Goal: Transaction & Acquisition: Book appointment/travel/reservation

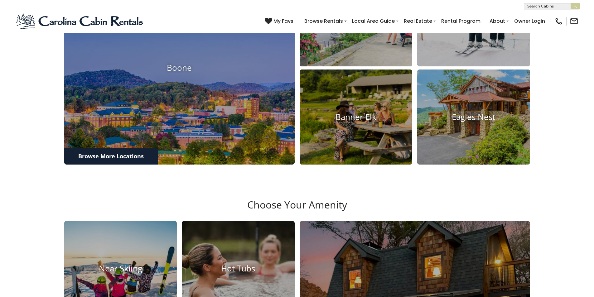
scroll to position [312, 0]
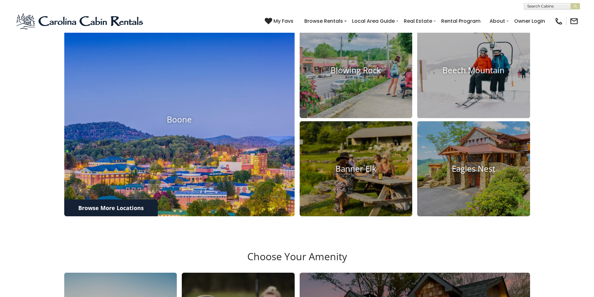
click at [186, 213] on img at bounding box center [180, 119] width 254 height 213
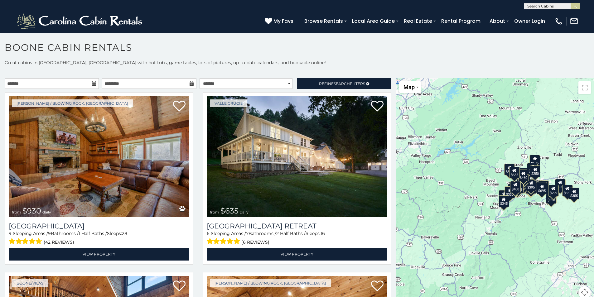
click at [547, 260] on div "$930 $635 $349 $315 $675 $480 $355 $525 $225 $451 $485 $380 $375 $565 $395 $325…" at bounding box center [495, 192] width 198 height 228
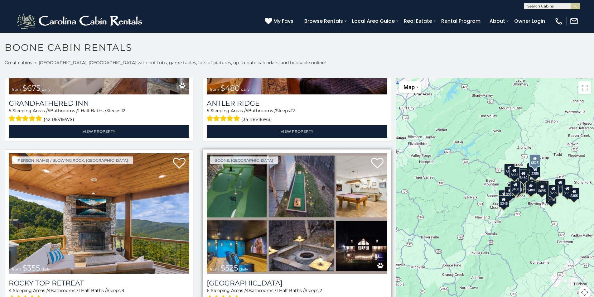
scroll to position [499, 0]
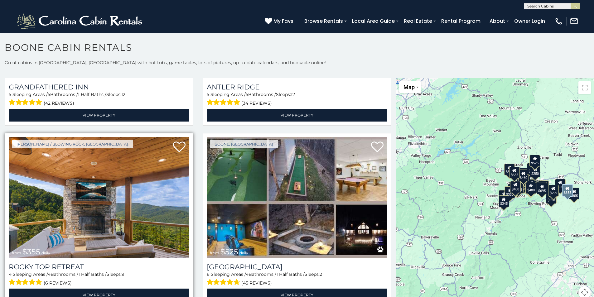
click at [118, 205] on img at bounding box center [99, 197] width 181 height 121
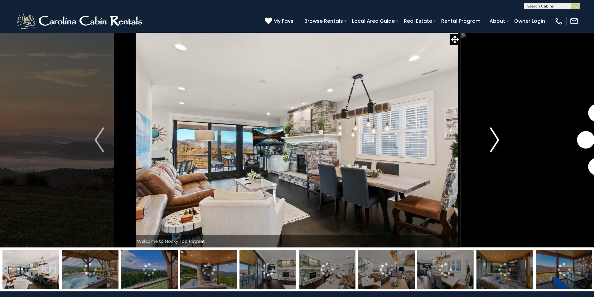
click at [496, 139] on img "Next" at bounding box center [494, 140] width 9 height 25
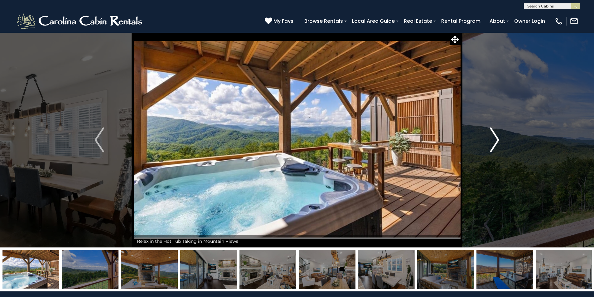
click at [496, 139] on img "Next" at bounding box center [494, 140] width 9 height 25
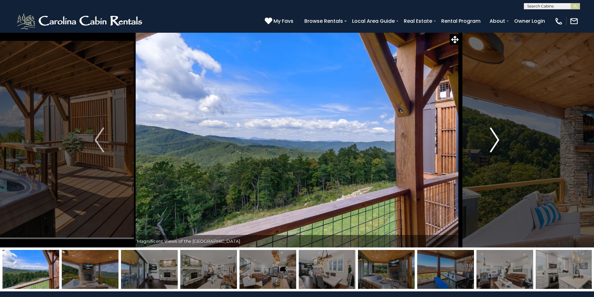
click at [496, 139] on img "Next" at bounding box center [494, 140] width 9 height 25
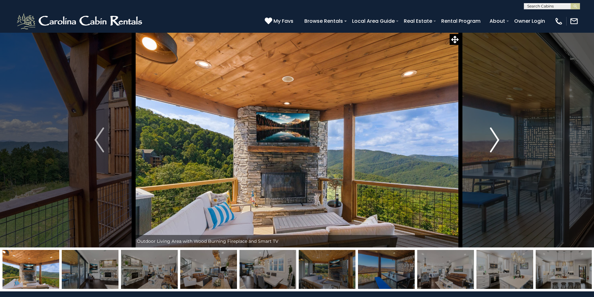
click at [496, 139] on img "Next" at bounding box center [494, 140] width 9 height 25
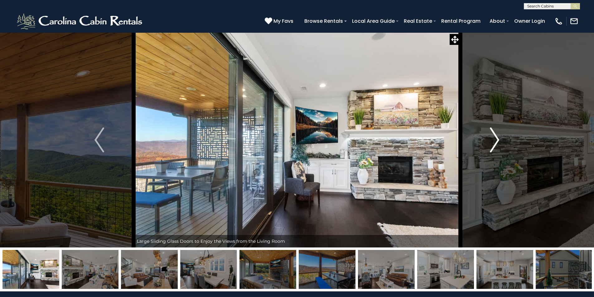
click at [496, 139] on img "Next" at bounding box center [494, 140] width 9 height 25
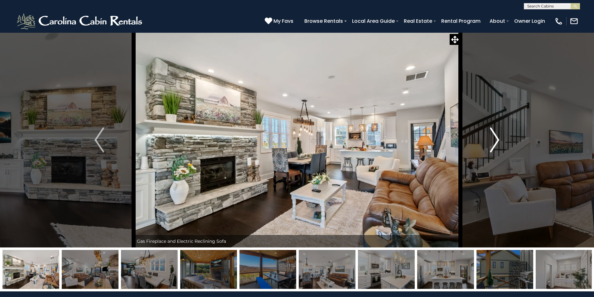
click at [496, 139] on img "Next" at bounding box center [494, 140] width 9 height 25
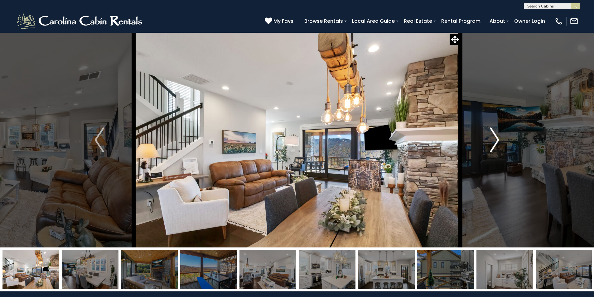
click at [496, 139] on img "Next" at bounding box center [494, 140] width 9 height 25
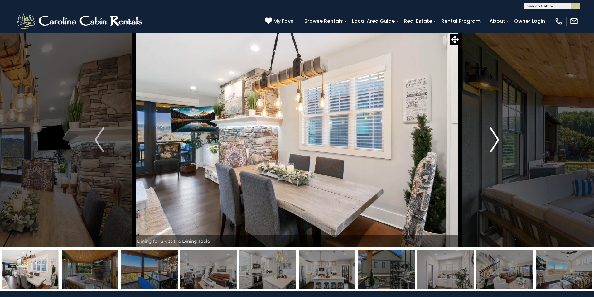
click at [496, 139] on img "Next" at bounding box center [494, 140] width 9 height 25
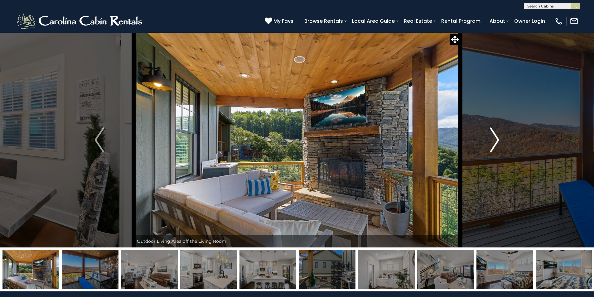
click at [496, 139] on img "Next" at bounding box center [494, 140] width 9 height 25
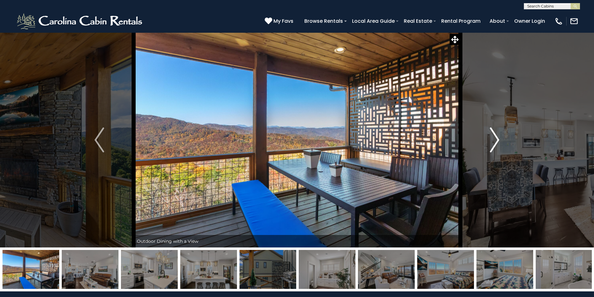
click at [496, 139] on img "Next" at bounding box center [494, 140] width 9 height 25
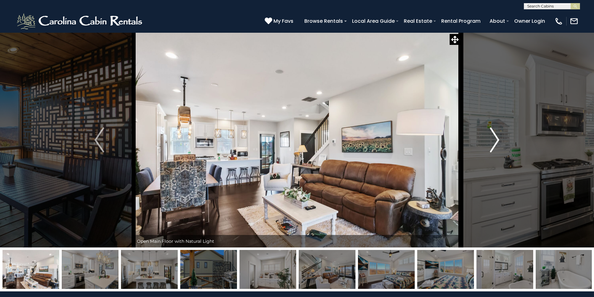
click at [496, 139] on img "Next" at bounding box center [494, 140] width 9 height 25
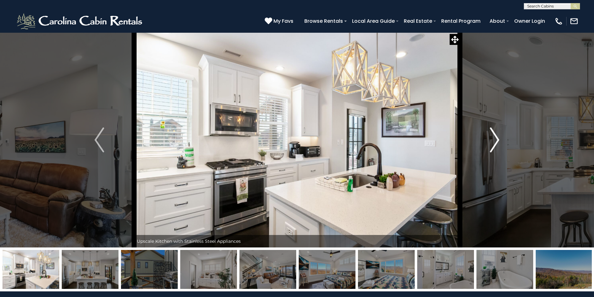
click at [496, 139] on img "Next" at bounding box center [494, 140] width 9 height 25
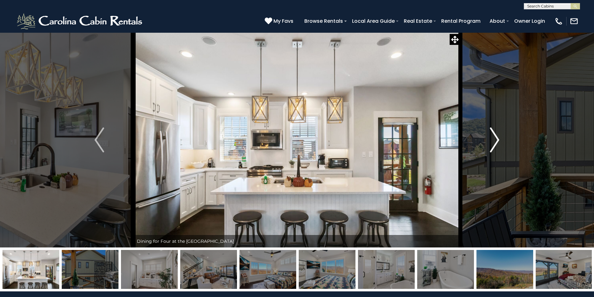
click at [496, 139] on img "Next" at bounding box center [494, 140] width 9 height 25
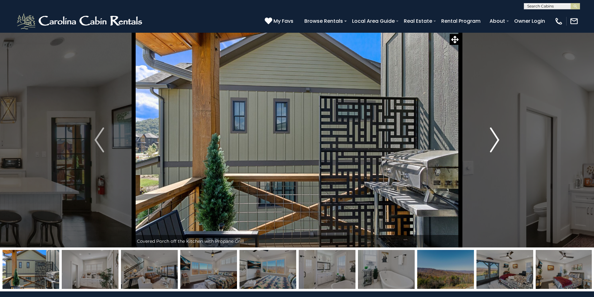
click at [496, 139] on img "Next" at bounding box center [494, 140] width 9 height 25
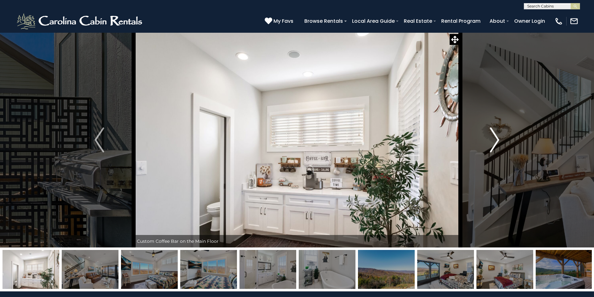
click at [496, 139] on img "Next" at bounding box center [494, 140] width 9 height 25
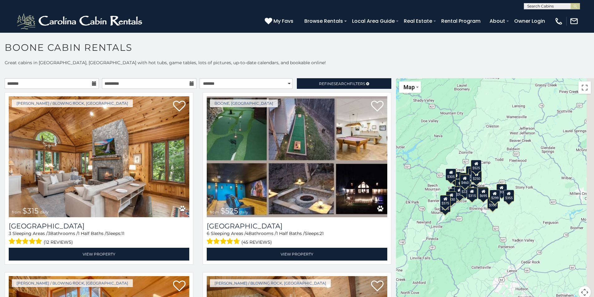
drag, startPoint x: 505, startPoint y: 238, endPoint x: 430, endPoint y: 237, distance: 75.2
click at [427, 239] on div "$315 $525 $480 $930 $675 $349 $355 $635 $210 $345 $565 $365 $400 $320 $350 $400…" at bounding box center [495, 192] width 198 height 228
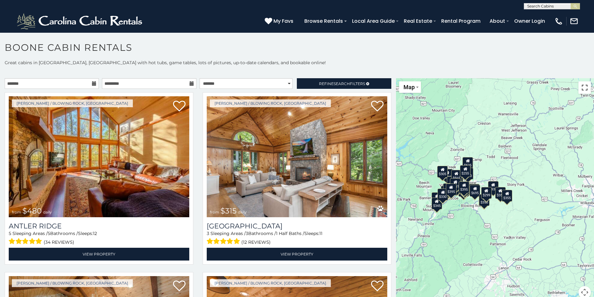
click at [580, 92] on button "Toggle fullscreen view" at bounding box center [585, 87] width 12 height 12
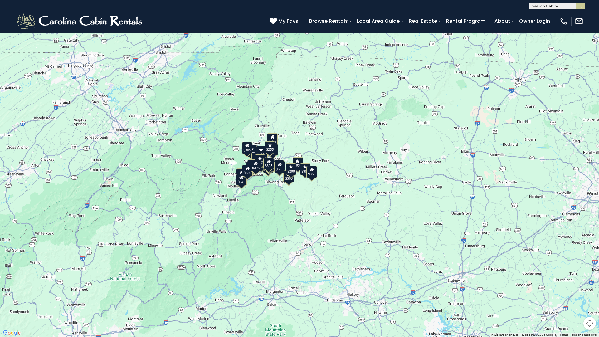
click at [404, 103] on div "$480 $315 $930 $355 $675 $525 $349 $635 $355 $365 $305 $299 $210 $410 $695 $225…" at bounding box center [299, 168] width 599 height 337
click at [587, 10] on button "Toggle fullscreen view" at bounding box center [589, 9] width 12 height 12
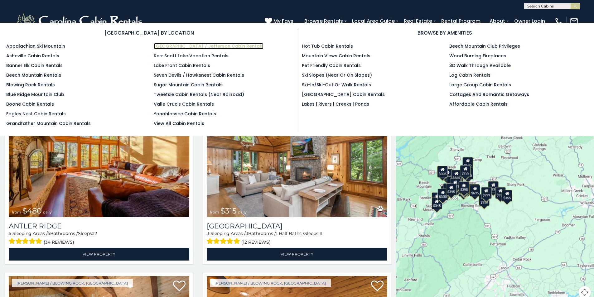
click at [222, 46] on link "[GEOGRAPHIC_DATA] / Jefferson Cabin Rentals" at bounding box center [209, 46] width 110 height 6
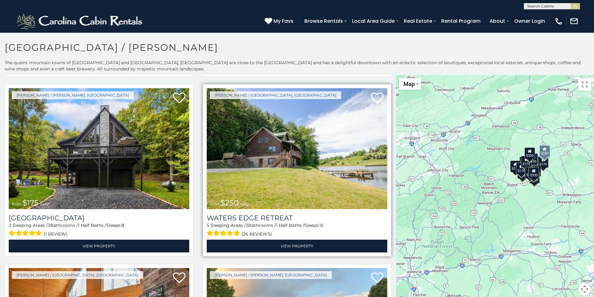
scroll to position [187, 0]
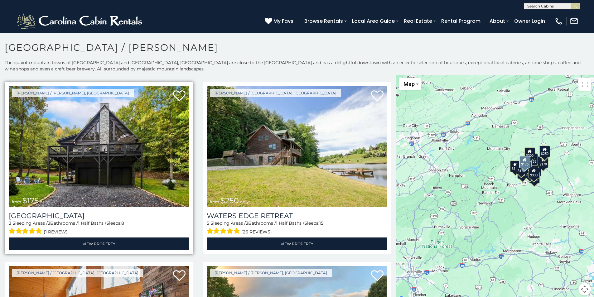
click at [134, 161] on img at bounding box center [99, 146] width 181 height 121
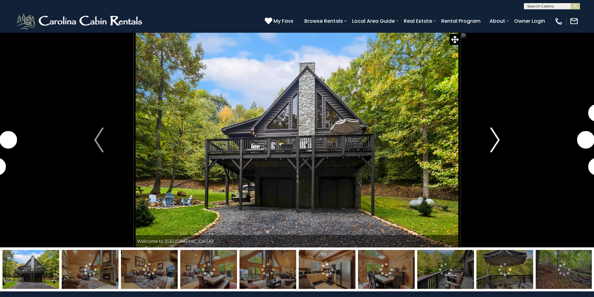
click at [501, 139] on button "Next" at bounding box center [495, 139] width 70 height 215
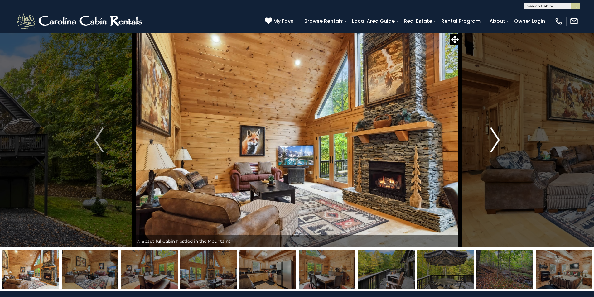
click at [498, 138] on img "Next" at bounding box center [495, 140] width 9 height 25
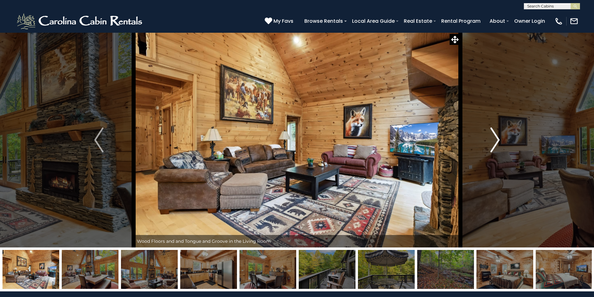
click at [498, 138] on img "Next" at bounding box center [495, 140] width 9 height 25
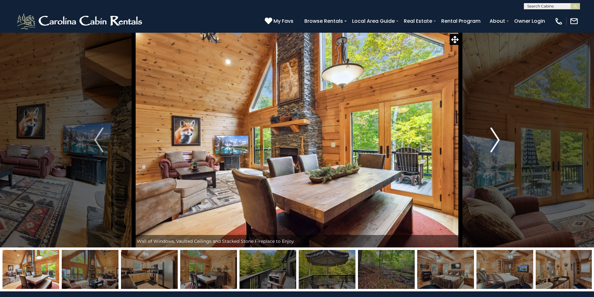
click at [498, 138] on img "Next" at bounding box center [495, 140] width 9 height 25
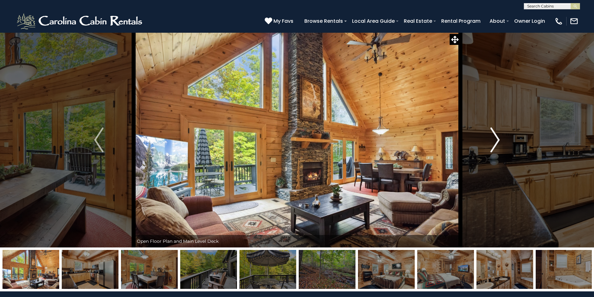
click at [498, 138] on img "Next" at bounding box center [495, 140] width 9 height 25
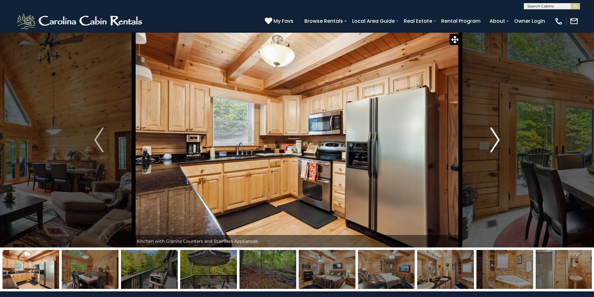
click at [498, 138] on img "Next" at bounding box center [495, 140] width 9 height 25
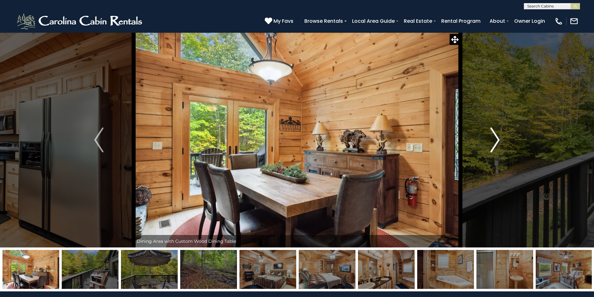
click at [498, 138] on img "Next" at bounding box center [495, 140] width 9 height 25
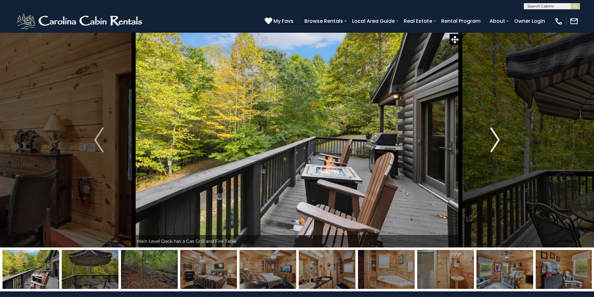
click at [498, 138] on img "Next" at bounding box center [495, 140] width 9 height 25
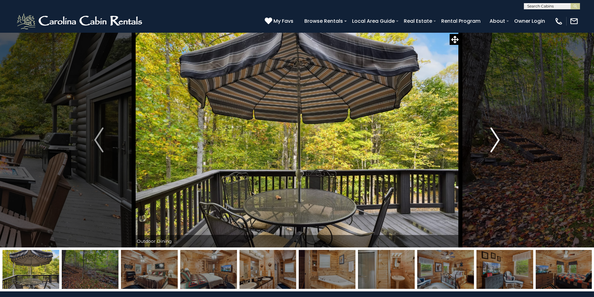
click at [498, 138] on img "Next" at bounding box center [495, 140] width 9 height 25
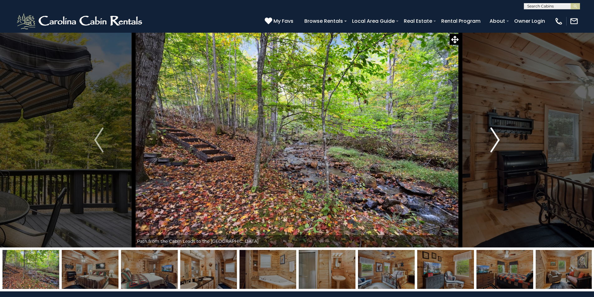
click at [498, 138] on img "Next" at bounding box center [495, 140] width 9 height 25
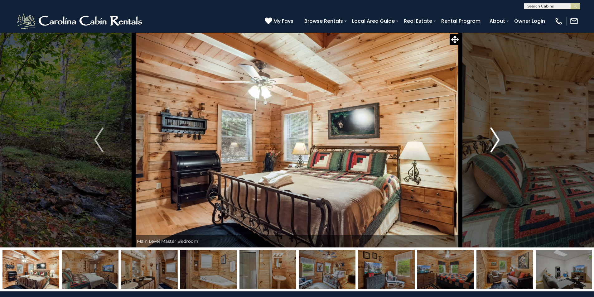
click at [498, 138] on img "Next" at bounding box center [495, 140] width 9 height 25
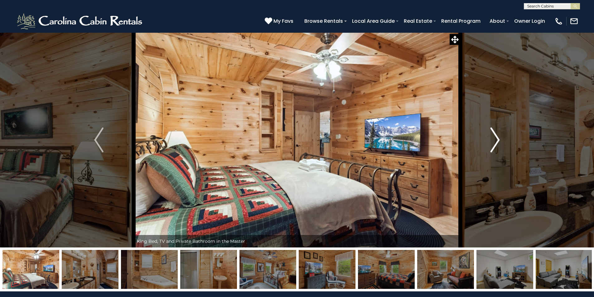
click at [498, 138] on img "Next" at bounding box center [495, 140] width 9 height 25
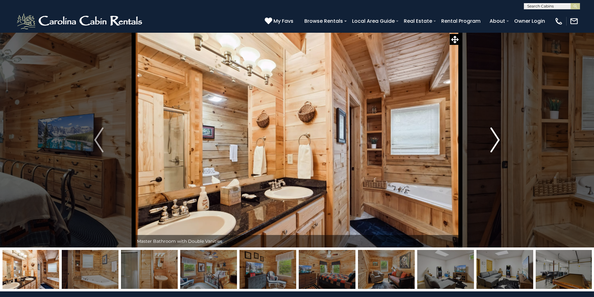
click at [498, 138] on img "Next" at bounding box center [495, 140] width 9 height 25
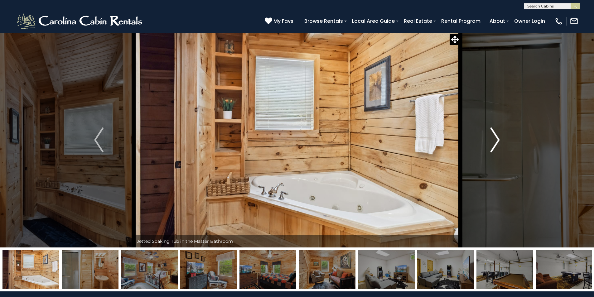
click at [498, 138] on img "Next" at bounding box center [495, 140] width 9 height 25
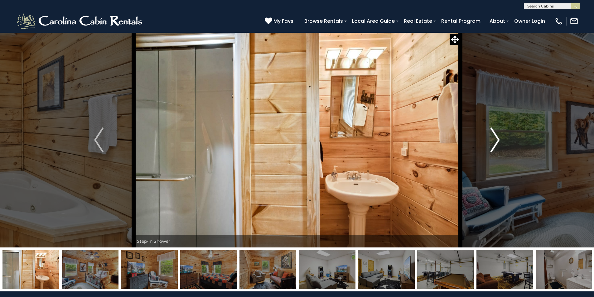
click at [498, 138] on img "Next" at bounding box center [495, 140] width 9 height 25
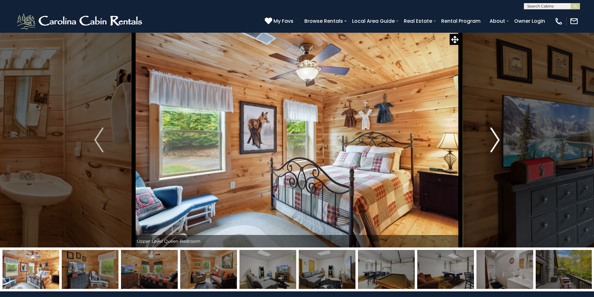
click at [498, 138] on img "Next" at bounding box center [495, 140] width 9 height 25
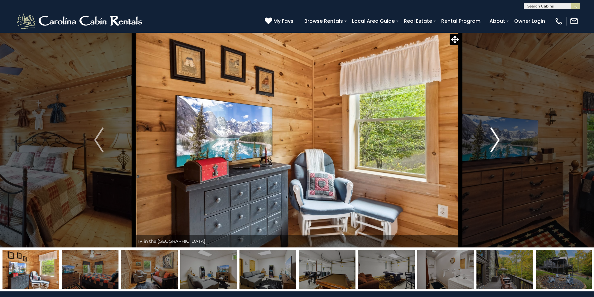
click at [498, 138] on img "Next" at bounding box center [495, 140] width 9 height 25
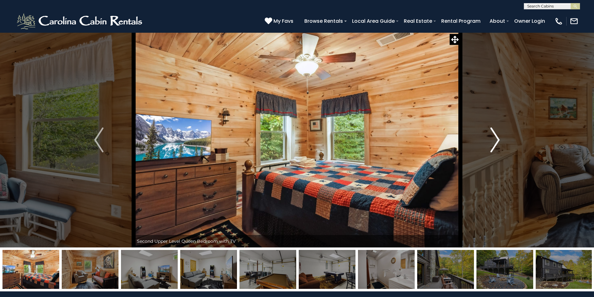
click at [498, 138] on img "Next" at bounding box center [495, 140] width 9 height 25
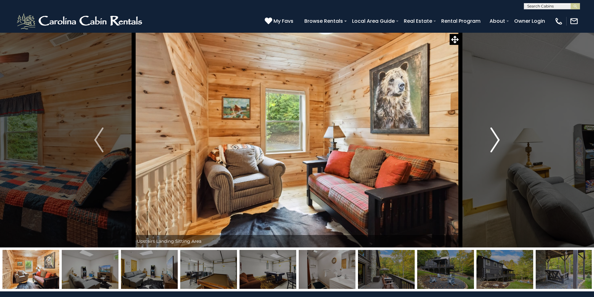
click at [498, 138] on img "Next" at bounding box center [495, 140] width 9 height 25
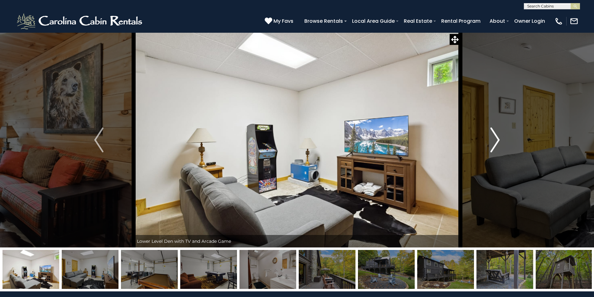
click at [498, 138] on img "Next" at bounding box center [495, 140] width 9 height 25
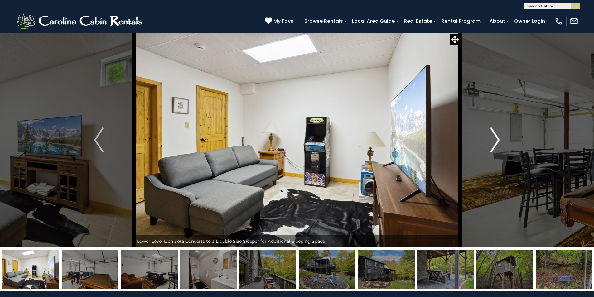
click at [498, 138] on img "Next" at bounding box center [495, 140] width 9 height 25
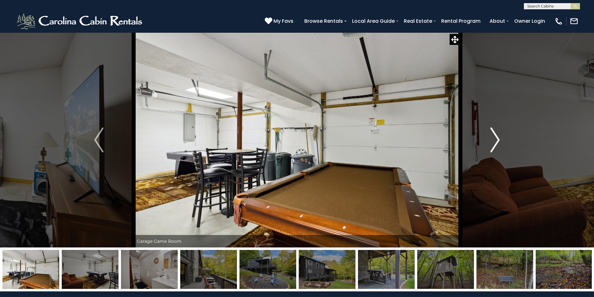
click at [498, 138] on img "Next" at bounding box center [495, 140] width 9 height 25
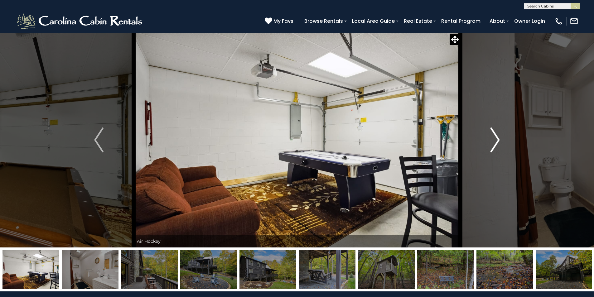
click at [498, 138] on img "Next" at bounding box center [495, 140] width 9 height 25
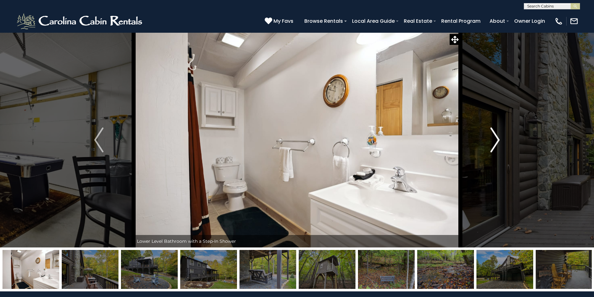
click at [498, 138] on img "Next" at bounding box center [495, 140] width 9 height 25
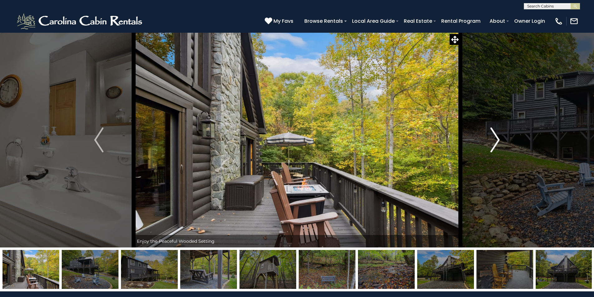
click at [498, 138] on img "Next" at bounding box center [495, 140] width 9 height 25
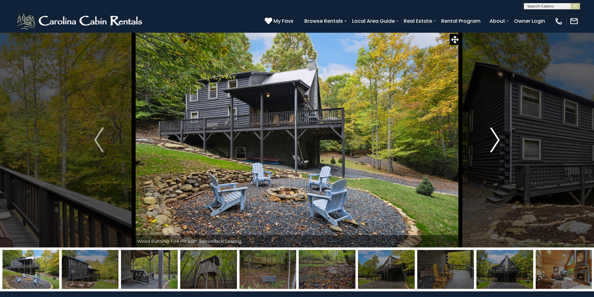
click at [498, 138] on img "Next" at bounding box center [495, 140] width 9 height 25
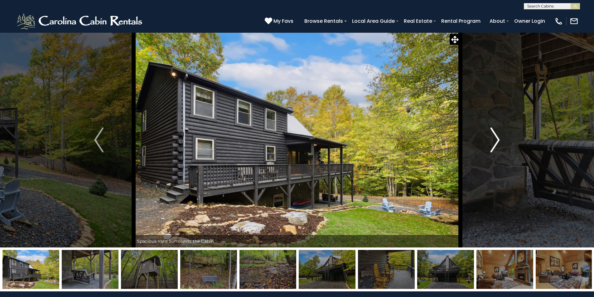
click at [498, 138] on img "Next" at bounding box center [495, 140] width 9 height 25
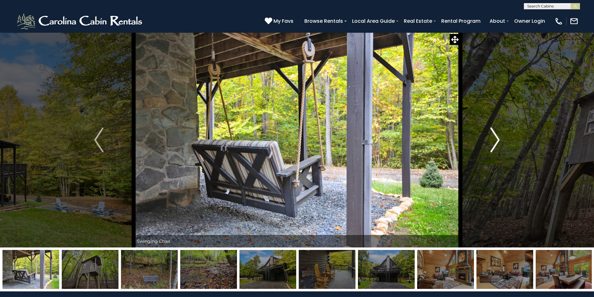
click at [498, 138] on img "Next" at bounding box center [495, 140] width 9 height 25
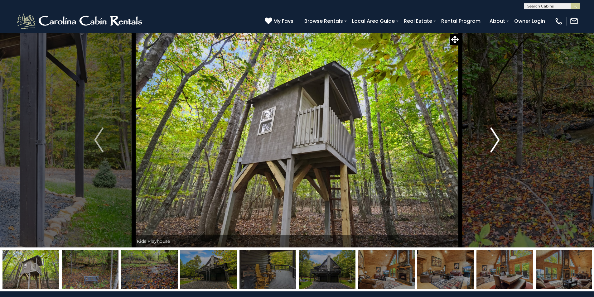
click at [498, 138] on img "Next" at bounding box center [495, 140] width 9 height 25
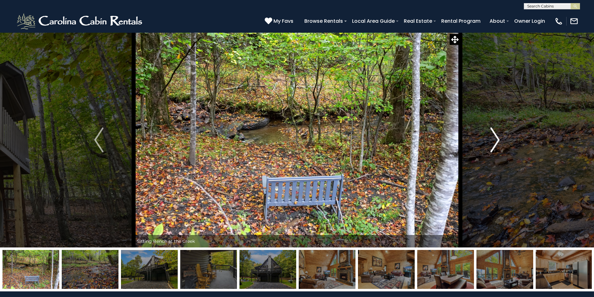
click at [498, 138] on img "Next" at bounding box center [495, 140] width 9 height 25
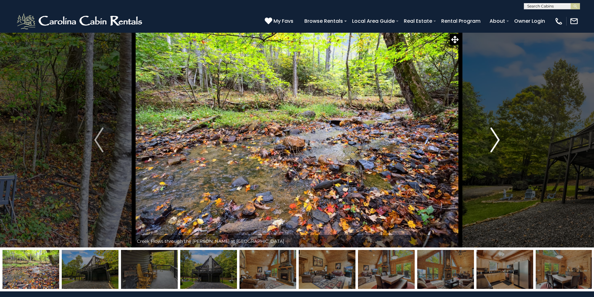
click at [498, 138] on img "Next" at bounding box center [495, 140] width 9 height 25
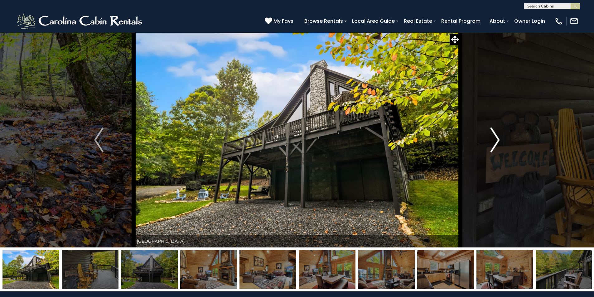
click at [498, 138] on img "Next" at bounding box center [495, 140] width 9 height 25
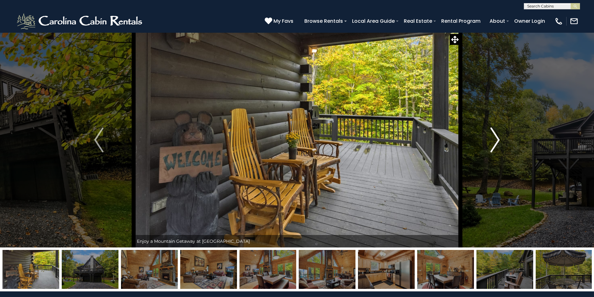
click at [498, 138] on img "Next" at bounding box center [495, 140] width 9 height 25
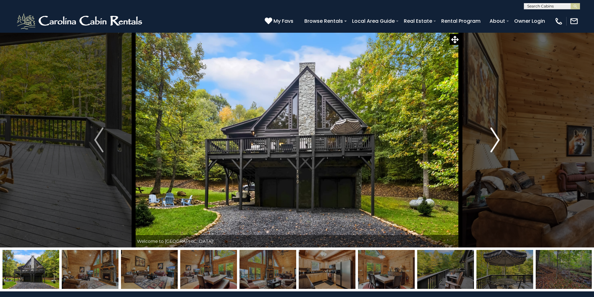
click at [498, 138] on img "Next" at bounding box center [495, 140] width 9 height 25
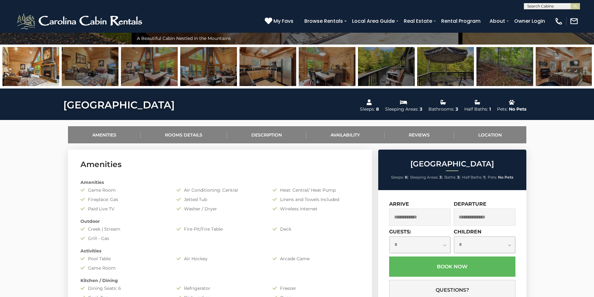
scroll to position [218, 0]
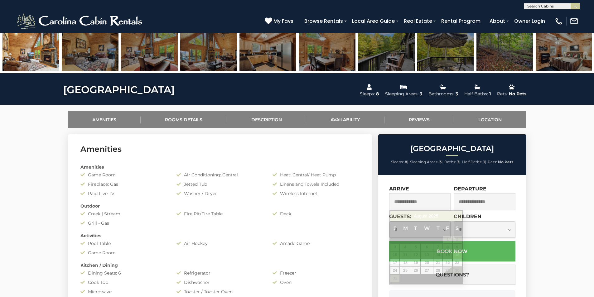
click at [432, 202] on input "text" at bounding box center [420, 201] width 62 height 17
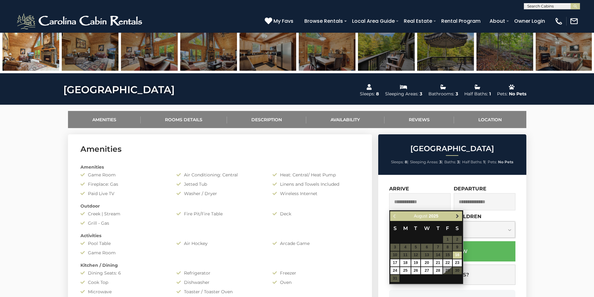
click at [457, 215] on span "Next" at bounding box center [457, 216] width 5 height 5
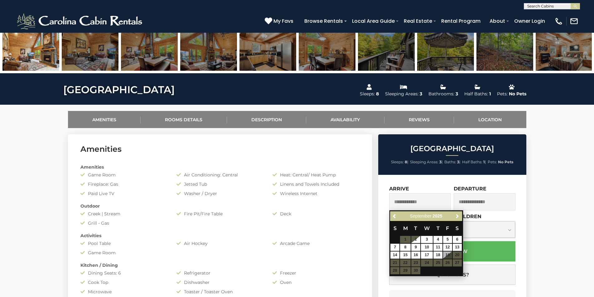
click at [457, 215] on span "Next" at bounding box center [457, 216] width 5 height 5
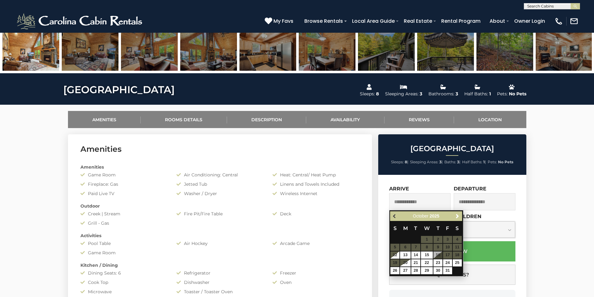
click at [394, 216] on span "Previous" at bounding box center [394, 216] width 5 height 5
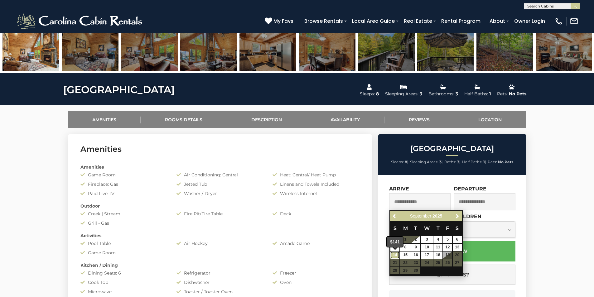
click at [395, 255] on link "14" at bounding box center [395, 255] width 9 height 7
type input "**********"
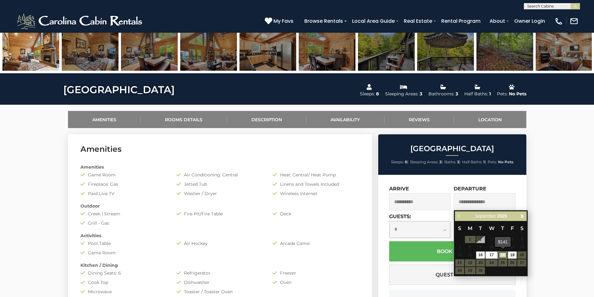
click at [502, 255] on link "18" at bounding box center [502, 255] width 9 height 7
type input "**********"
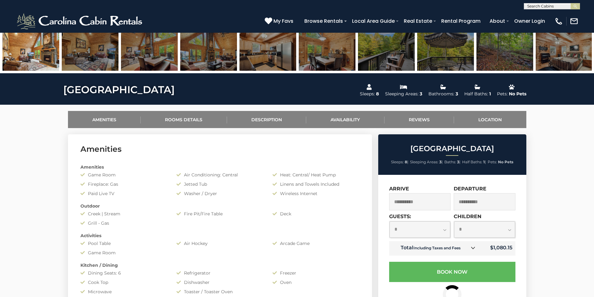
click at [445, 232] on select "**********" at bounding box center [420, 229] width 61 height 17
select select "*"
click at [390, 221] on select "**********" at bounding box center [420, 229] width 61 height 17
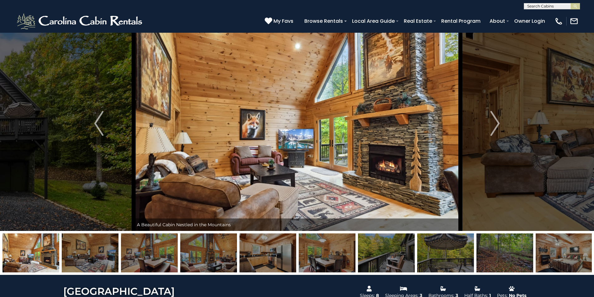
scroll to position [0, 0]
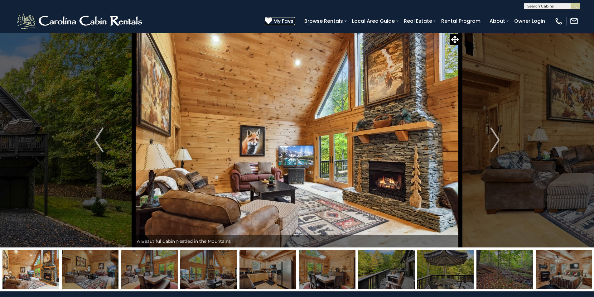
click at [270, 22] on icon at bounding box center [268, 20] width 7 height 7
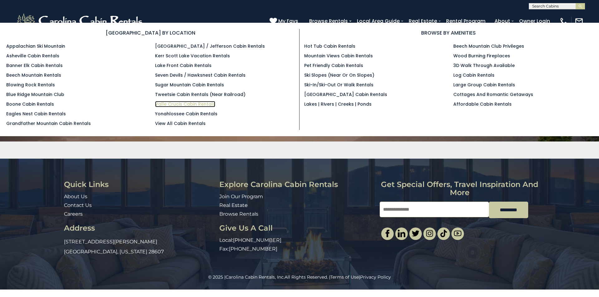
click at [183, 105] on link "Valle Crucis Cabin Rentals" at bounding box center [185, 104] width 60 height 6
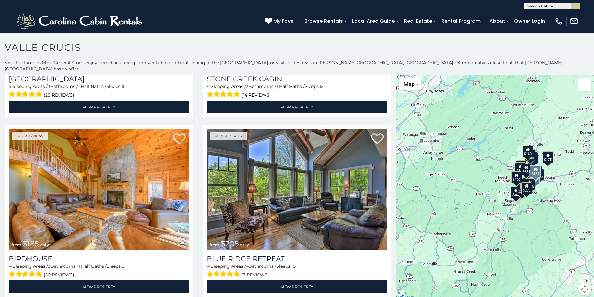
scroll to position [1591, 0]
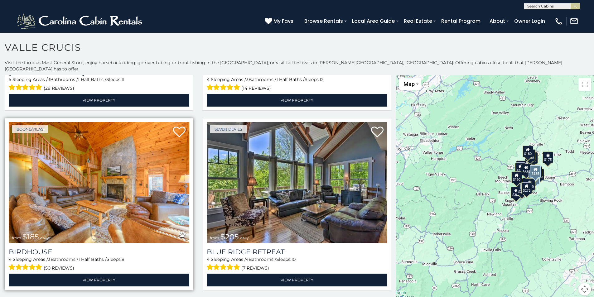
click at [97, 158] on img at bounding box center [99, 182] width 181 height 121
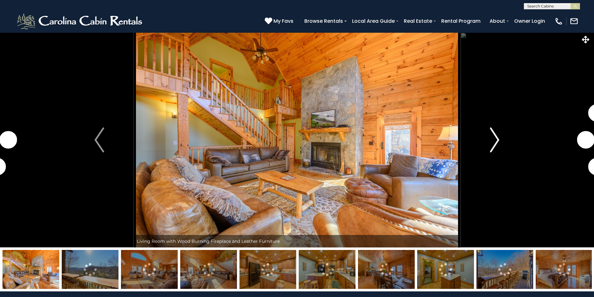
click at [497, 136] on img "Next" at bounding box center [494, 140] width 9 height 25
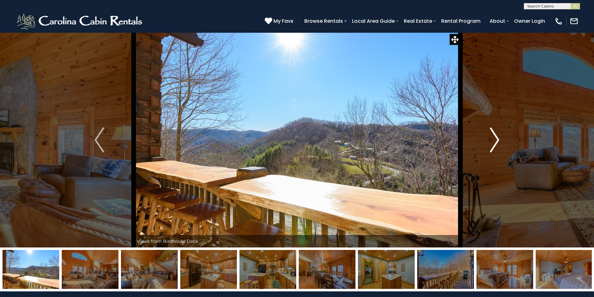
click at [495, 137] on img "Next" at bounding box center [494, 140] width 9 height 25
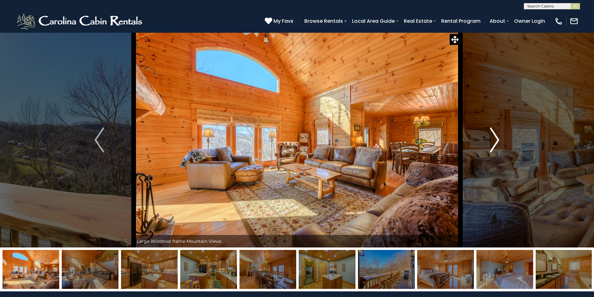
click at [495, 137] on img "Next" at bounding box center [494, 140] width 9 height 25
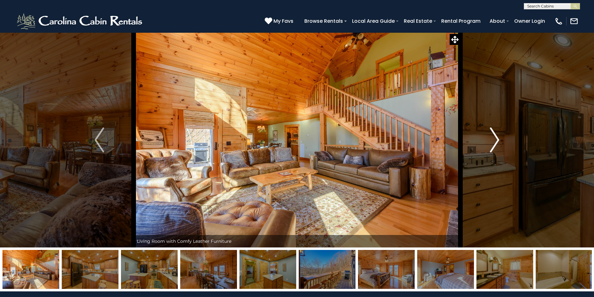
click at [495, 137] on img "Next" at bounding box center [494, 140] width 9 height 25
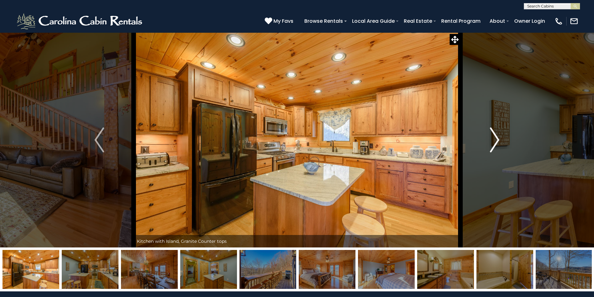
click at [495, 137] on img "Next" at bounding box center [494, 140] width 9 height 25
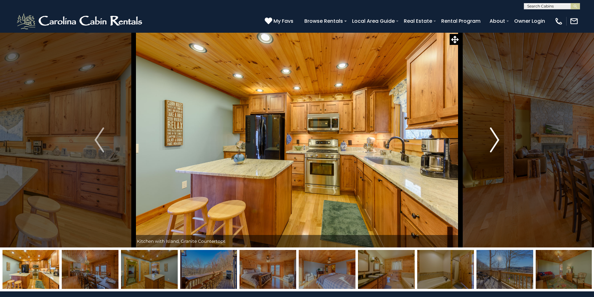
click at [495, 137] on img "Next" at bounding box center [494, 140] width 9 height 25
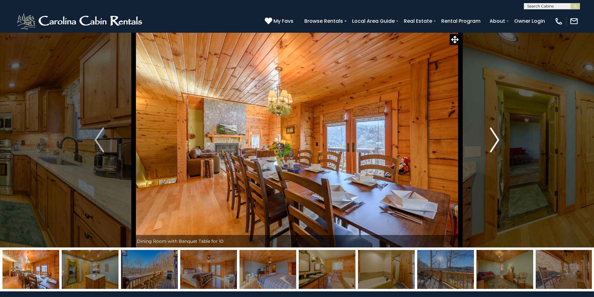
click at [495, 137] on img "Next" at bounding box center [494, 140] width 9 height 25
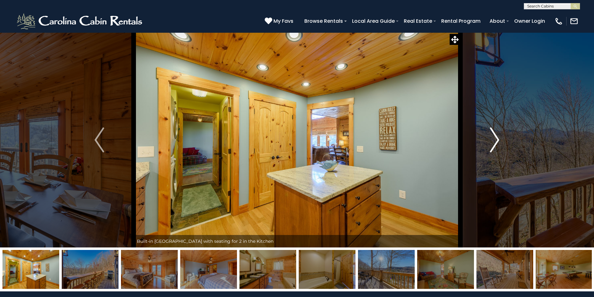
click at [495, 137] on img "Next" at bounding box center [494, 140] width 9 height 25
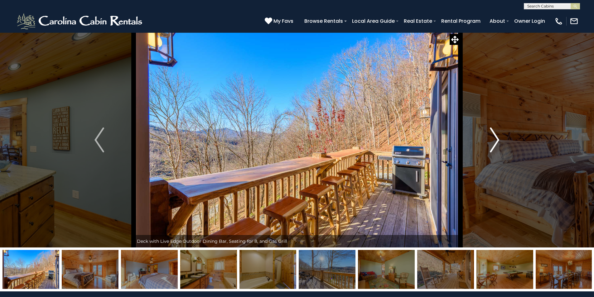
click at [495, 137] on img "Next" at bounding box center [494, 140] width 9 height 25
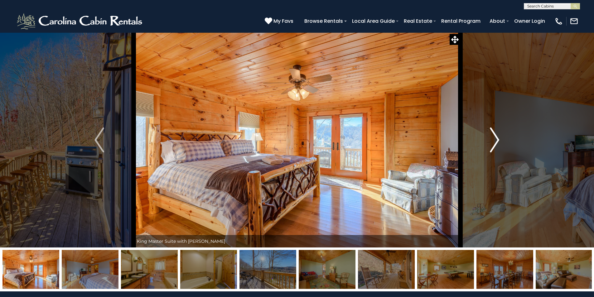
click at [495, 137] on img "Next" at bounding box center [494, 140] width 9 height 25
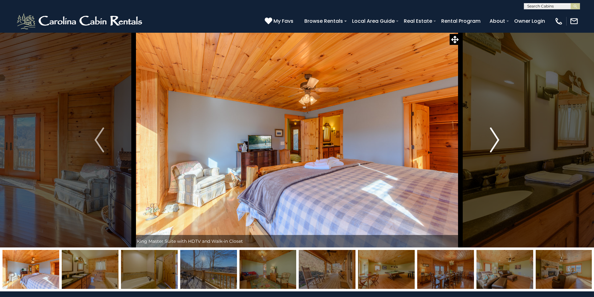
click at [495, 137] on img "Next" at bounding box center [494, 140] width 9 height 25
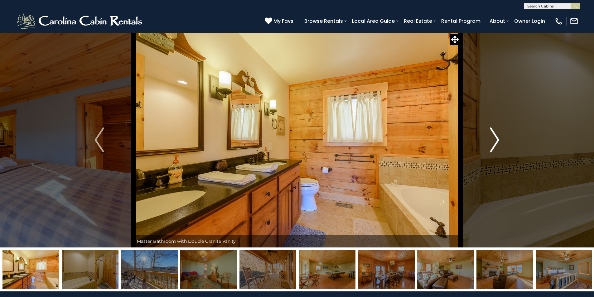
click at [495, 137] on img "Next" at bounding box center [494, 140] width 9 height 25
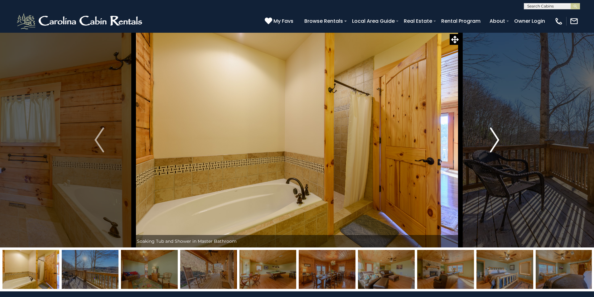
click at [495, 137] on img "Next" at bounding box center [494, 140] width 9 height 25
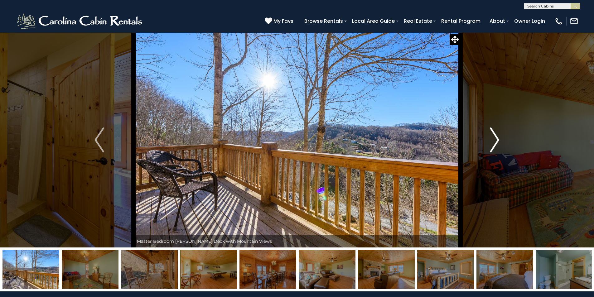
click at [499, 139] on img "Next" at bounding box center [494, 140] width 9 height 25
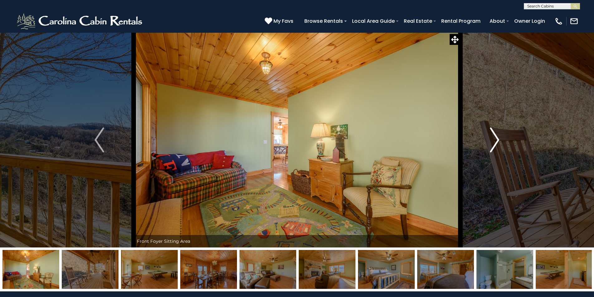
click at [499, 139] on img "Next" at bounding box center [494, 140] width 9 height 25
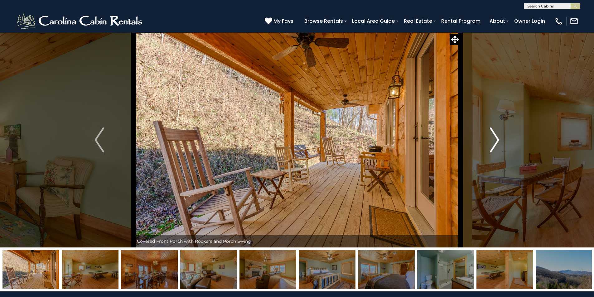
click at [499, 139] on img "Next" at bounding box center [494, 140] width 9 height 25
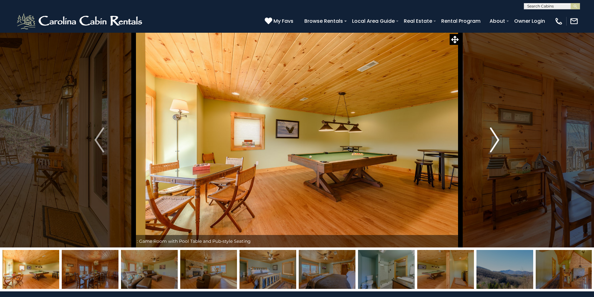
click at [499, 139] on img "Next" at bounding box center [494, 140] width 9 height 25
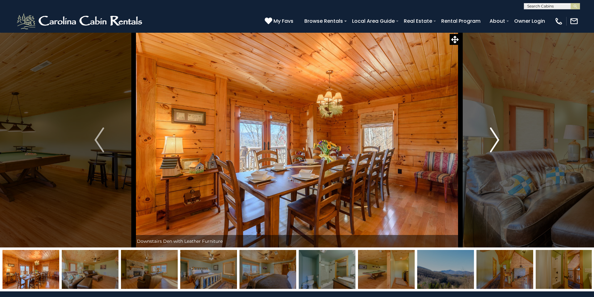
click at [499, 139] on img "Next" at bounding box center [494, 140] width 9 height 25
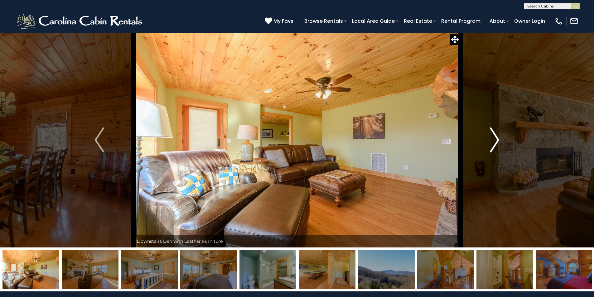
click at [499, 139] on img "Next" at bounding box center [494, 140] width 9 height 25
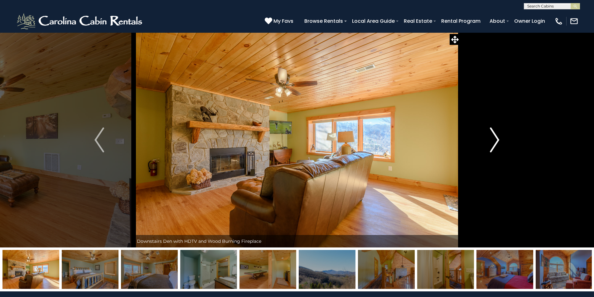
click at [499, 139] on img "Next" at bounding box center [494, 140] width 9 height 25
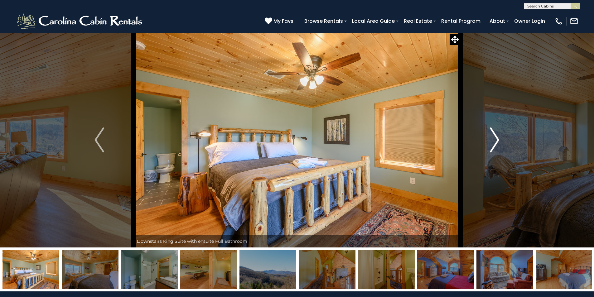
click at [499, 139] on img "Next" at bounding box center [494, 140] width 9 height 25
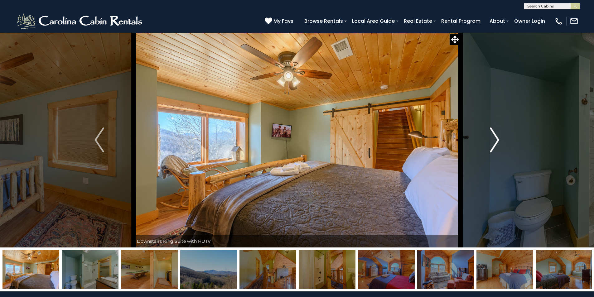
click at [499, 139] on img "Next" at bounding box center [494, 140] width 9 height 25
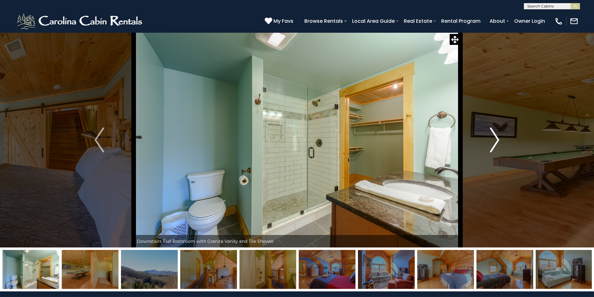
click at [499, 139] on img "Next" at bounding box center [494, 140] width 9 height 25
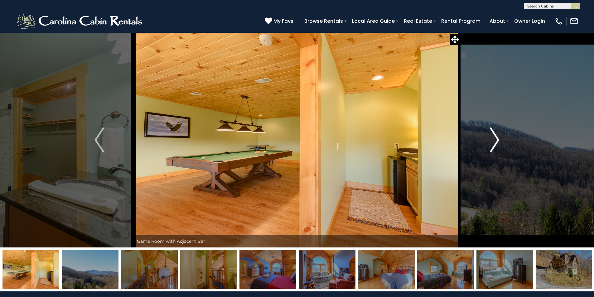
click at [499, 139] on img "Next" at bounding box center [494, 140] width 9 height 25
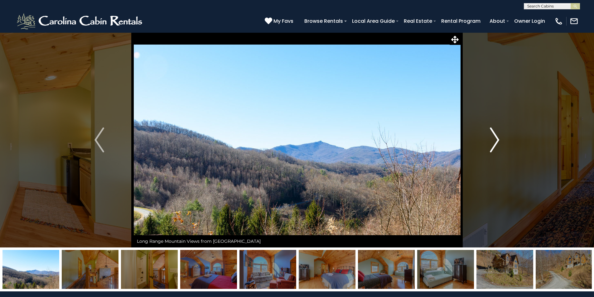
click at [499, 139] on img "Next" at bounding box center [494, 140] width 9 height 25
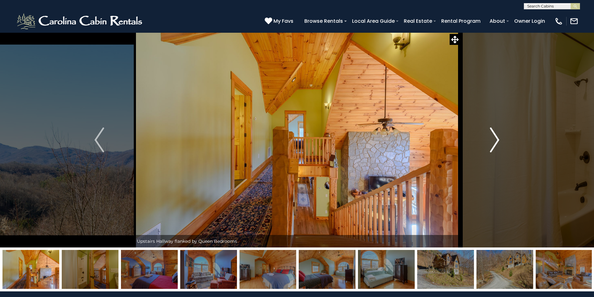
click at [499, 139] on img "Next" at bounding box center [494, 140] width 9 height 25
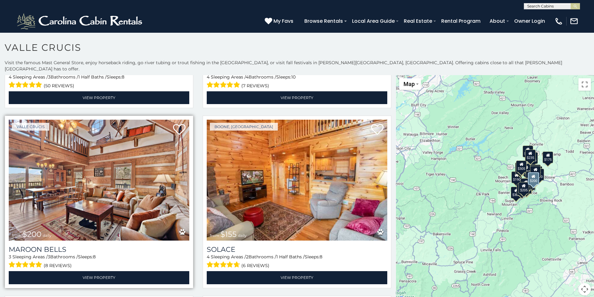
scroll to position [1778, 0]
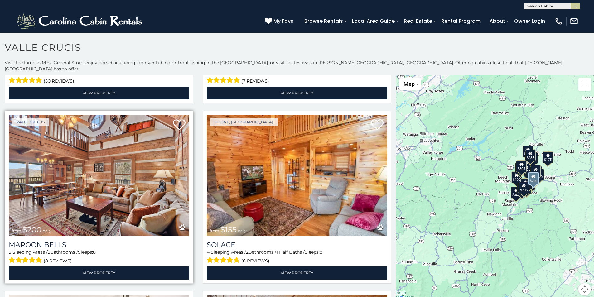
click at [109, 156] on img at bounding box center [99, 175] width 181 height 121
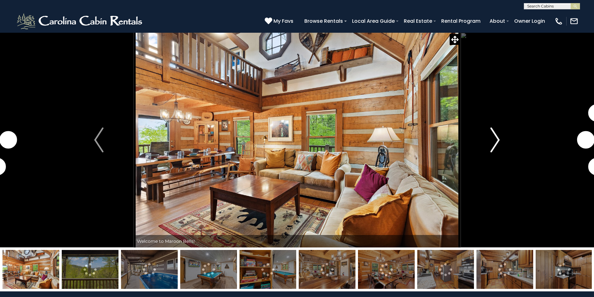
click at [497, 138] on img "Next" at bounding box center [495, 140] width 9 height 25
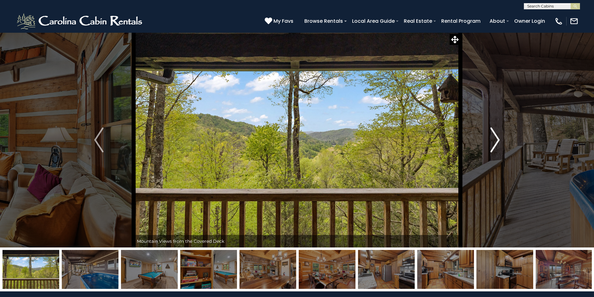
click at [498, 137] on img "Next" at bounding box center [495, 140] width 9 height 25
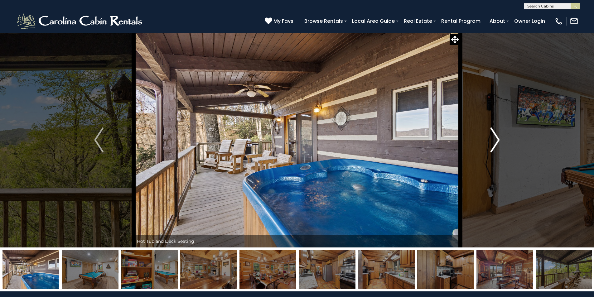
click at [498, 137] on img "Next" at bounding box center [495, 140] width 9 height 25
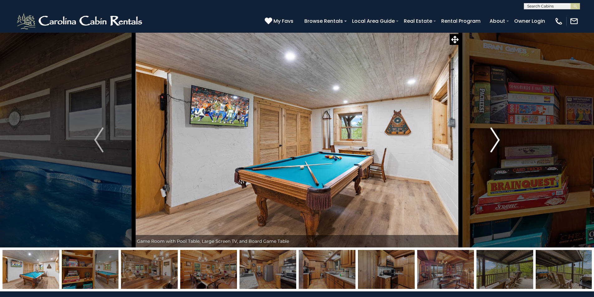
click at [498, 137] on img "Next" at bounding box center [495, 140] width 9 height 25
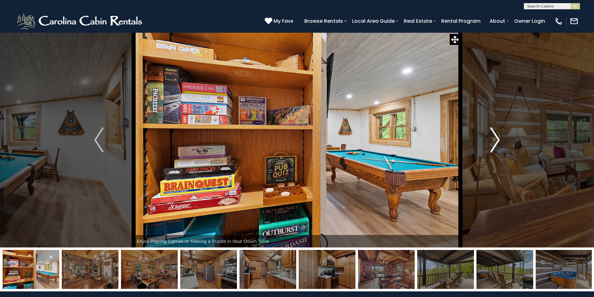
click at [498, 137] on img "Next" at bounding box center [495, 140] width 9 height 25
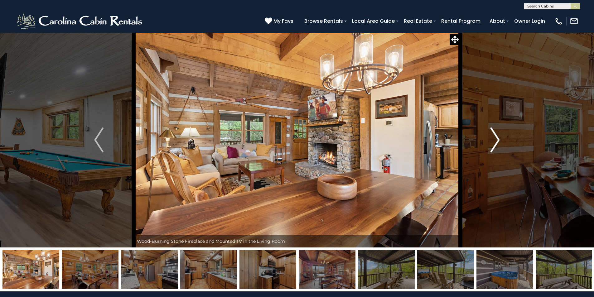
click at [499, 136] on img "Next" at bounding box center [495, 140] width 9 height 25
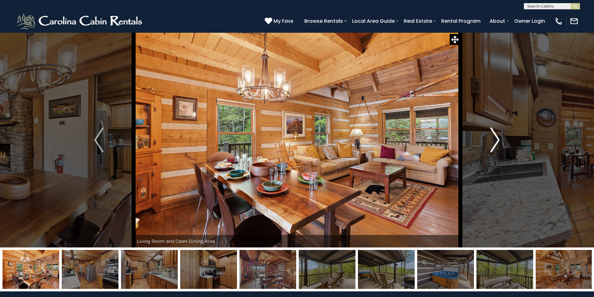
click at [499, 136] on img "Next" at bounding box center [495, 140] width 9 height 25
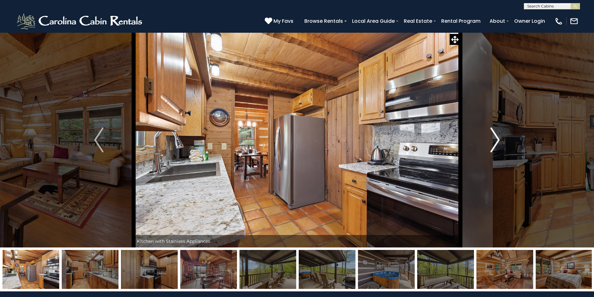
click at [499, 136] on img "Next" at bounding box center [495, 140] width 9 height 25
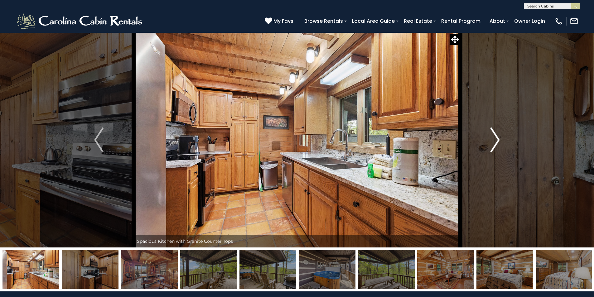
click at [499, 136] on img "Next" at bounding box center [495, 140] width 9 height 25
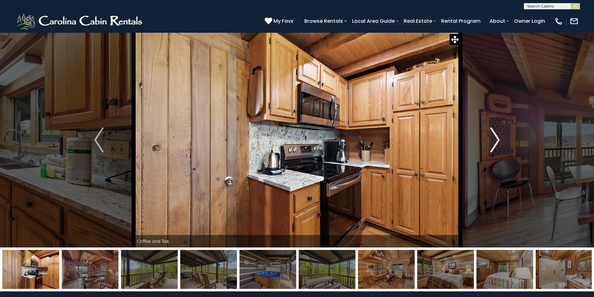
click at [499, 136] on img "Next" at bounding box center [495, 140] width 9 height 25
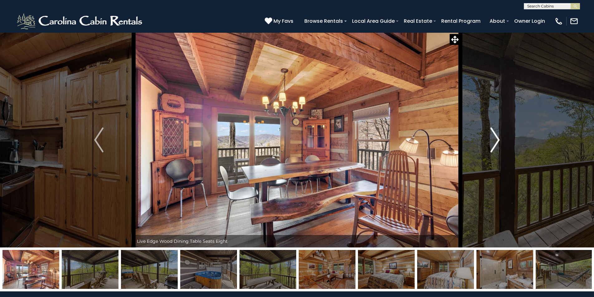
click at [499, 136] on img "Next" at bounding box center [495, 140] width 9 height 25
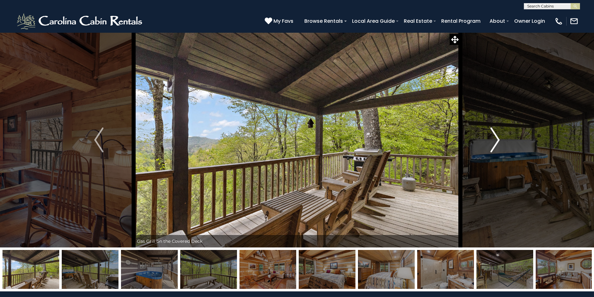
click at [499, 136] on img "Next" at bounding box center [495, 140] width 9 height 25
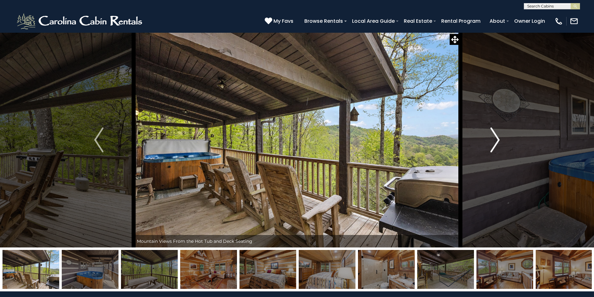
click at [499, 136] on img "Next" at bounding box center [495, 140] width 9 height 25
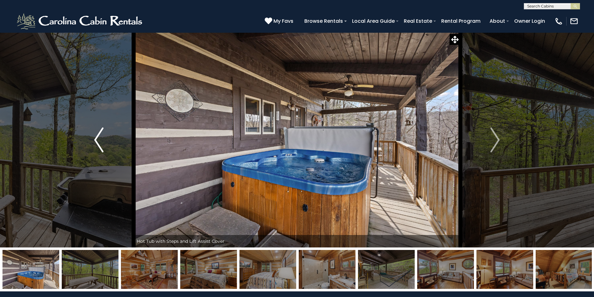
click at [95, 138] on img "Previous" at bounding box center [98, 140] width 9 height 25
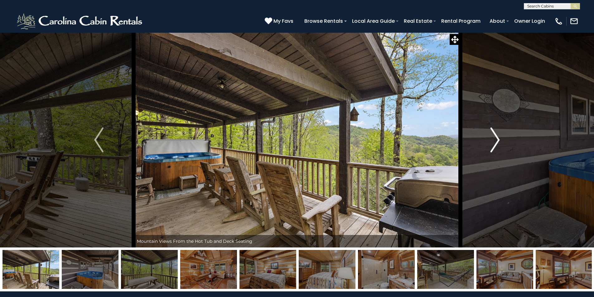
click at [500, 140] on img "Next" at bounding box center [495, 140] width 9 height 25
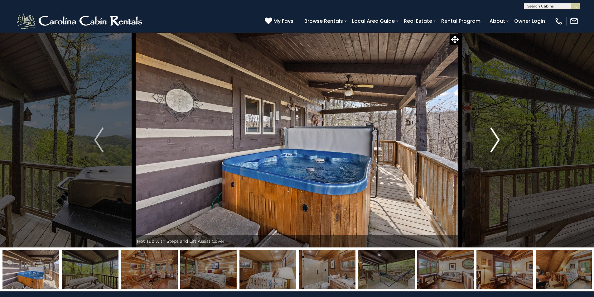
click at [500, 140] on img "Next" at bounding box center [495, 140] width 9 height 25
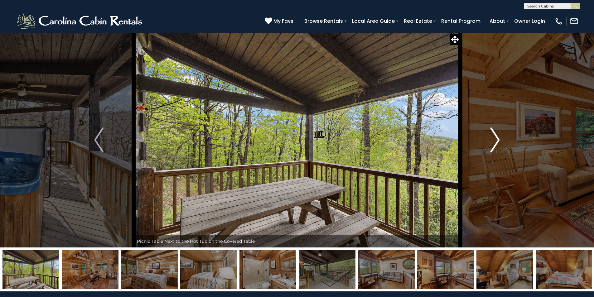
click at [500, 140] on img "Next" at bounding box center [495, 140] width 9 height 25
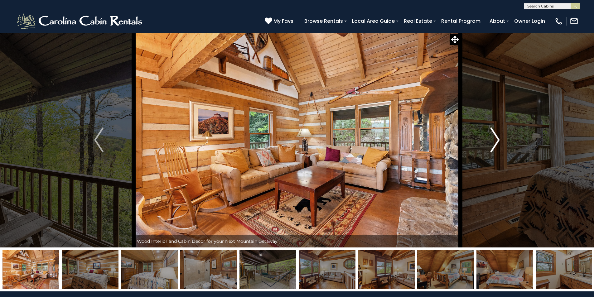
click at [500, 140] on img "Next" at bounding box center [495, 140] width 9 height 25
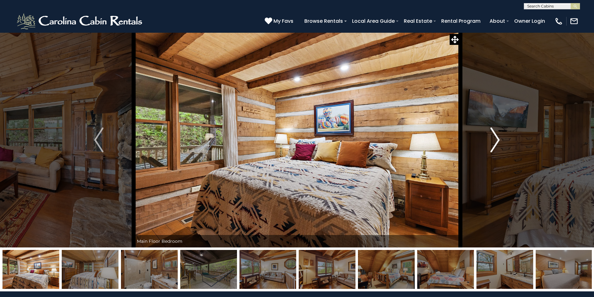
click at [500, 140] on img "Next" at bounding box center [495, 140] width 9 height 25
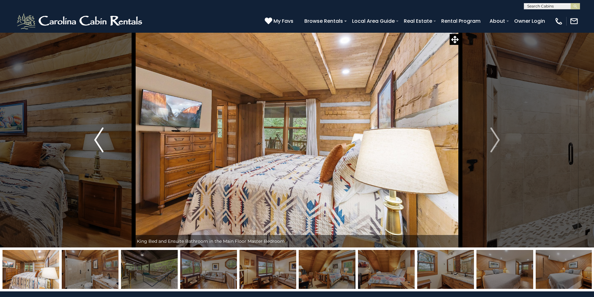
click at [97, 143] on img "Previous" at bounding box center [98, 140] width 9 height 25
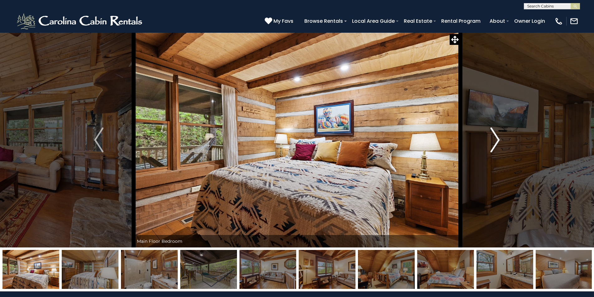
click at [499, 138] on img "Next" at bounding box center [495, 140] width 9 height 25
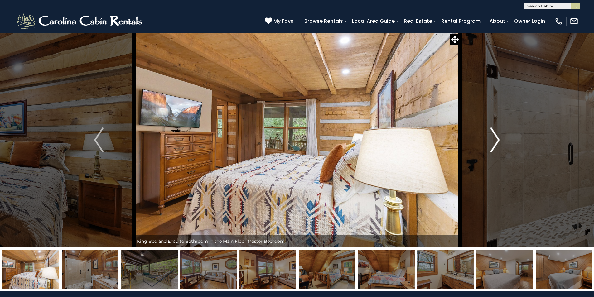
click at [499, 138] on img "Next" at bounding box center [495, 140] width 9 height 25
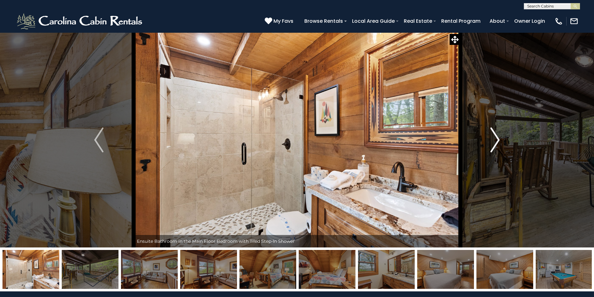
click at [499, 138] on img "Next" at bounding box center [495, 140] width 9 height 25
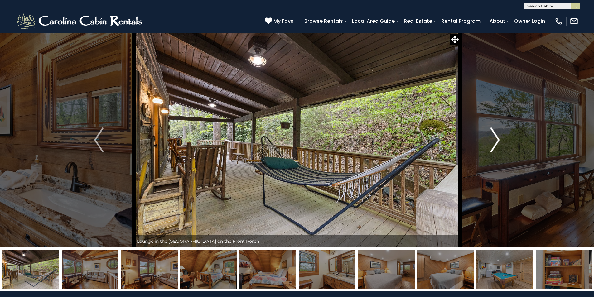
click at [499, 138] on img "Next" at bounding box center [495, 140] width 9 height 25
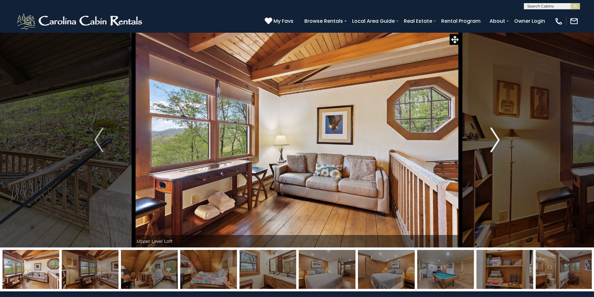
click at [499, 139] on img "Next" at bounding box center [495, 140] width 9 height 25
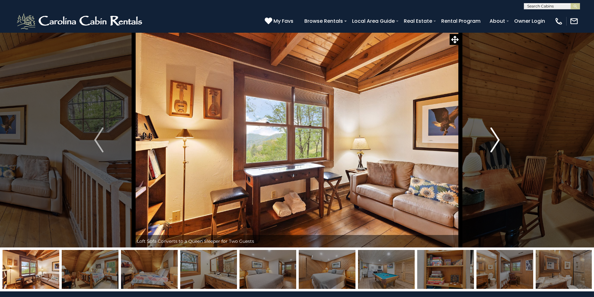
click at [499, 139] on img "Next" at bounding box center [495, 140] width 9 height 25
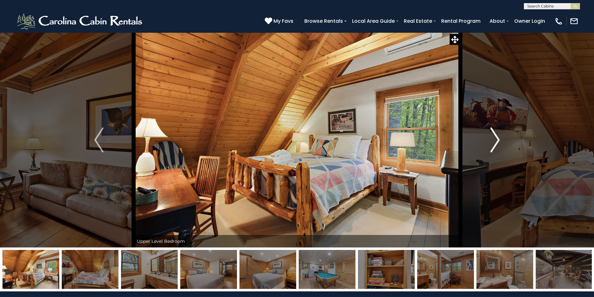
click at [499, 139] on img "Next" at bounding box center [495, 140] width 9 height 25
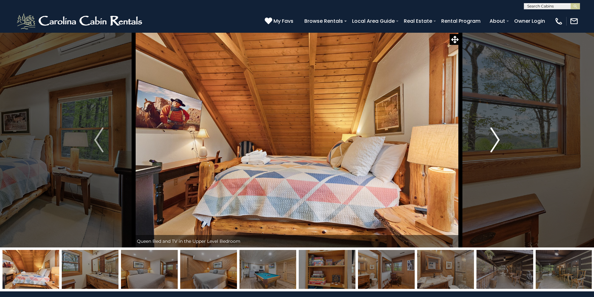
click at [499, 139] on img "Next" at bounding box center [495, 140] width 9 height 25
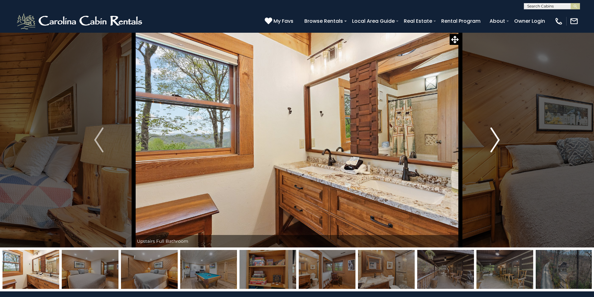
click at [499, 139] on img "Next" at bounding box center [495, 140] width 9 height 25
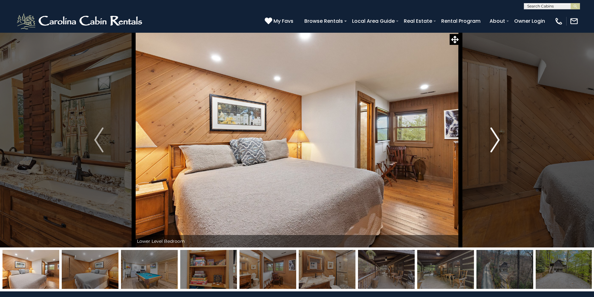
click at [499, 139] on img "Next" at bounding box center [495, 140] width 9 height 25
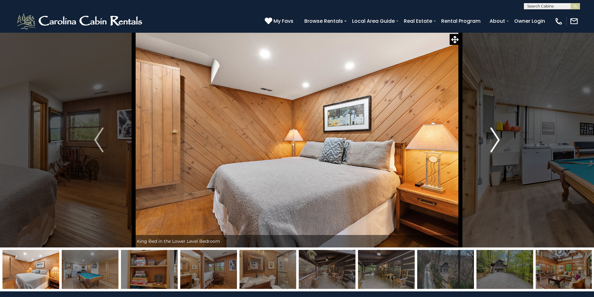
click at [499, 139] on img "Next" at bounding box center [495, 140] width 9 height 25
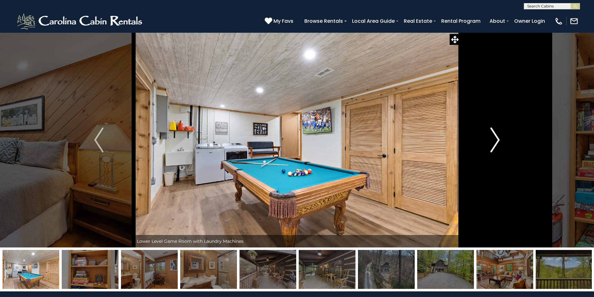
click at [499, 139] on img "Next" at bounding box center [495, 140] width 9 height 25
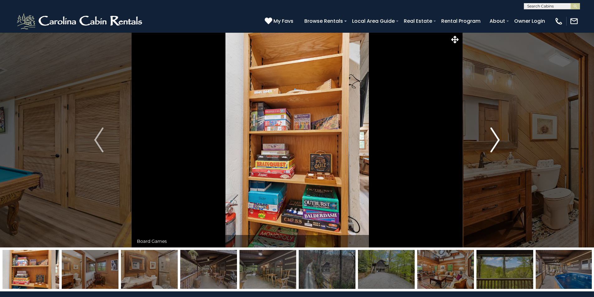
click at [499, 139] on img "Next" at bounding box center [495, 140] width 9 height 25
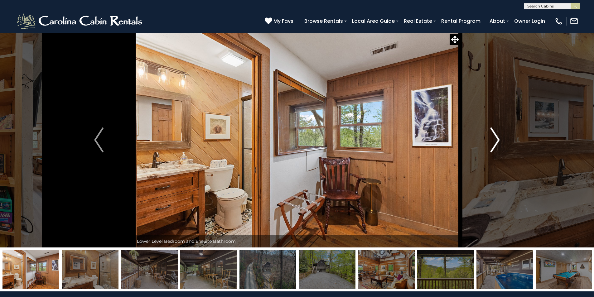
click at [499, 139] on img "Next" at bounding box center [495, 140] width 9 height 25
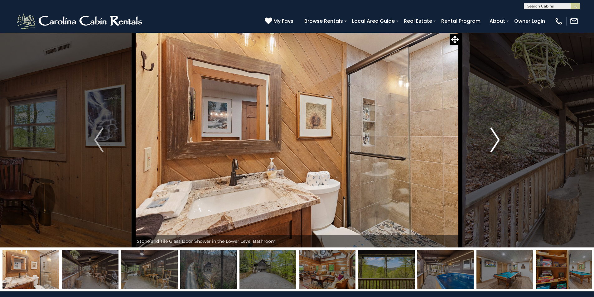
click at [499, 139] on img "Next" at bounding box center [495, 140] width 9 height 25
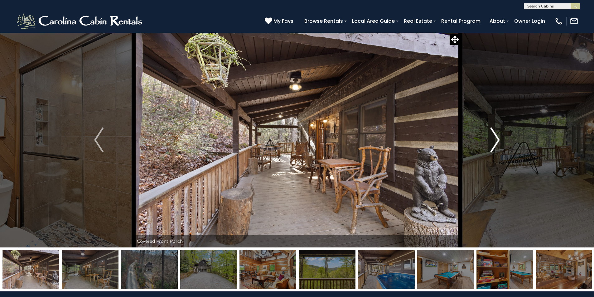
click at [499, 139] on img "Next" at bounding box center [495, 140] width 9 height 25
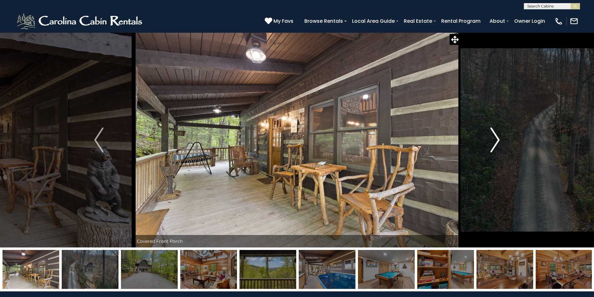
click at [499, 139] on img "Next" at bounding box center [495, 140] width 9 height 25
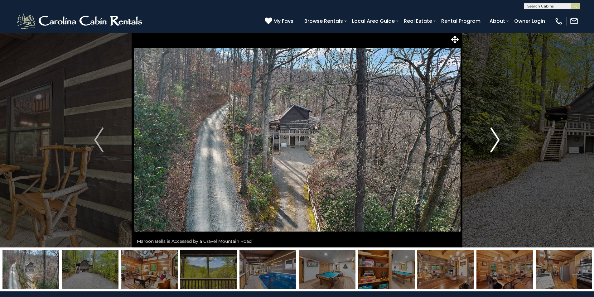
click at [498, 139] on img "Next" at bounding box center [495, 140] width 9 height 25
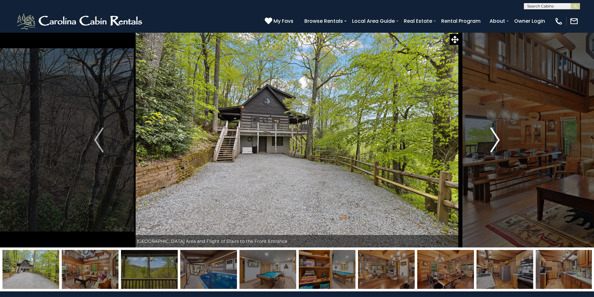
click at [498, 139] on img "Next" at bounding box center [495, 140] width 9 height 25
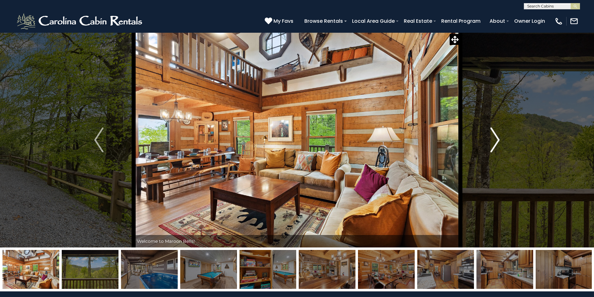
click at [497, 140] on img "Next" at bounding box center [495, 140] width 9 height 25
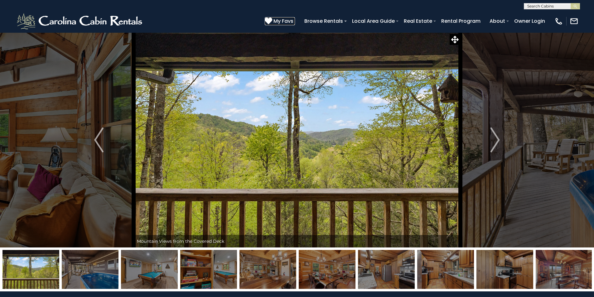
click at [272, 21] on icon at bounding box center [268, 20] width 7 height 7
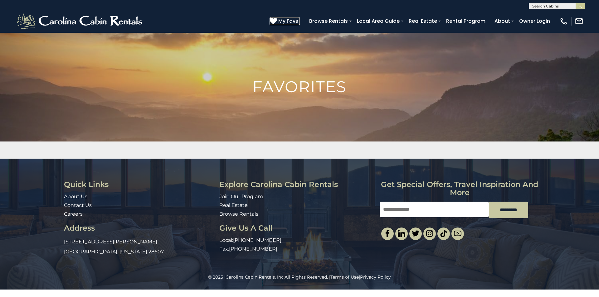
click at [288, 19] on span "My Favs" at bounding box center [288, 21] width 20 height 8
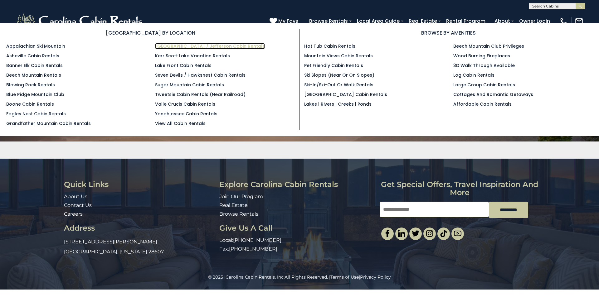
click at [207, 46] on link "[GEOGRAPHIC_DATA] / Jefferson Cabin Rentals" at bounding box center [210, 46] width 110 height 6
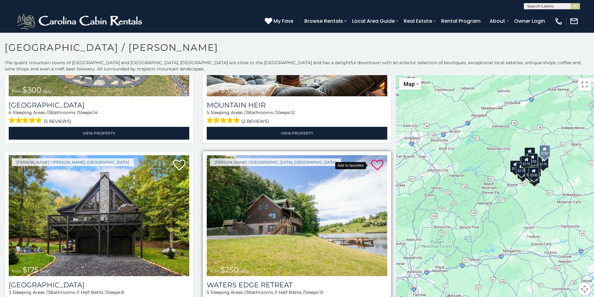
scroll to position [156, 0]
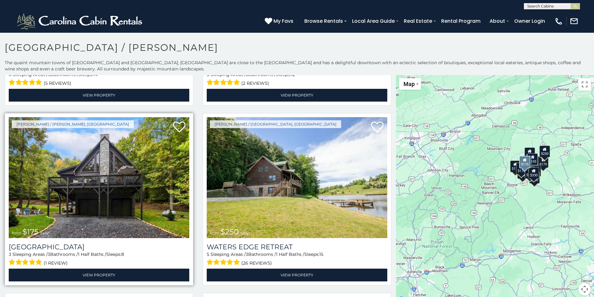
click at [105, 175] on img at bounding box center [99, 177] width 181 height 121
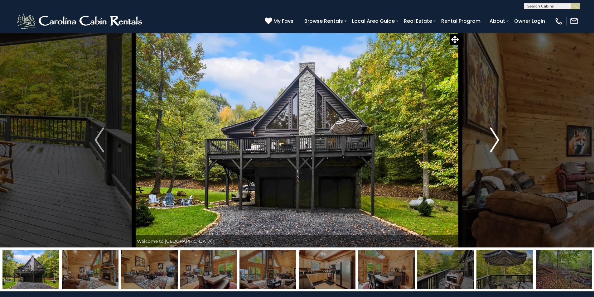
click at [502, 138] on button "Next" at bounding box center [494, 139] width 69 height 215
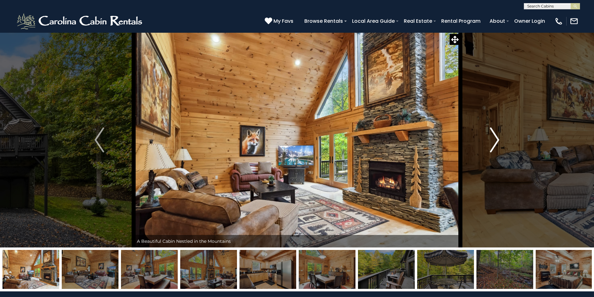
click at [497, 141] on img "Next" at bounding box center [494, 140] width 9 height 25
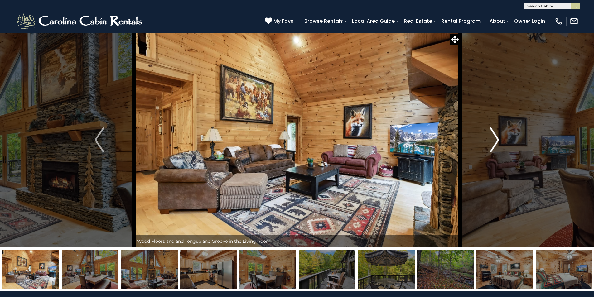
click at [497, 141] on img "Next" at bounding box center [494, 140] width 9 height 25
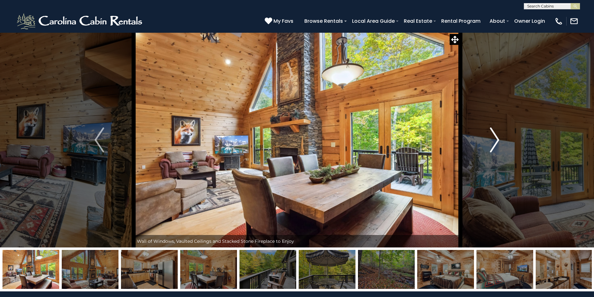
click at [497, 141] on img "Next" at bounding box center [494, 140] width 9 height 25
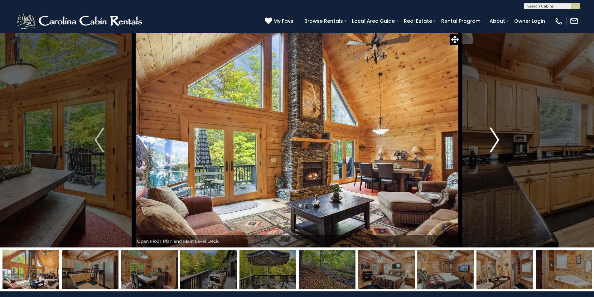
click at [497, 141] on img "Next" at bounding box center [494, 140] width 9 height 25
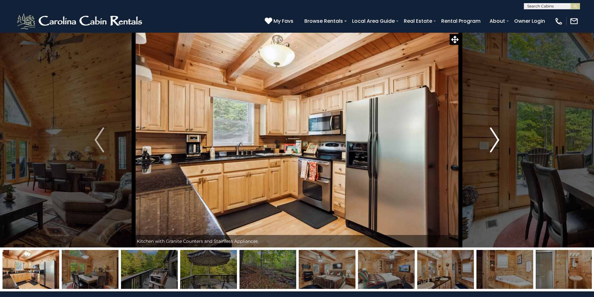
click at [497, 141] on img "Next" at bounding box center [494, 140] width 9 height 25
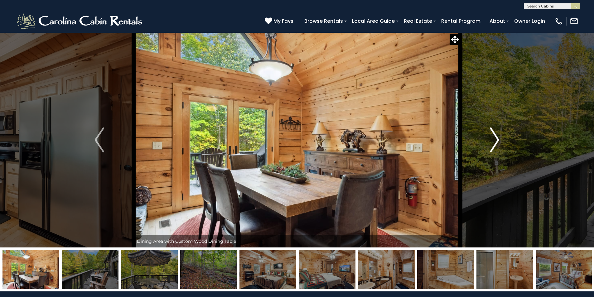
click at [497, 141] on img "Next" at bounding box center [494, 140] width 9 height 25
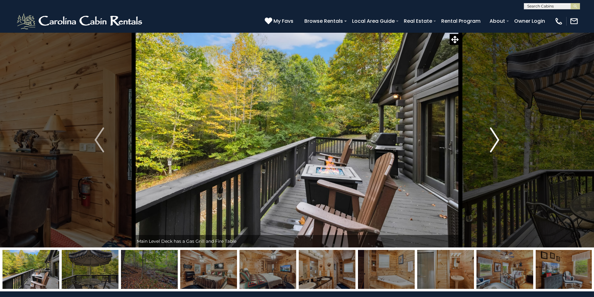
click at [497, 141] on img "Next" at bounding box center [494, 140] width 9 height 25
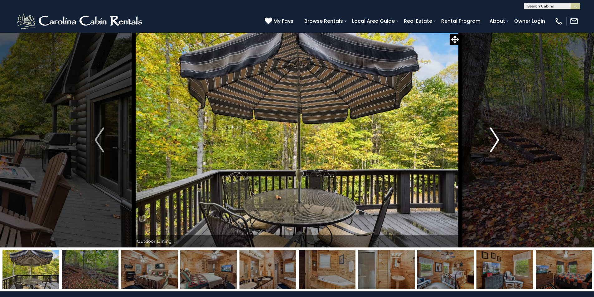
click at [497, 141] on img "Next" at bounding box center [494, 140] width 9 height 25
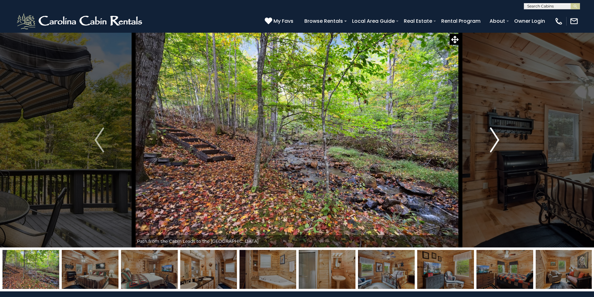
click at [497, 141] on img "Next" at bounding box center [494, 140] width 9 height 25
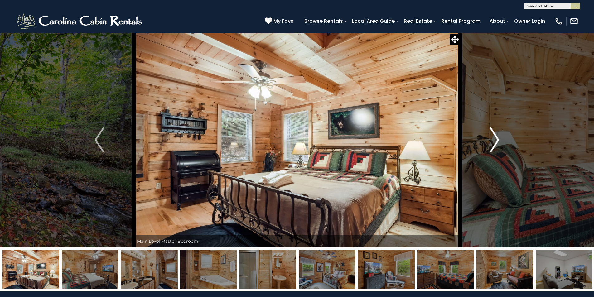
click at [497, 141] on img "Next" at bounding box center [494, 140] width 9 height 25
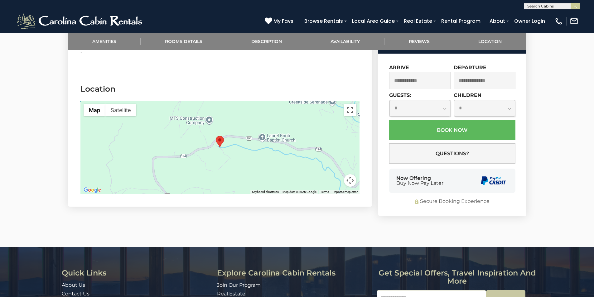
scroll to position [1310, 0]
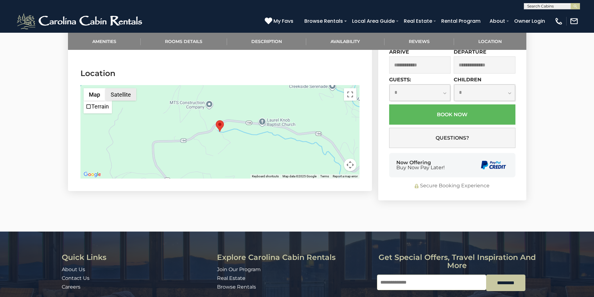
click at [123, 96] on button "Satellite" at bounding box center [120, 94] width 31 height 12
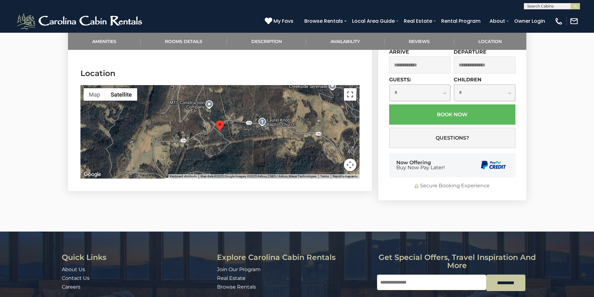
click at [349, 95] on button "Toggle fullscreen view" at bounding box center [350, 94] width 12 height 12
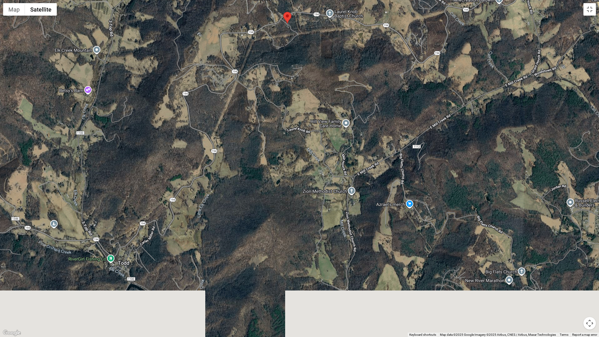
drag, startPoint x: 300, startPoint y: 231, endPoint x: 288, endPoint y: 85, distance: 146.8
click at [288, 85] on div at bounding box center [299, 168] width 599 height 337
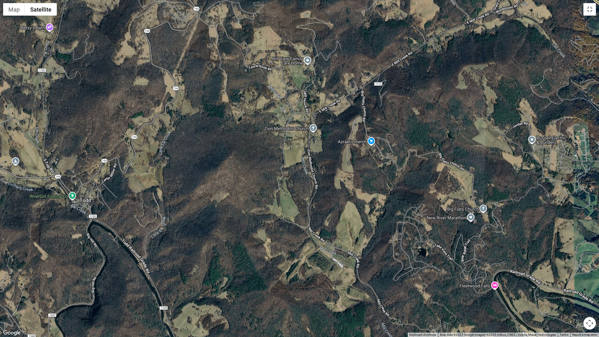
drag, startPoint x: 274, startPoint y: 155, endPoint x: 236, endPoint y: 92, distance: 73.5
click at [236, 92] on div at bounding box center [299, 168] width 599 height 337
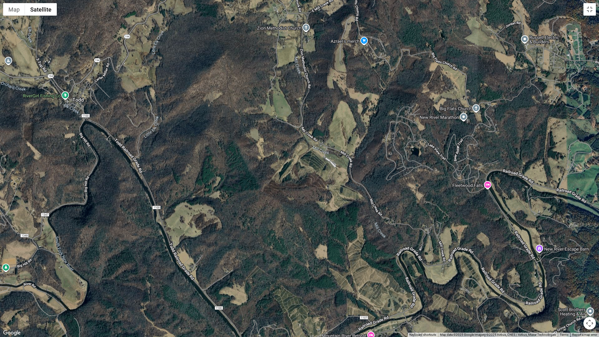
drag, startPoint x: 227, startPoint y: 248, endPoint x: 220, endPoint y: 147, distance: 101.3
click at [220, 147] on div at bounding box center [299, 168] width 599 height 337
click at [17, 8] on button "Map" at bounding box center [14, 9] width 22 height 12
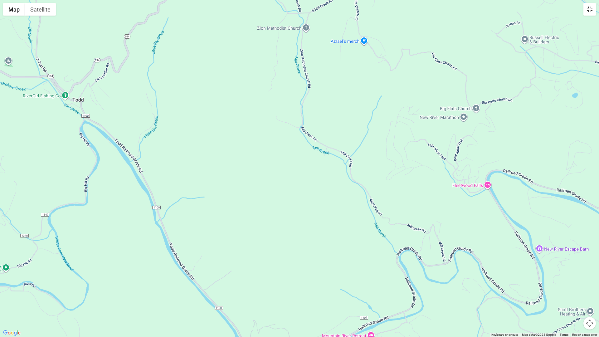
click at [588, 13] on button "Toggle fullscreen view" at bounding box center [589, 9] width 12 height 12
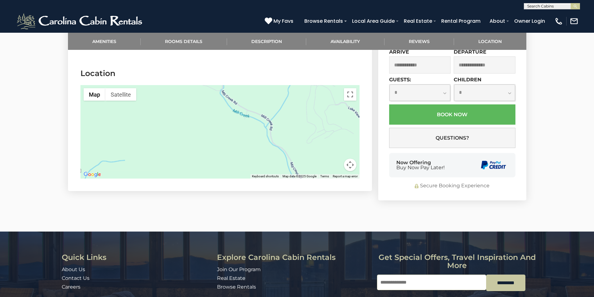
click at [349, 163] on button "Map camera controls" at bounding box center [350, 165] width 12 height 12
click at [335, 163] on button "Zoom out" at bounding box center [334, 165] width 12 height 12
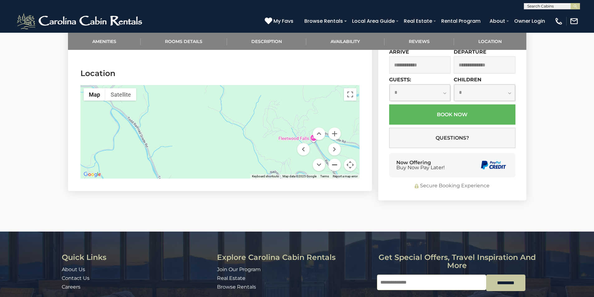
click at [335, 163] on button "Zoom out" at bounding box center [334, 165] width 12 height 12
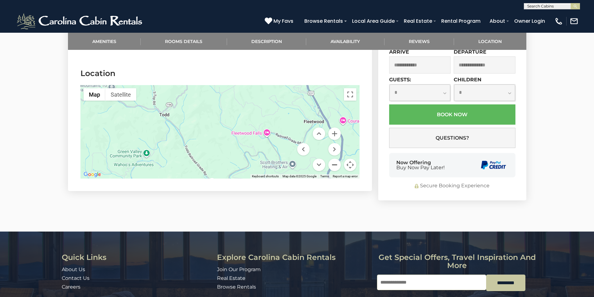
click at [335, 163] on button "Zoom out" at bounding box center [334, 165] width 12 height 12
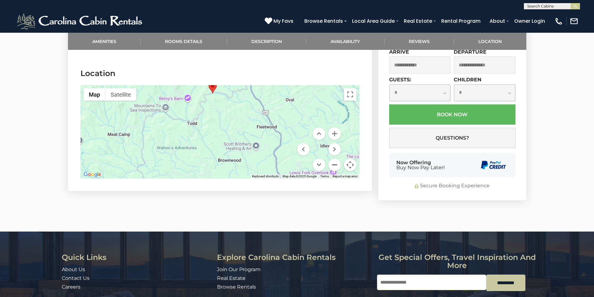
click at [335, 163] on button "Zoom out" at bounding box center [334, 165] width 12 height 12
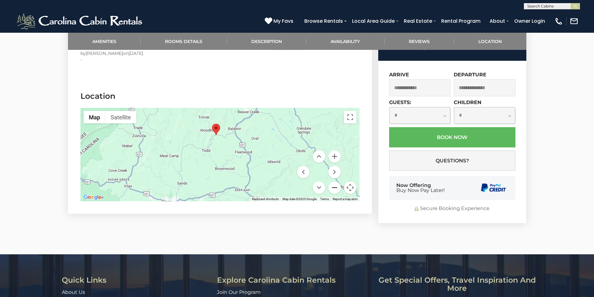
scroll to position [1279, 0]
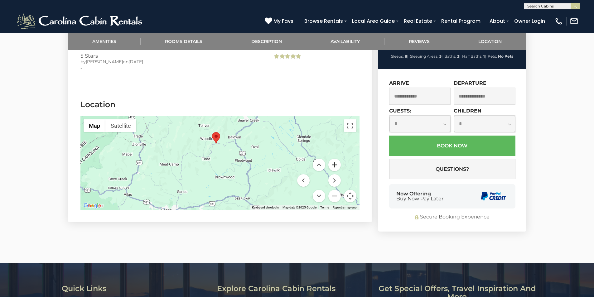
click at [333, 162] on button "Zoom in" at bounding box center [334, 165] width 12 height 12
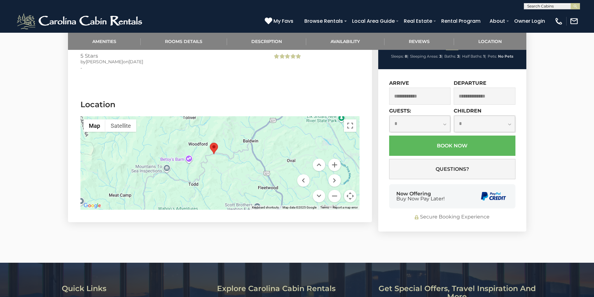
drag, startPoint x: 216, startPoint y: 148, endPoint x: 218, endPoint y: 179, distance: 31.6
click at [218, 179] on div at bounding box center [219, 163] width 279 height 94
click at [337, 161] on button "Zoom in" at bounding box center [334, 165] width 12 height 12
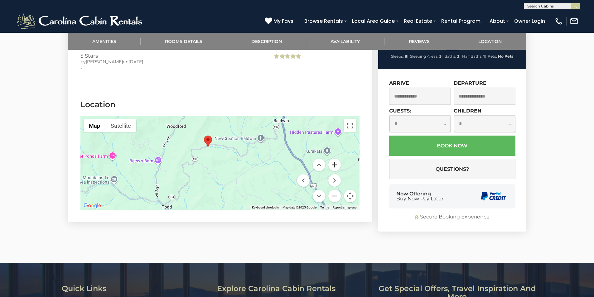
click at [338, 162] on button "Zoom in" at bounding box center [334, 165] width 12 height 12
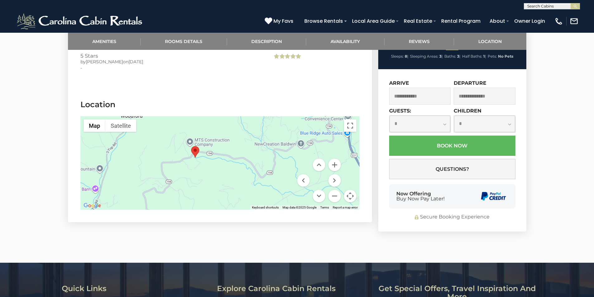
drag, startPoint x: 207, startPoint y: 146, endPoint x: 206, endPoint y: 175, distance: 28.7
click at [206, 175] on div at bounding box center [219, 163] width 279 height 94
click at [336, 163] on button "Zoom in" at bounding box center [334, 165] width 12 height 12
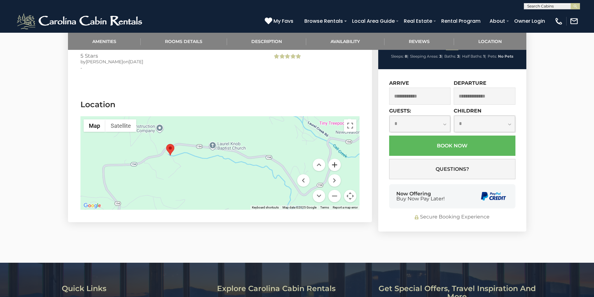
click at [337, 163] on button "Zoom in" at bounding box center [334, 165] width 12 height 12
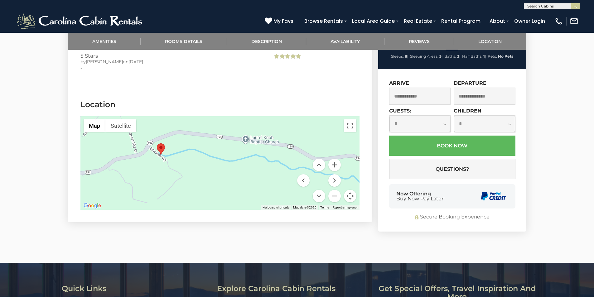
drag, startPoint x: 169, startPoint y: 175, endPoint x: 210, endPoint y: 181, distance: 41.3
click at [210, 181] on div at bounding box center [219, 163] width 279 height 94
click at [121, 125] on button "Satellite" at bounding box center [120, 125] width 31 height 12
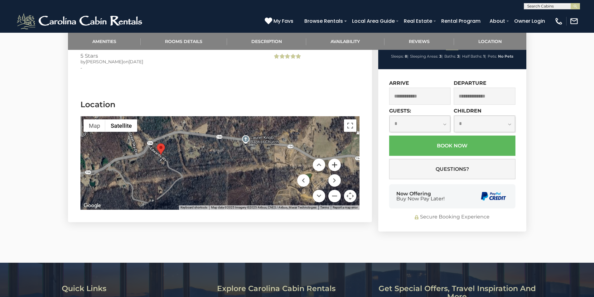
click at [334, 162] on button "Zoom in" at bounding box center [334, 165] width 12 height 12
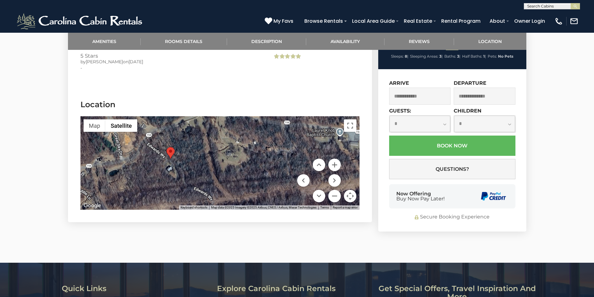
drag, startPoint x: 201, startPoint y: 167, endPoint x: 270, endPoint y: 180, distance: 69.7
click at [270, 180] on div at bounding box center [219, 163] width 279 height 94
click at [333, 162] on button "Zoom in" at bounding box center [334, 165] width 12 height 12
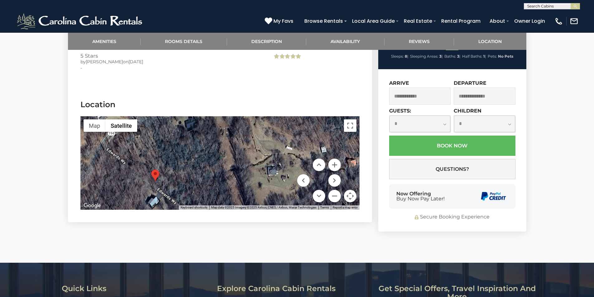
drag, startPoint x: 173, startPoint y: 171, endPoint x: 211, endPoint y: 196, distance: 45.1
click at [209, 197] on div at bounding box center [219, 163] width 279 height 94
click at [405, 94] on input "text" at bounding box center [420, 96] width 62 height 17
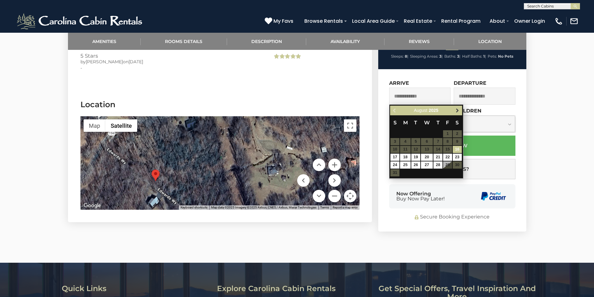
click at [458, 108] on span "Next" at bounding box center [457, 110] width 5 height 5
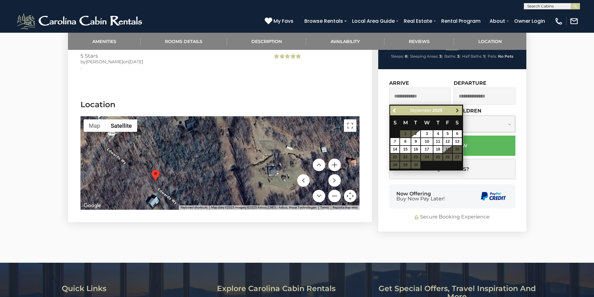
click at [458, 110] on span "Next" at bounding box center [457, 110] width 5 height 5
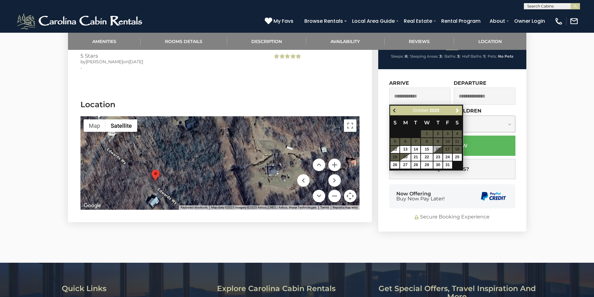
click at [394, 111] on span "Previous" at bounding box center [394, 110] width 5 height 5
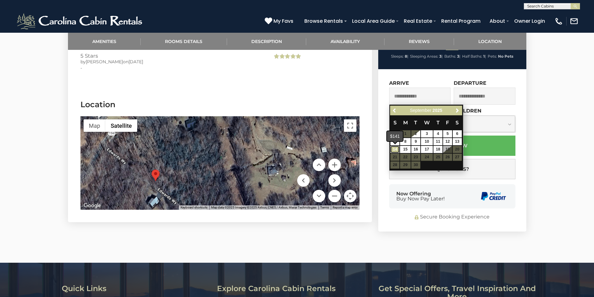
click at [395, 149] on link "14" at bounding box center [395, 149] width 9 height 7
type input "**********"
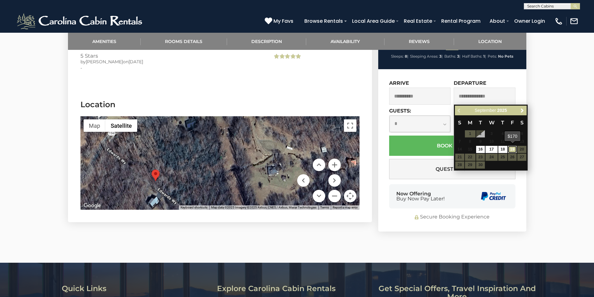
click at [513, 148] on link "19" at bounding box center [512, 149] width 9 height 7
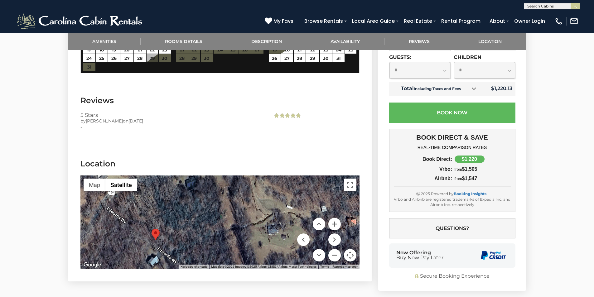
scroll to position [1185, 0]
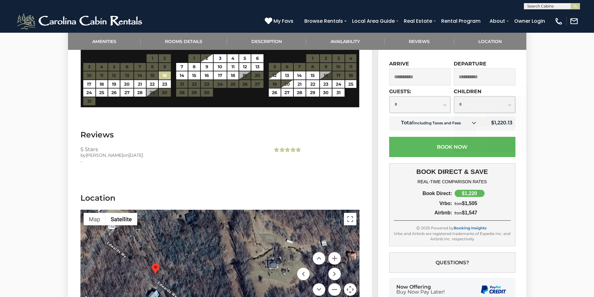
click at [479, 77] on input "**********" at bounding box center [485, 77] width 62 height 17
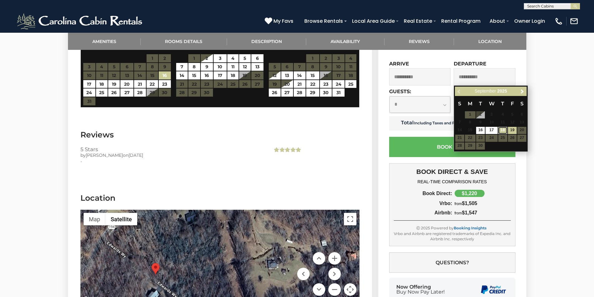
click at [503, 129] on link "18" at bounding box center [502, 130] width 9 height 7
type input "**********"
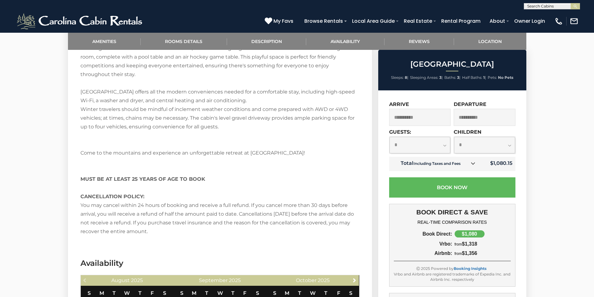
scroll to position [907, 0]
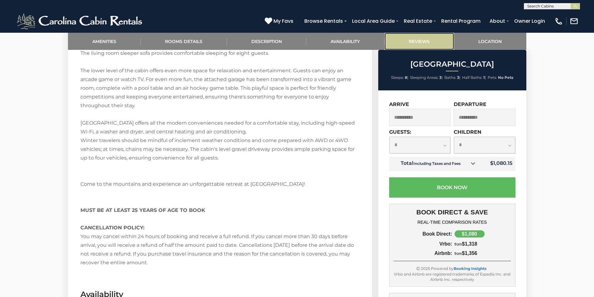
click at [411, 41] on link "Reviews" at bounding box center [420, 41] width 70 height 17
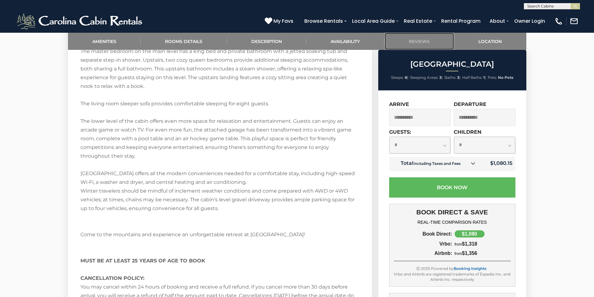
scroll to position [845, 0]
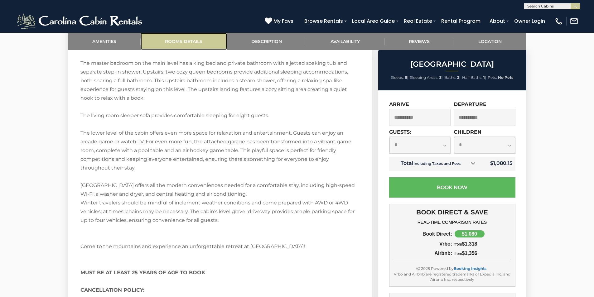
click at [185, 41] on link "Rooms Details" at bounding box center [184, 41] width 86 height 17
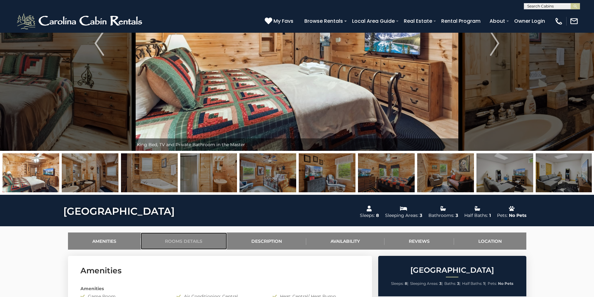
scroll to position [75, 0]
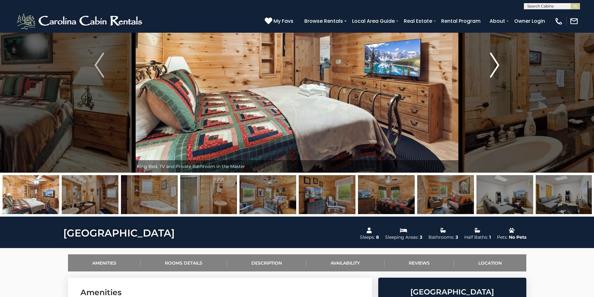
click at [498, 62] on img "Next" at bounding box center [494, 65] width 9 height 25
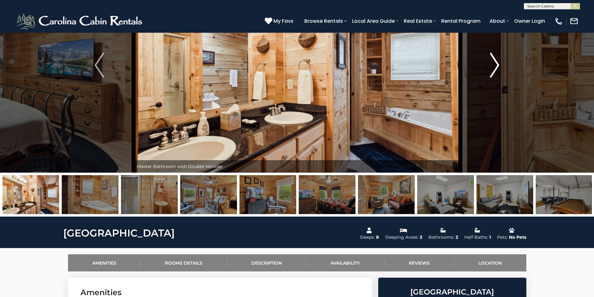
click at [498, 62] on img "Next" at bounding box center [494, 65] width 9 height 25
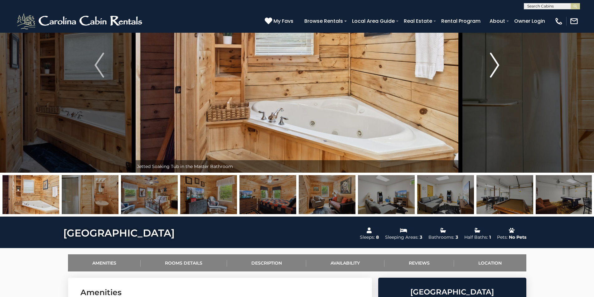
click at [498, 62] on img "Next" at bounding box center [494, 65] width 9 height 25
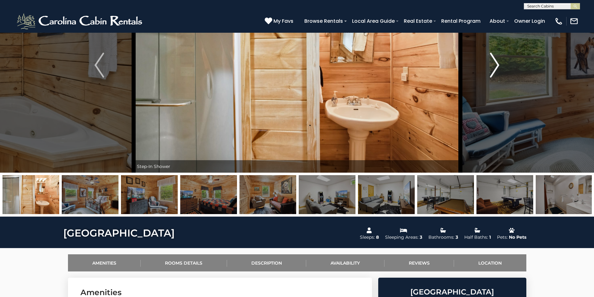
click at [498, 62] on img "Next" at bounding box center [494, 65] width 9 height 25
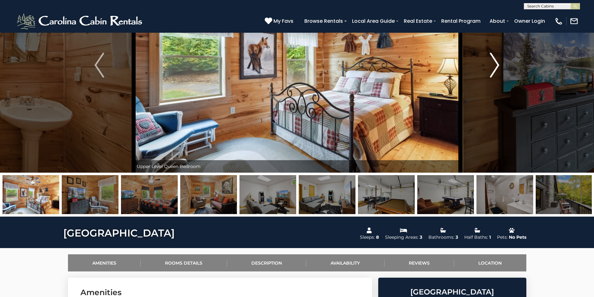
click at [498, 62] on img "Next" at bounding box center [494, 65] width 9 height 25
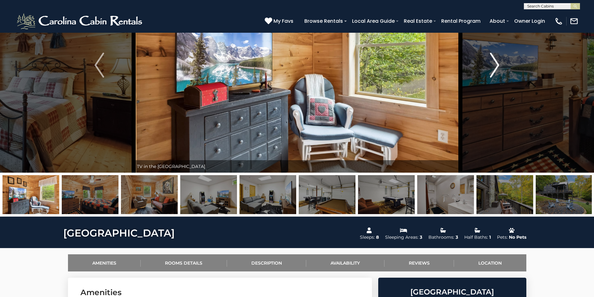
click at [498, 62] on img "Next" at bounding box center [494, 65] width 9 height 25
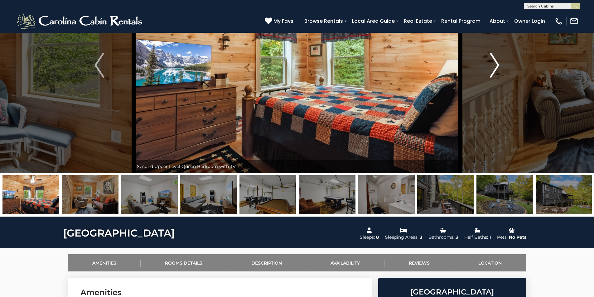
click at [498, 62] on img "Next" at bounding box center [494, 65] width 9 height 25
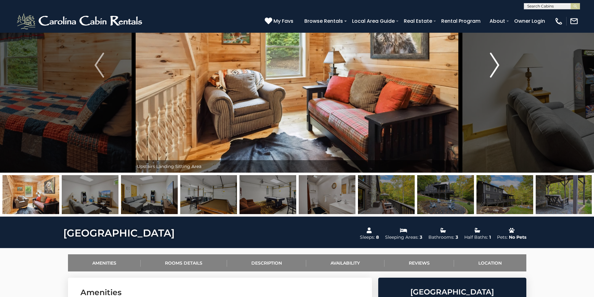
click at [498, 62] on img "Next" at bounding box center [494, 65] width 9 height 25
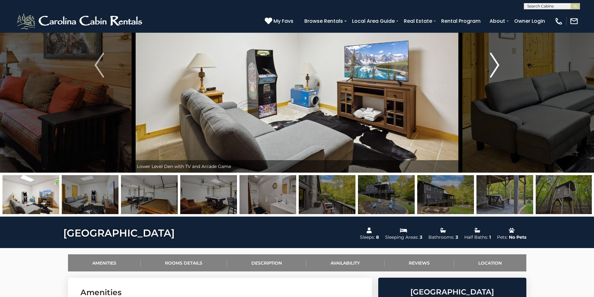
click at [498, 62] on img "Next" at bounding box center [494, 65] width 9 height 25
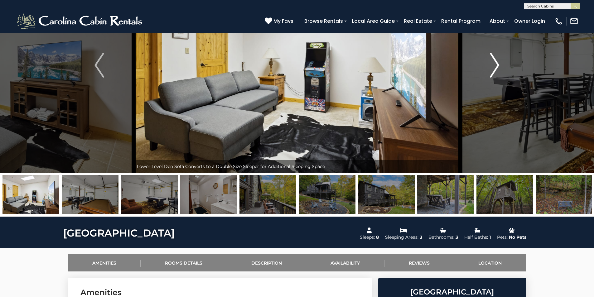
click at [498, 62] on img "Next" at bounding box center [494, 65] width 9 height 25
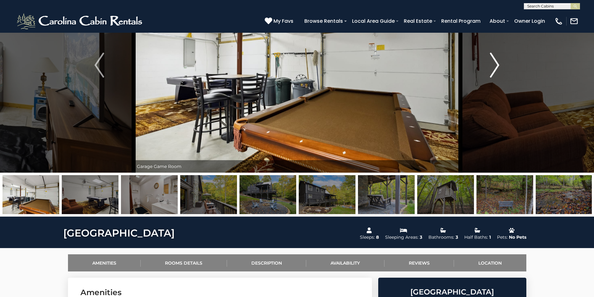
click at [497, 62] on img "Next" at bounding box center [494, 65] width 9 height 25
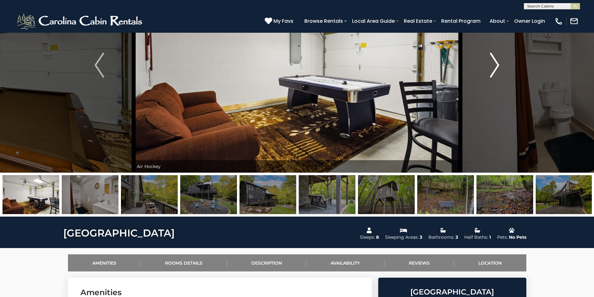
click at [497, 62] on img "Next" at bounding box center [494, 65] width 9 height 25
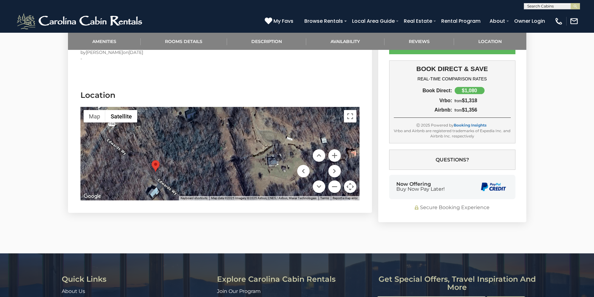
scroll to position [1291, 0]
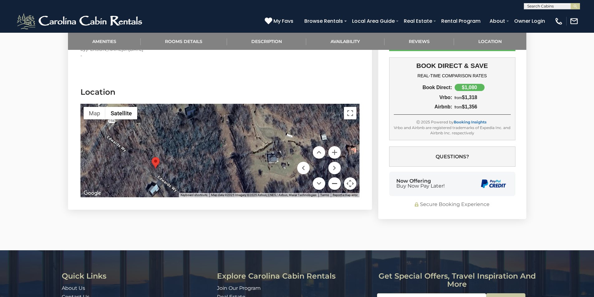
click at [336, 183] on button "Zoom out" at bounding box center [334, 183] width 12 height 12
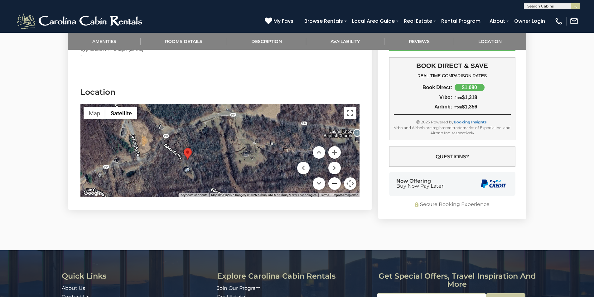
click at [336, 183] on button "Zoom out" at bounding box center [334, 183] width 12 height 12
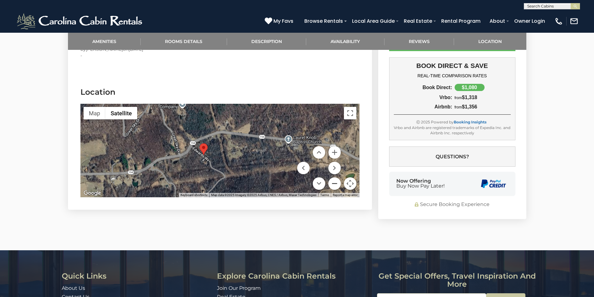
click at [336, 183] on button "Zoom out" at bounding box center [334, 183] width 12 height 12
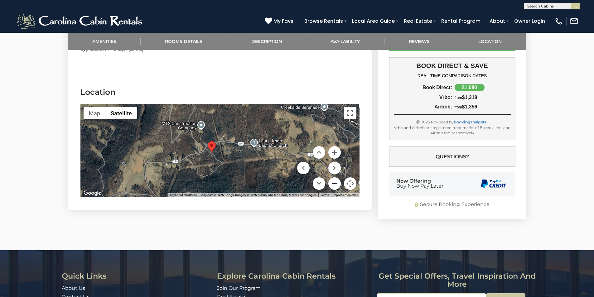
click at [336, 183] on button "Zoom out" at bounding box center [334, 183] width 12 height 12
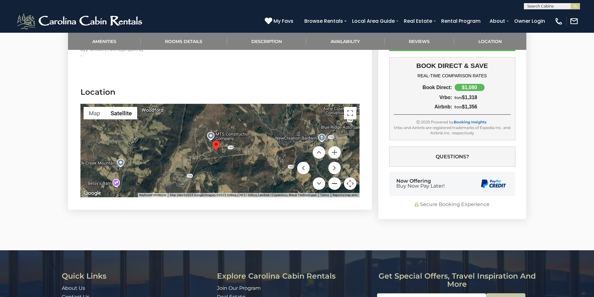
click at [337, 182] on button "Zoom out" at bounding box center [334, 183] width 12 height 12
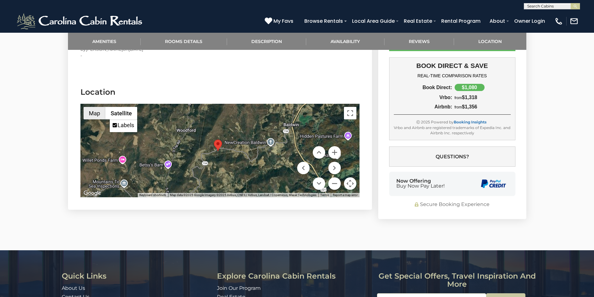
click at [92, 112] on button "Map" at bounding box center [95, 113] width 22 height 12
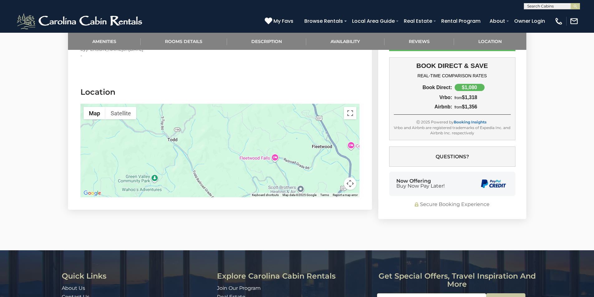
drag, startPoint x: 234, startPoint y: 168, endPoint x: 229, endPoint y: 95, distance: 73.1
click at [229, 95] on section "Location ← Move left → Move right ↑ Move up ↓ Move down + Zoom in - Zoom out Ho…" at bounding box center [220, 143] width 304 height 133
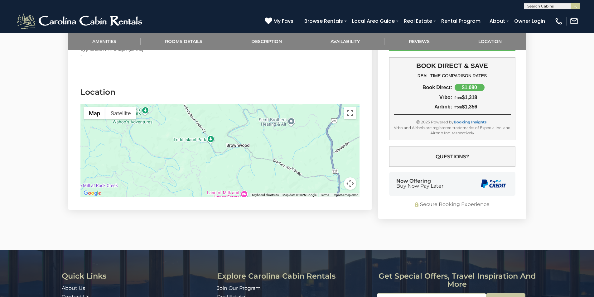
drag, startPoint x: 222, startPoint y: 185, endPoint x: 212, endPoint y: 117, distance: 69.1
click at [212, 117] on div at bounding box center [219, 151] width 279 height 94
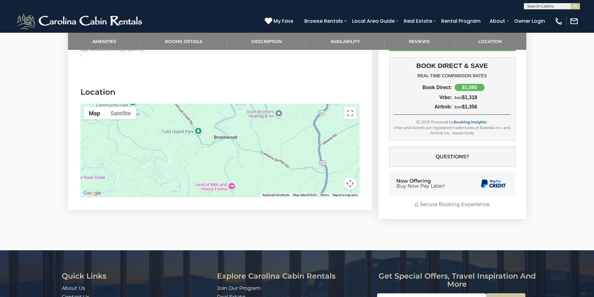
drag, startPoint x: 228, startPoint y: 179, endPoint x: 216, endPoint y: 170, distance: 15.2
click at [216, 170] on div at bounding box center [219, 151] width 279 height 94
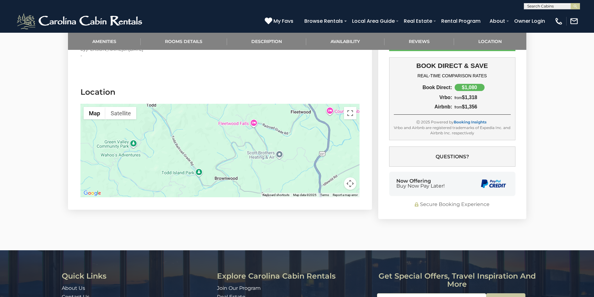
drag, startPoint x: 248, startPoint y: 138, endPoint x: 249, endPoint y: 180, distance: 41.8
click at [249, 180] on div at bounding box center [219, 151] width 279 height 94
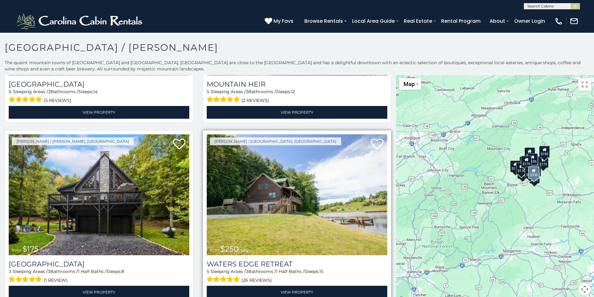
scroll to position [156, 0]
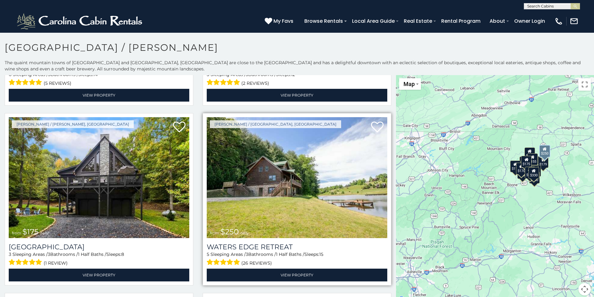
click at [297, 186] on img at bounding box center [297, 177] width 181 height 121
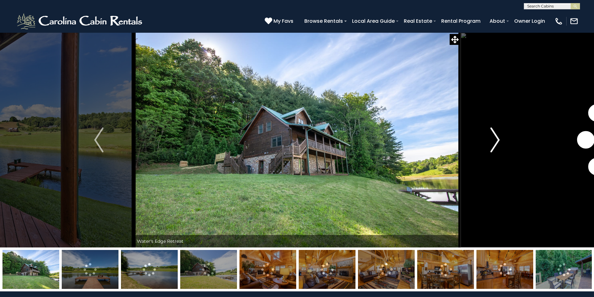
click at [496, 137] on img "Next" at bounding box center [495, 140] width 9 height 25
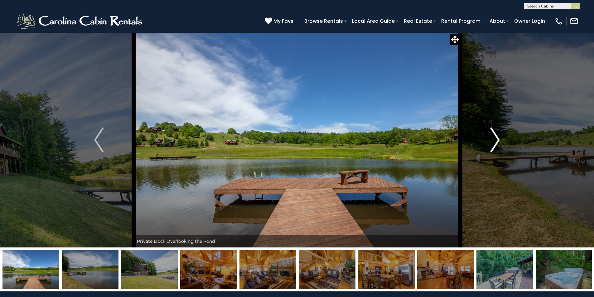
click at [501, 134] on button "Next" at bounding box center [495, 139] width 70 height 215
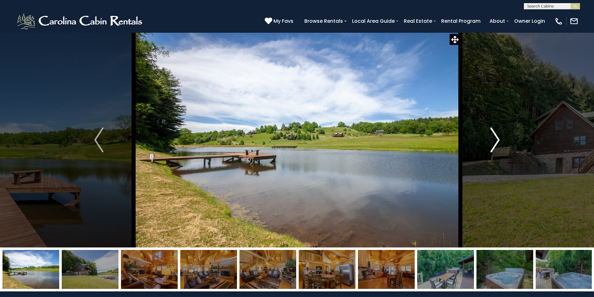
click at [501, 134] on button "Next" at bounding box center [495, 139] width 70 height 215
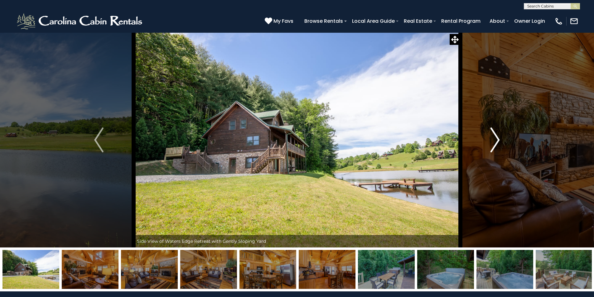
click at [501, 134] on button "Next" at bounding box center [495, 139] width 70 height 215
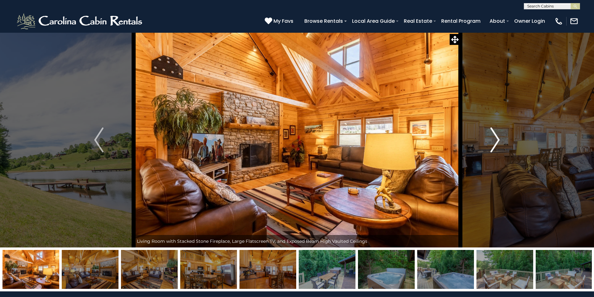
click at [501, 134] on button "Next" at bounding box center [495, 139] width 70 height 215
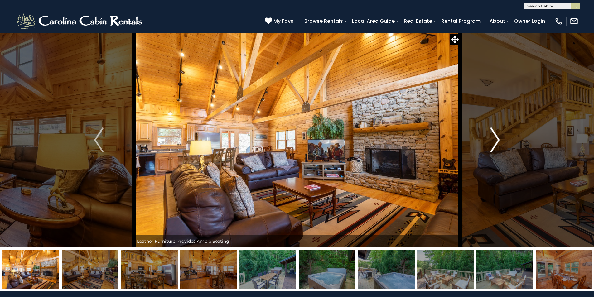
click at [501, 134] on button "Next" at bounding box center [495, 139] width 70 height 215
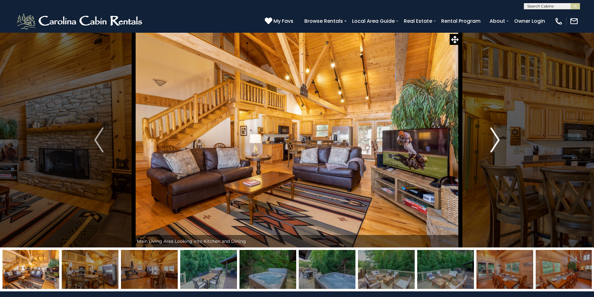
click at [501, 134] on button "Next" at bounding box center [495, 139] width 70 height 215
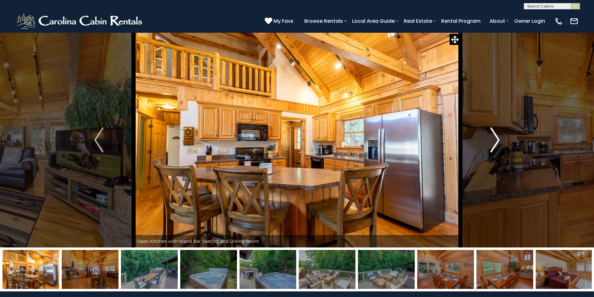
click at [501, 134] on button "Next" at bounding box center [495, 139] width 70 height 215
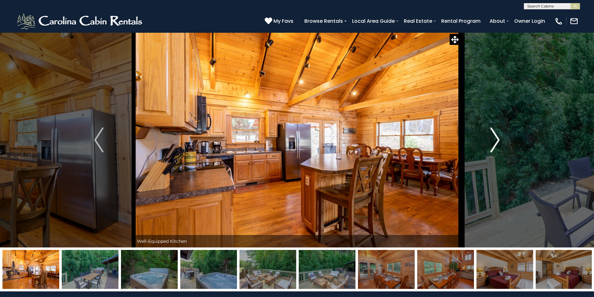
click at [501, 134] on button "Next" at bounding box center [495, 139] width 70 height 215
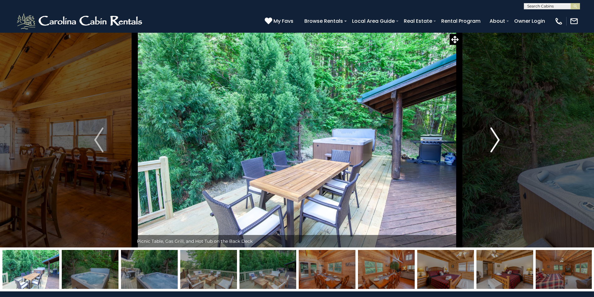
click at [501, 134] on button "Next" at bounding box center [495, 139] width 70 height 215
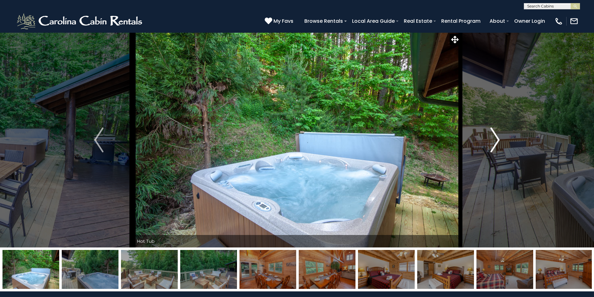
click at [501, 134] on button "Next" at bounding box center [495, 139] width 70 height 215
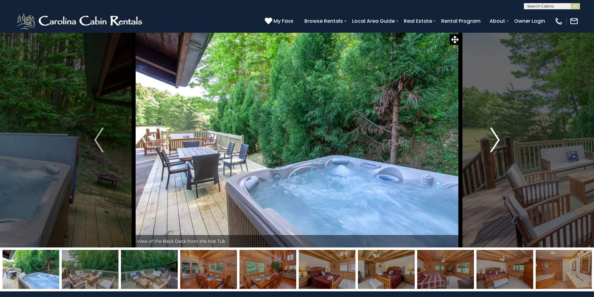
click at [501, 134] on button "Next" at bounding box center [495, 139] width 70 height 215
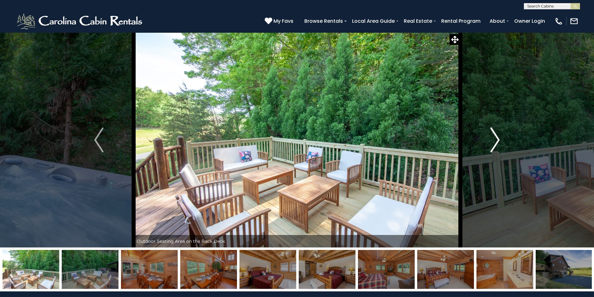
click at [501, 134] on button "Next" at bounding box center [495, 139] width 70 height 215
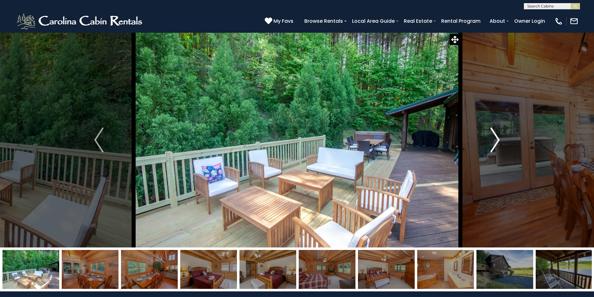
click at [501, 134] on button "Next" at bounding box center [495, 139] width 70 height 215
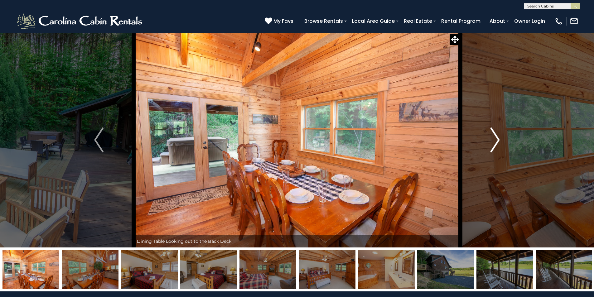
click at [501, 136] on button "Next" at bounding box center [495, 139] width 70 height 215
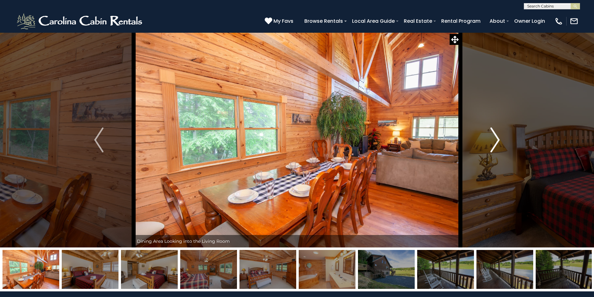
click at [501, 136] on button "Next" at bounding box center [495, 139] width 70 height 215
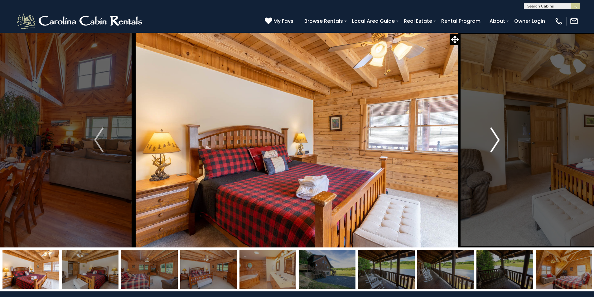
click at [501, 136] on button "Next" at bounding box center [495, 139] width 70 height 215
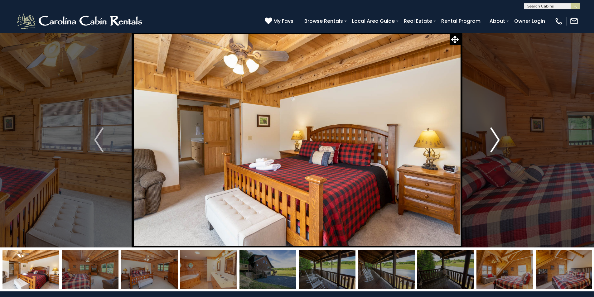
click at [497, 141] on img "Next" at bounding box center [495, 140] width 9 height 25
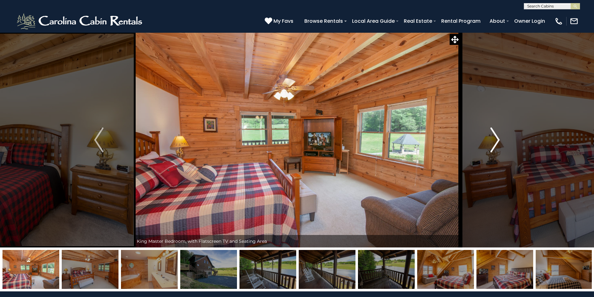
click at [497, 141] on img "Next" at bounding box center [495, 140] width 9 height 25
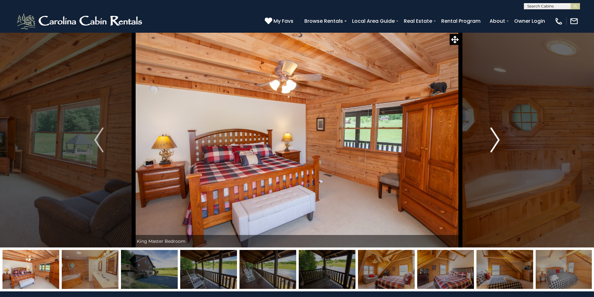
click at [497, 141] on img "Next" at bounding box center [495, 140] width 9 height 25
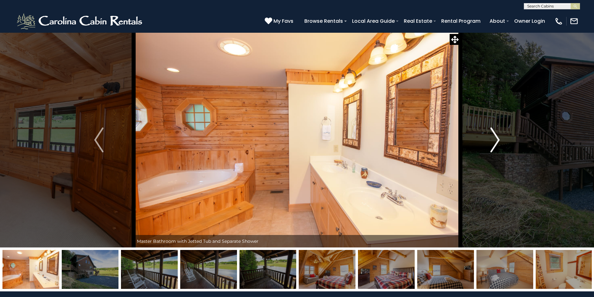
click at [497, 141] on img "Next" at bounding box center [495, 140] width 9 height 25
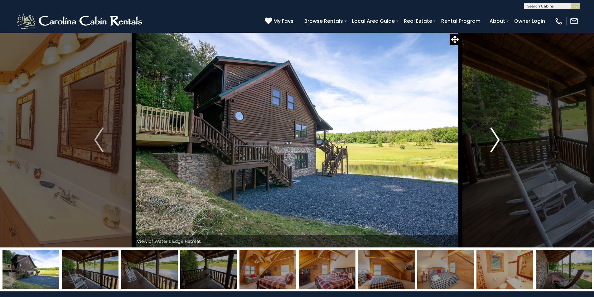
click at [497, 141] on img "Next" at bounding box center [495, 140] width 9 height 25
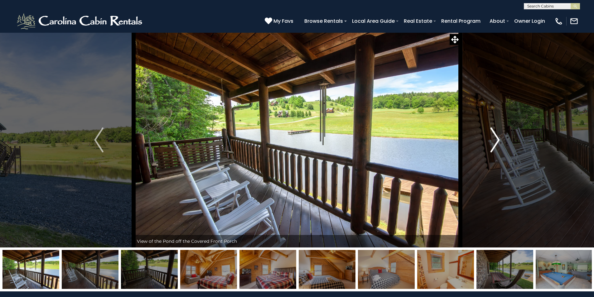
click at [497, 141] on img "Next" at bounding box center [495, 140] width 9 height 25
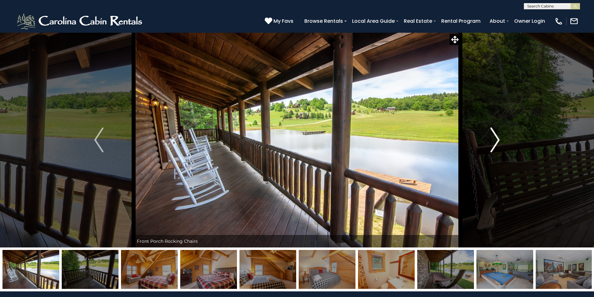
click at [497, 141] on img "Next" at bounding box center [495, 140] width 9 height 25
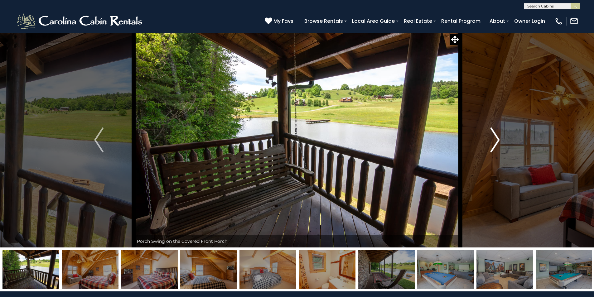
click at [497, 141] on img "Next" at bounding box center [495, 140] width 9 height 25
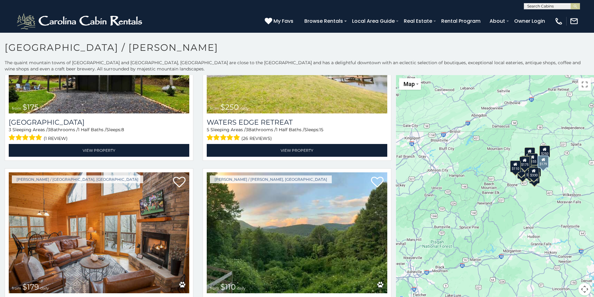
scroll to position [343, 0]
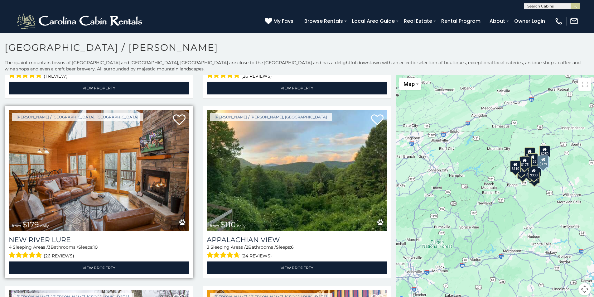
click at [100, 182] on img at bounding box center [99, 170] width 181 height 121
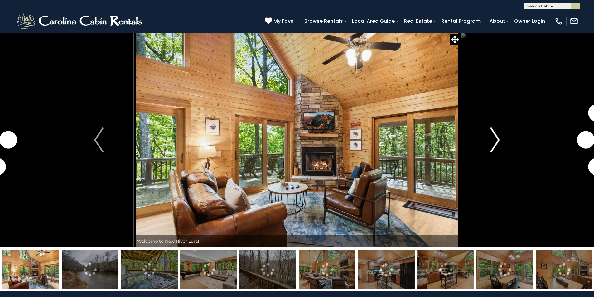
click at [499, 140] on img "Next" at bounding box center [495, 140] width 9 height 25
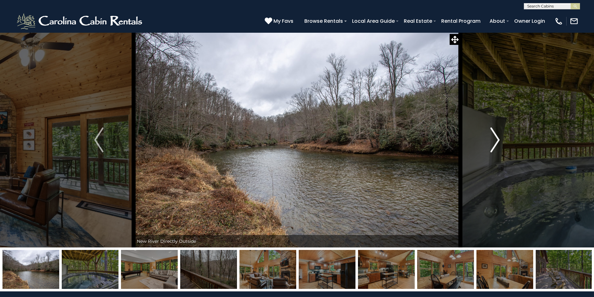
click at [499, 140] on img "Next" at bounding box center [495, 140] width 9 height 25
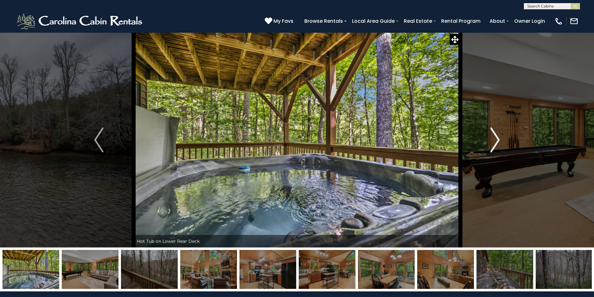
click at [499, 140] on img "Next" at bounding box center [495, 140] width 9 height 25
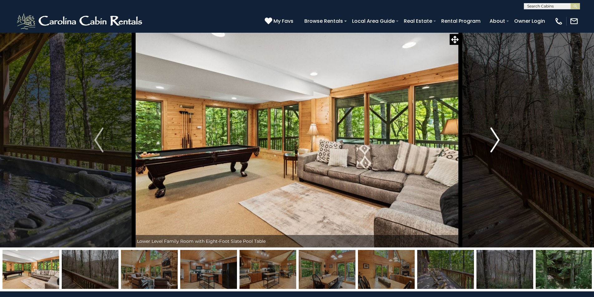
click at [499, 140] on img "Next" at bounding box center [495, 140] width 9 height 25
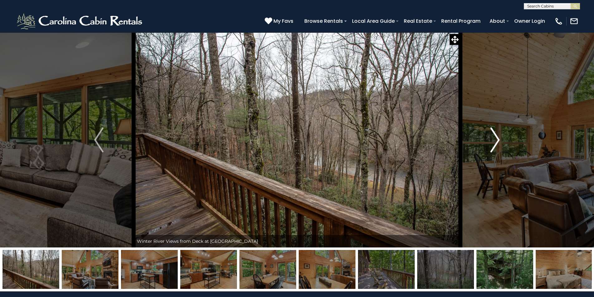
click at [499, 140] on img "Next" at bounding box center [495, 140] width 9 height 25
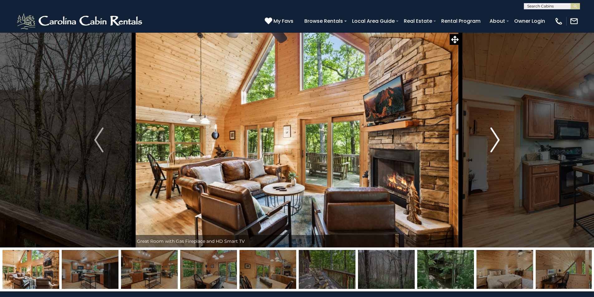
click at [499, 140] on img "Next" at bounding box center [495, 140] width 9 height 25
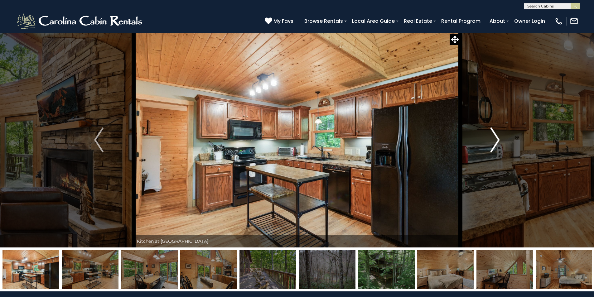
click at [499, 140] on img "Next" at bounding box center [495, 140] width 9 height 25
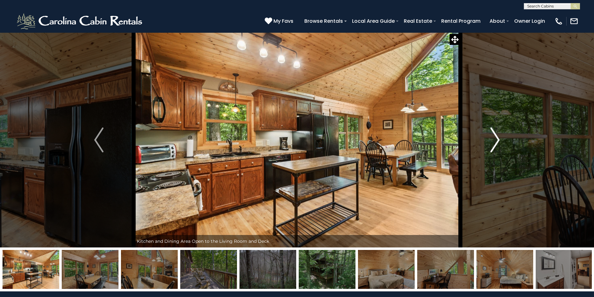
click at [499, 140] on img "Next" at bounding box center [495, 140] width 9 height 25
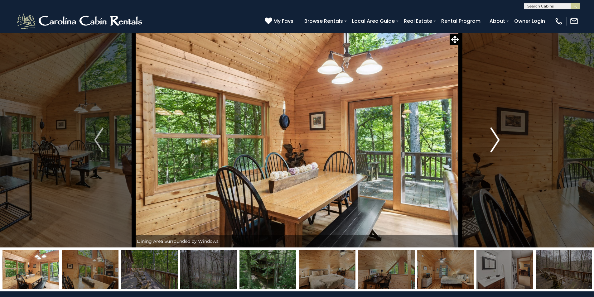
click at [499, 140] on img "Next" at bounding box center [495, 140] width 9 height 25
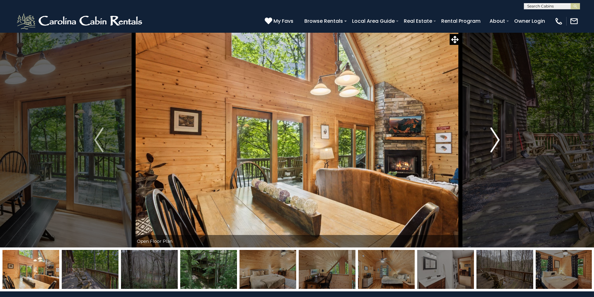
click at [499, 140] on img "Next" at bounding box center [495, 140] width 9 height 25
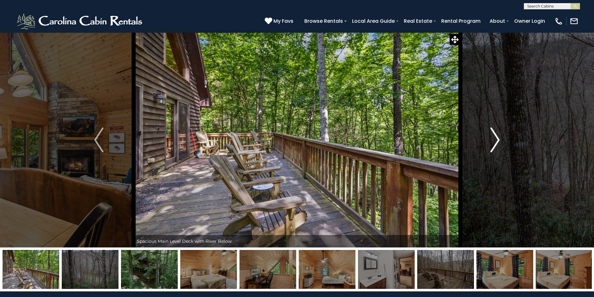
click at [499, 140] on img "Next" at bounding box center [495, 140] width 9 height 25
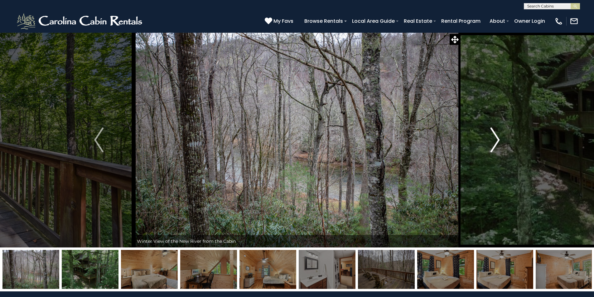
click at [499, 140] on img "Next" at bounding box center [495, 140] width 9 height 25
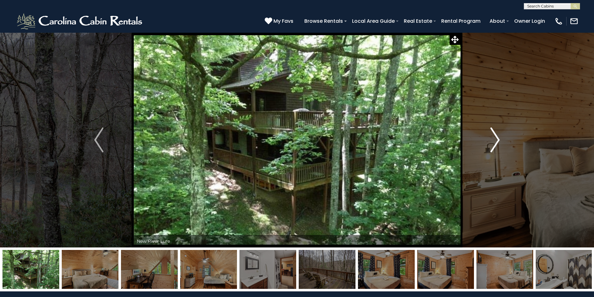
click at [498, 140] on img "Next" at bounding box center [495, 140] width 9 height 25
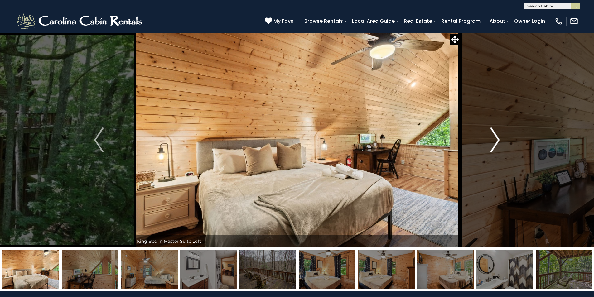
click at [498, 140] on img "Next" at bounding box center [495, 140] width 9 height 25
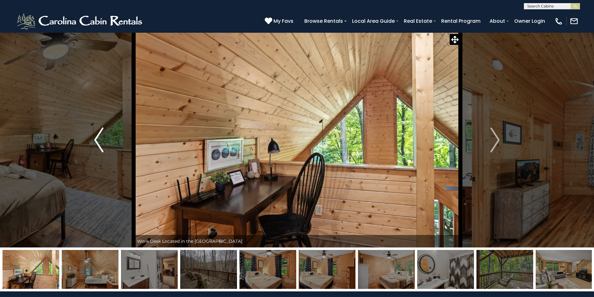
click at [97, 142] on img "Previous" at bounding box center [98, 140] width 9 height 25
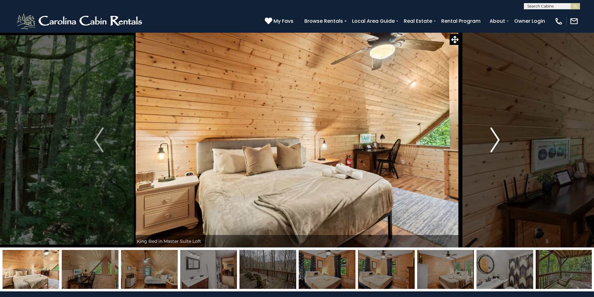
click at [497, 138] on img "Next" at bounding box center [495, 140] width 9 height 25
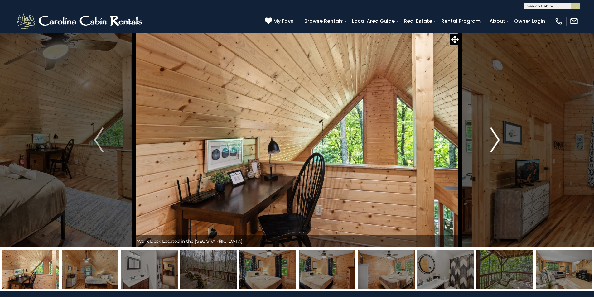
click at [497, 140] on img "Next" at bounding box center [495, 140] width 9 height 25
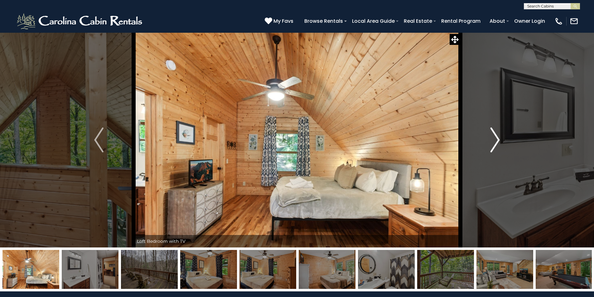
click at [497, 140] on img "Next" at bounding box center [495, 140] width 9 height 25
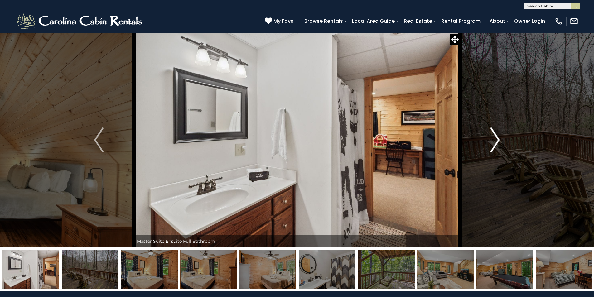
click at [497, 140] on img "Next" at bounding box center [495, 140] width 9 height 25
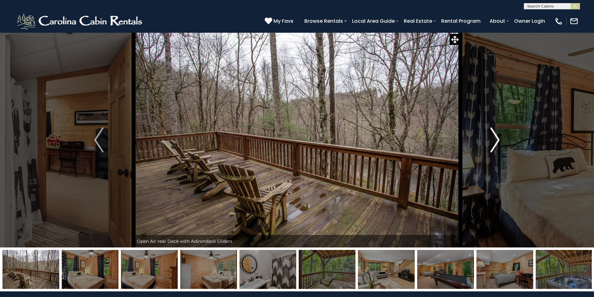
click at [497, 140] on img "Next" at bounding box center [495, 140] width 9 height 25
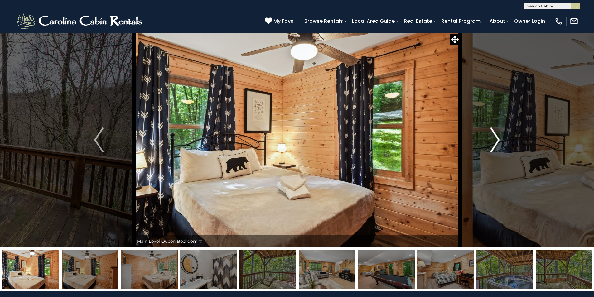
click at [497, 140] on img "Next" at bounding box center [495, 140] width 9 height 25
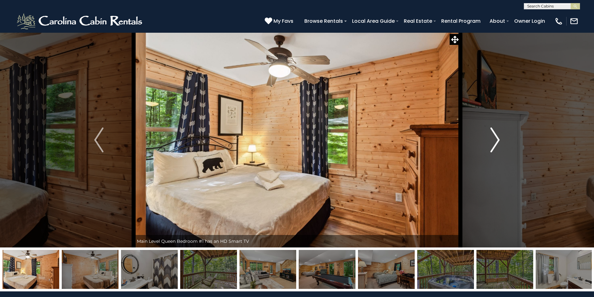
click at [497, 140] on img "Next" at bounding box center [495, 140] width 9 height 25
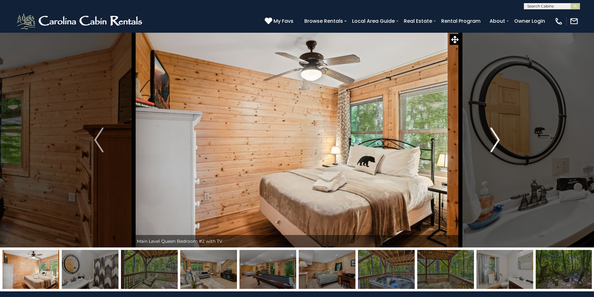
click at [497, 140] on img "Next" at bounding box center [495, 140] width 9 height 25
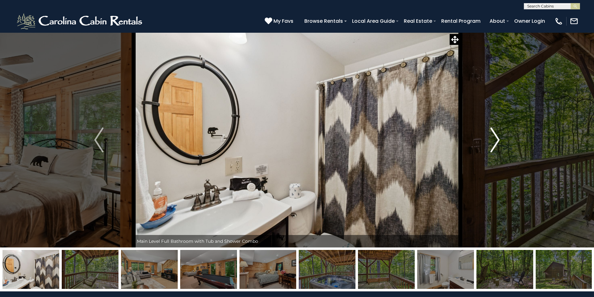
click at [497, 140] on img "Next" at bounding box center [495, 140] width 9 height 25
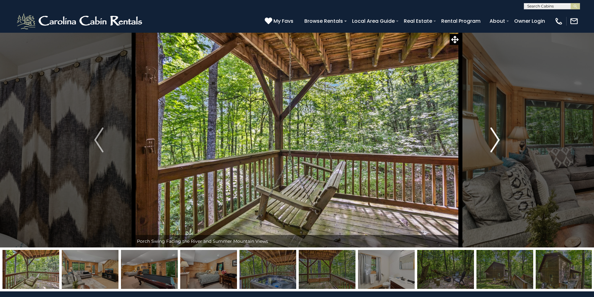
click at [497, 140] on img "Next" at bounding box center [495, 140] width 9 height 25
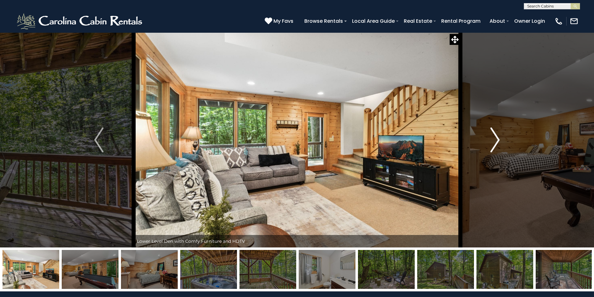
click at [497, 140] on img "Next" at bounding box center [495, 140] width 9 height 25
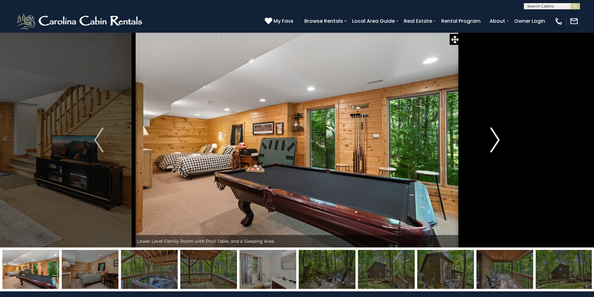
click at [497, 140] on img "Next" at bounding box center [495, 140] width 9 height 25
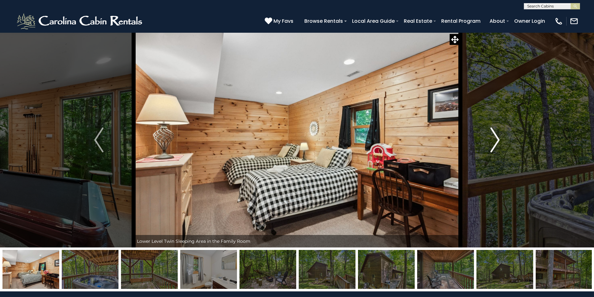
click at [497, 140] on img "Next" at bounding box center [495, 140] width 9 height 25
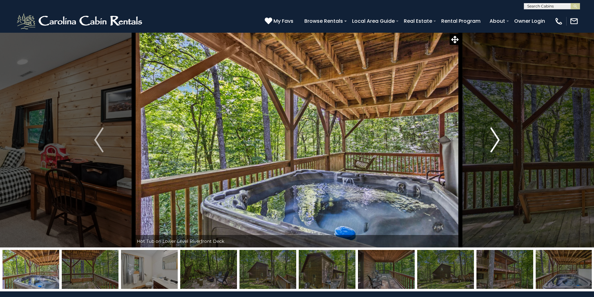
click at [497, 140] on img "Next" at bounding box center [495, 140] width 9 height 25
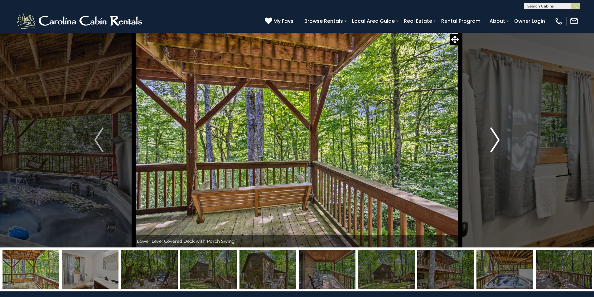
click at [497, 140] on img "Next" at bounding box center [495, 140] width 9 height 25
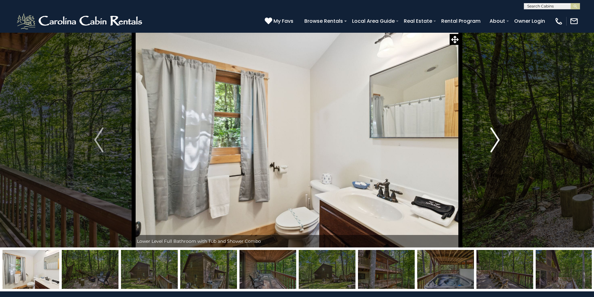
click at [497, 140] on img "Next" at bounding box center [495, 140] width 9 height 25
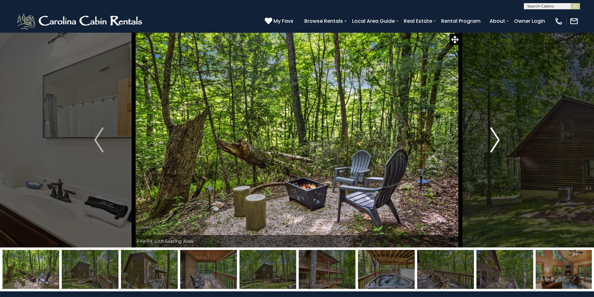
click at [497, 140] on img "Next" at bounding box center [495, 140] width 9 height 25
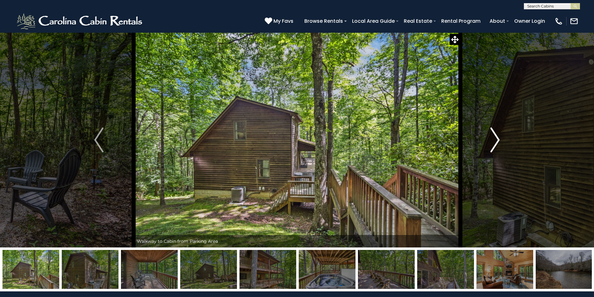
click at [497, 140] on img "Next" at bounding box center [495, 140] width 9 height 25
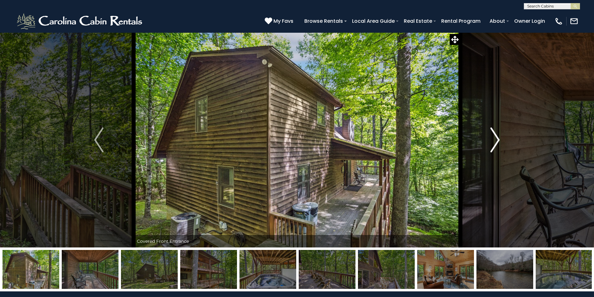
click at [497, 140] on img "Next" at bounding box center [495, 140] width 9 height 25
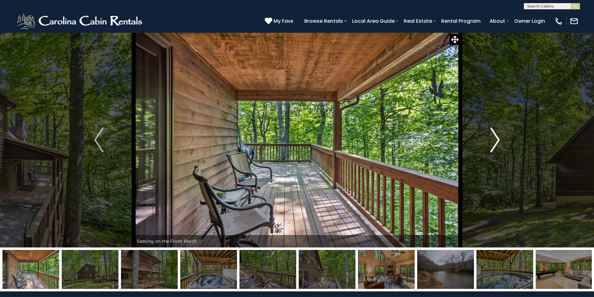
click at [497, 140] on img "Next" at bounding box center [495, 140] width 9 height 25
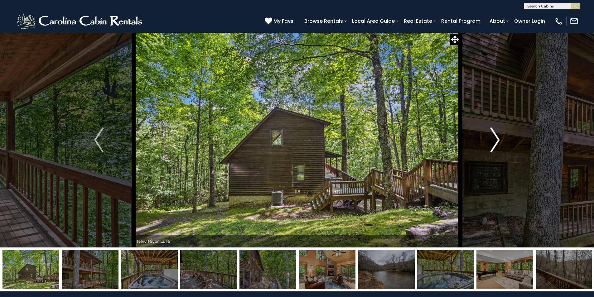
click at [497, 140] on img "Next" at bounding box center [495, 140] width 9 height 25
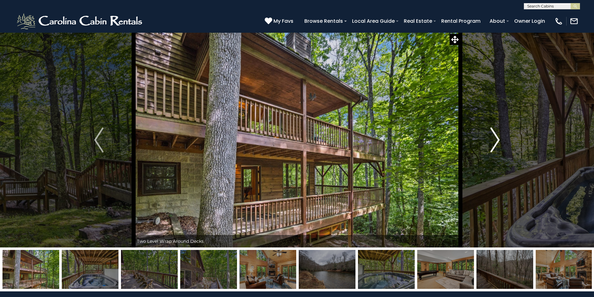
click at [497, 140] on img "Next" at bounding box center [495, 140] width 9 height 25
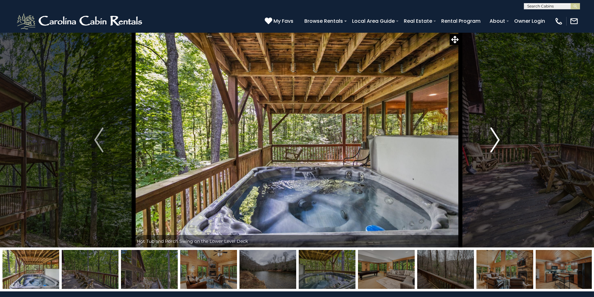
click at [497, 140] on img "Next" at bounding box center [495, 140] width 9 height 25
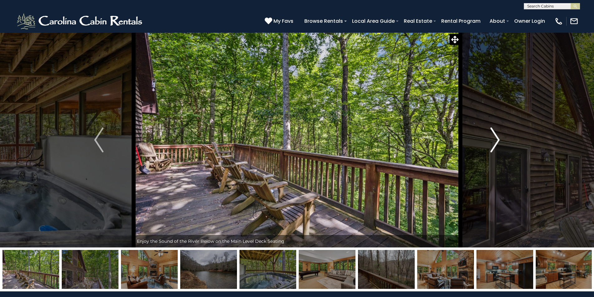
click at [497, 140] on img "Next" at bounding box center [495, 140] width 9 height 25
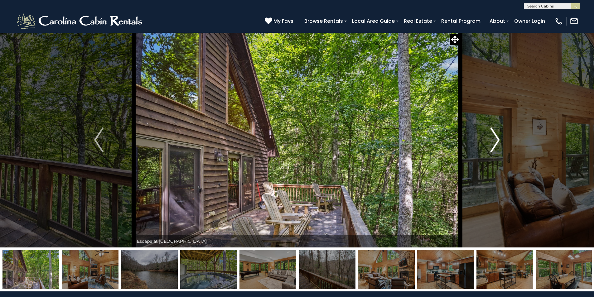
click at [497, 140] on img "Next" at bounding box center [495, 140] width 9 height 25
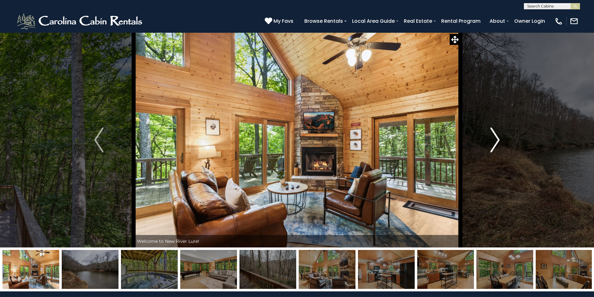
click at [497, 140] on img "Next" at bounding box center [495, 140] width 9 height 25
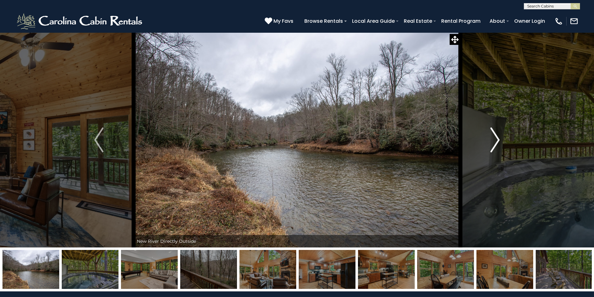
click at [497, 140] on img "Next" at bounding box center [495, 140] width 9 height 25
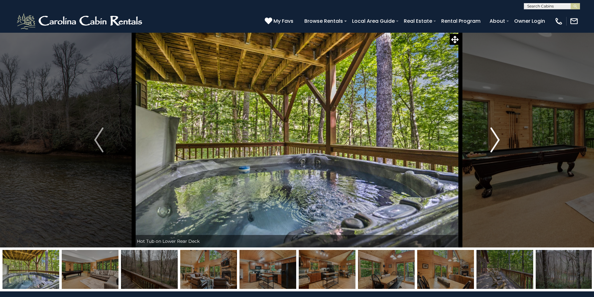
click at [497, 140] on img "Next" at bounding box center [495, 140] width 9 height 25
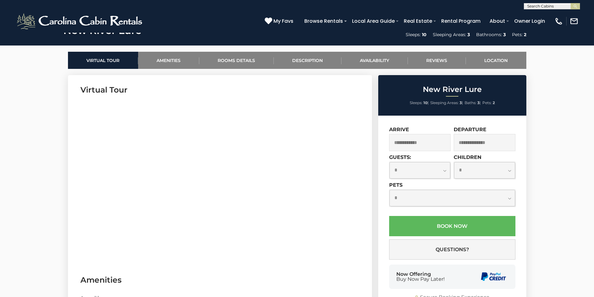
scroll to position [312, 0]
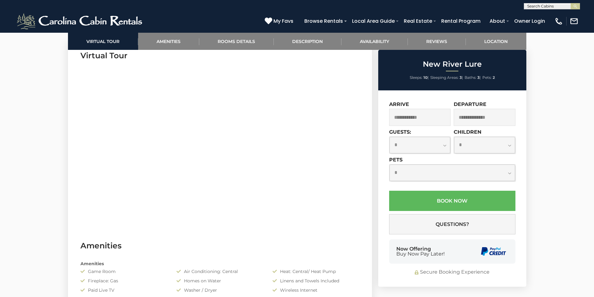
click at [398, 117] on input "text" at bounding box center [420, 117] width 62 height 17
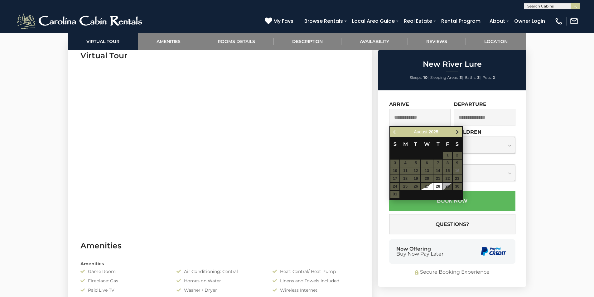
click at [456, 130] on span "Next" at bounding box center [457, 132] width 5 height 5
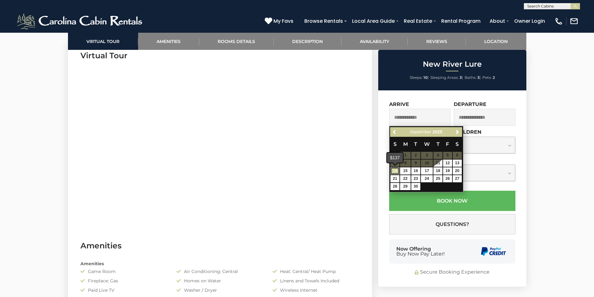
click at [395, 170] on link "14" at bounding box center [395, 170] width 9 height 7
type input "**********"
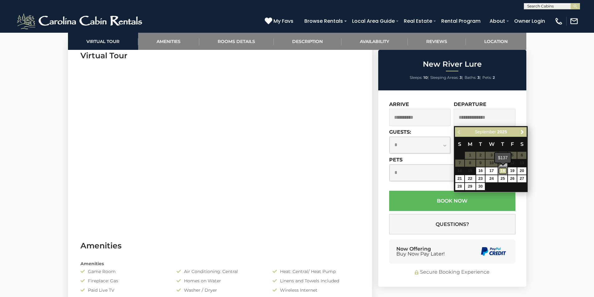
click at [505, 172] on link "18" at bounding box center [502, 170] width 9 height 7
type input "**********"
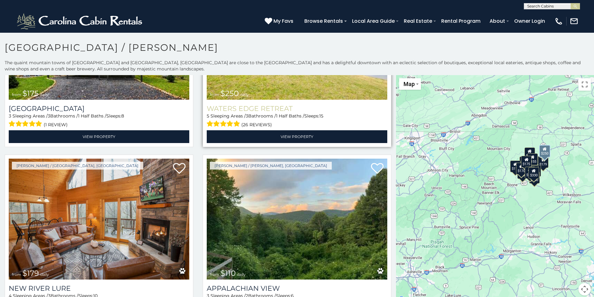
scroll to position [343, 0]
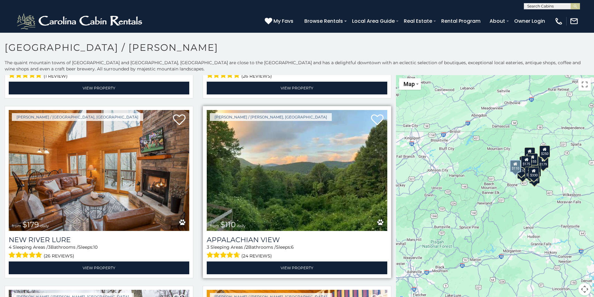
click at [310, 181] on img at bounding box center [297, 170] width 181 height 121
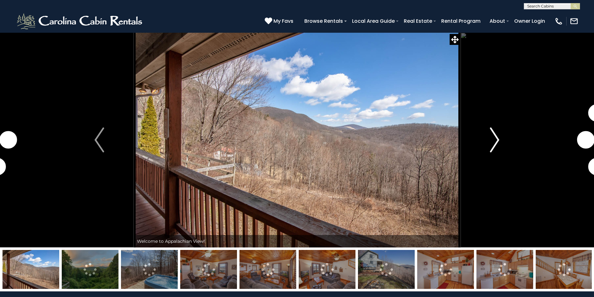
click at [500, 137] on button "Next" at bounding box center [494, 139] width 69 height 215
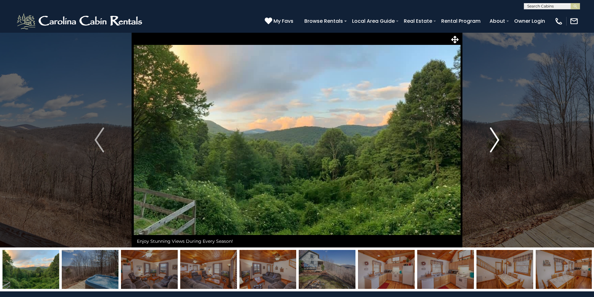
click at [499, 139] on img "Next" at bounding box center [494, 140] width 9 height 25
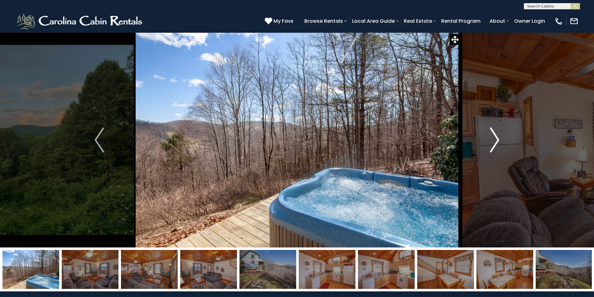
click at [499, 139] on img "Next" at bounding box center [494, 140] width 9 height 25
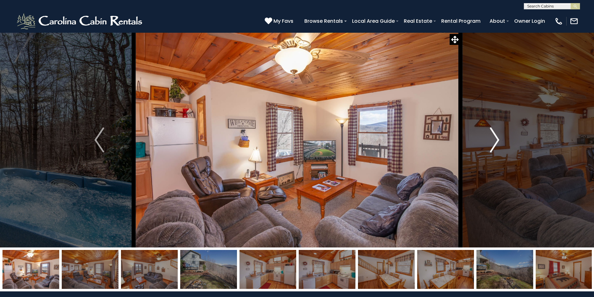
click at [499, 139] on img "Next" at bounding box center [494, 140] width 9 height 25
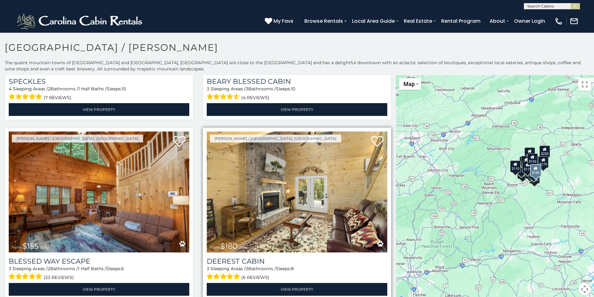
scroll to position [686, 0]
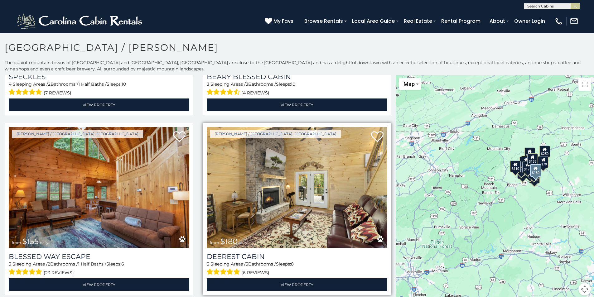
click at [287, 200] on img at bounding box center [297, 187] width 181 height 121
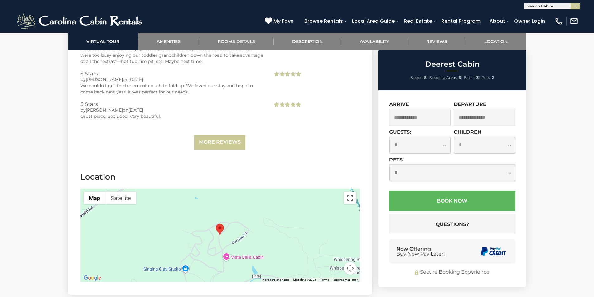
scroll to position [1404, 0]
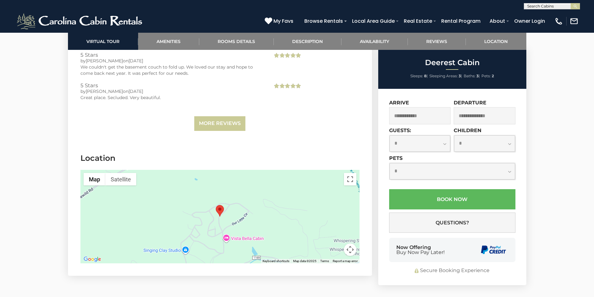
click at [352, 249] on button "Map camera controls" at bounding box center [350, 250] width 12 height 12
click at [336, 249] on button "Zoom out" at bounding box center [334, 250] width 12 height 12
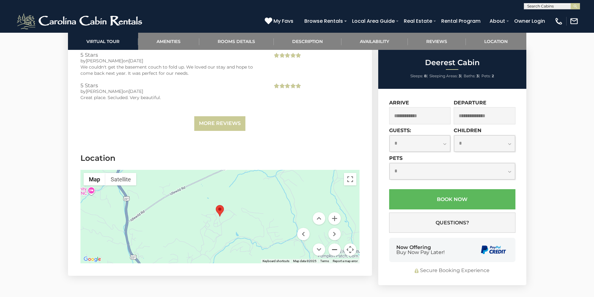
click at [336, 249] on button "Zoom out" at bounding box center [334, 250] width 12 height 12
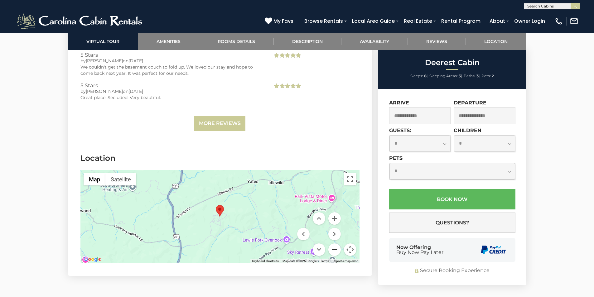
click at [336, 249] on button "Zoom out" at bounding box center [334, 250] width 12 height 12
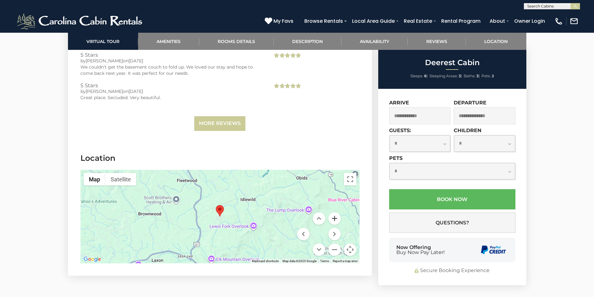
click at [335, 219] on button "Zoom in" at bounding box center [334, 218] width 12 height 12
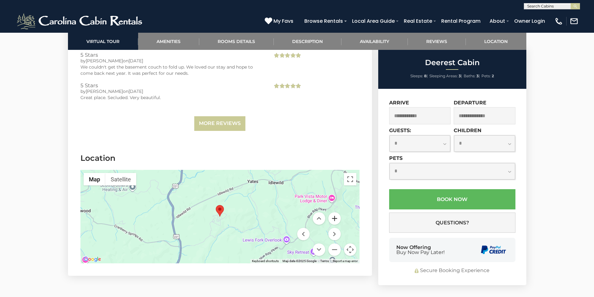
click at [335, 219] on button "Zoom in" at bounding box center [334, 218] width 12 height 12
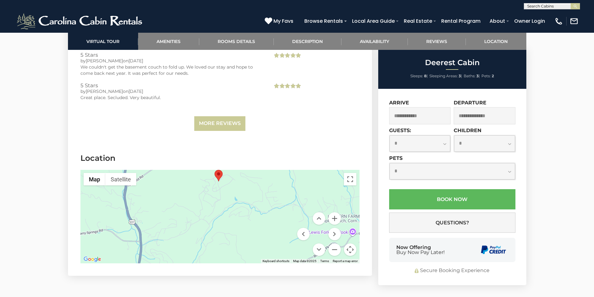
drag, startPoint x: 164, startPoint y: 249, endPoint x: 163, endPoint y: 212, distance: 36.2
click at [163, 212] on div at bounding box center [219, 217] width 279 height 94
click at [336, 216] on button "Zoom in" at bounding box center [334, 218] width 12 height 12
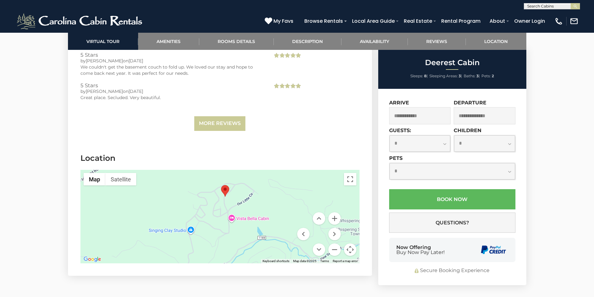
drag, startPoint x: 266, startPoint y: 190, endPoint x: 274, endPoint y: 242, distance: 52.4
click at [274, 242] on div at bounding box center [219, 217] width 279 height 94
drag, startPoint x: 197, startPoint y: 88, endPoint x: 183, endPoint y: 172, distance: 85.0
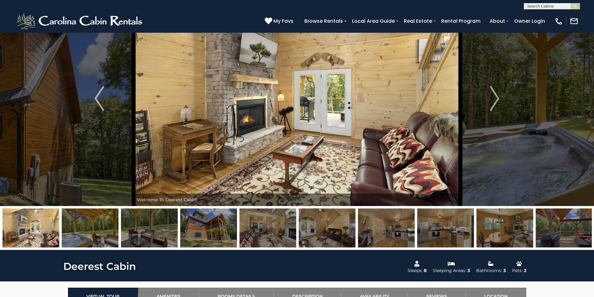
scroll to position [0, 0]
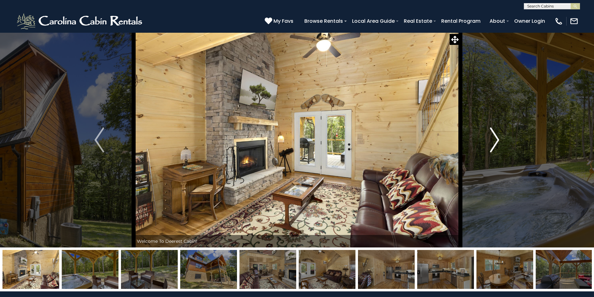
click at [498, 141] on img "Next" at bounding box center [494, 140] width 9 height 25
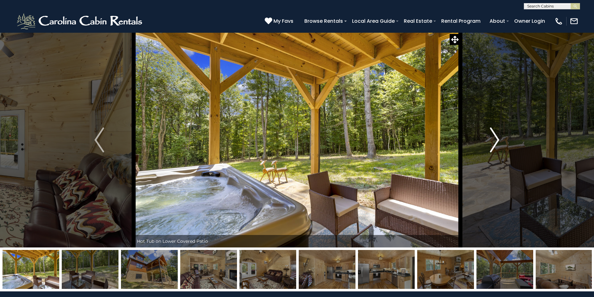
click at [497, 139] on img "Next" at bounding box center [494, 140] width 9 height 25
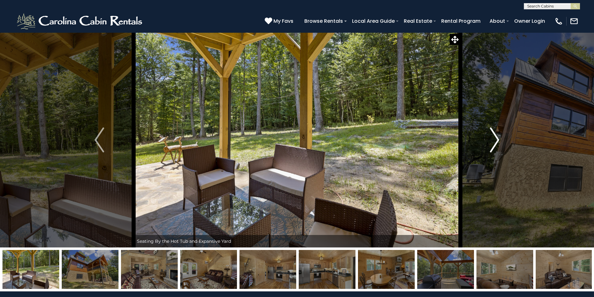
click at [497, 139] on img "Next" at bounding box center [494, 140] width 9 height 25
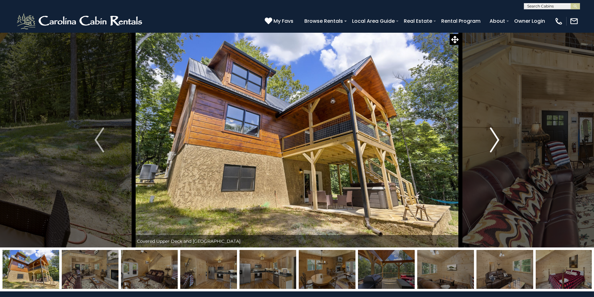
click at [497, 139] on img "Next" at bounding box center [494, 140] width 9 height 25
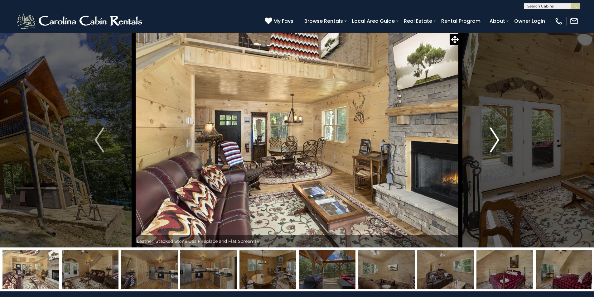
click at [497, 139] on img "Next" at bounding box center [494, 140] width 9 height 25
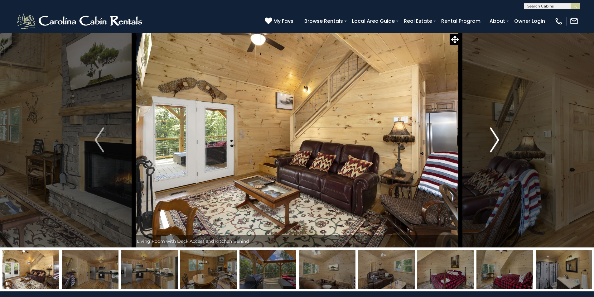
click at [497, 139] on img "Next" at bounding box center [494, 140] width 9 height 25
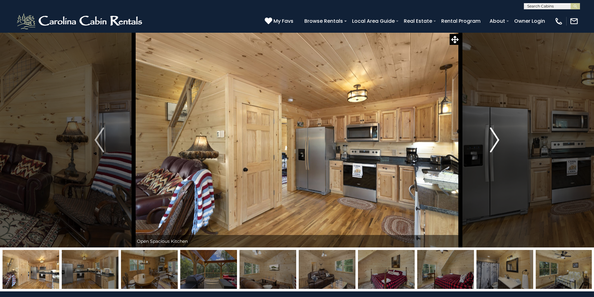
click at [497, 139] on img "Next" at bounding box center [494, 140] width 9 height 25
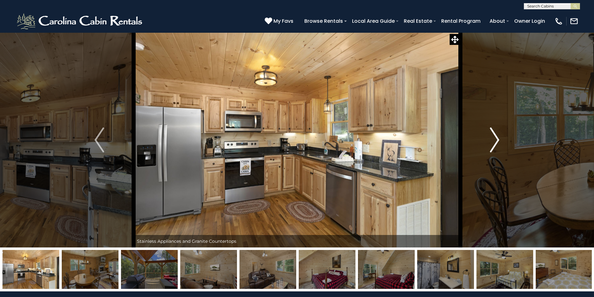
click at [497, 139] on img "Next" at bounding box center [494, 140] width 9 height 25
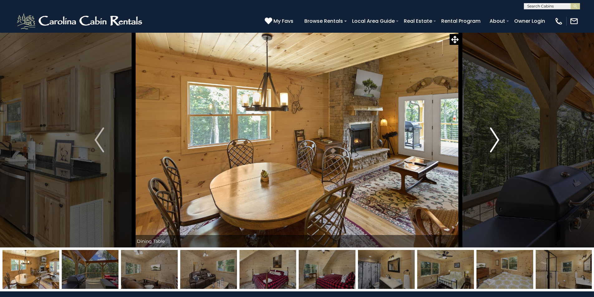
click at [497, 139] on img "Next" at bounding box center [494, 140] width 9 height 25
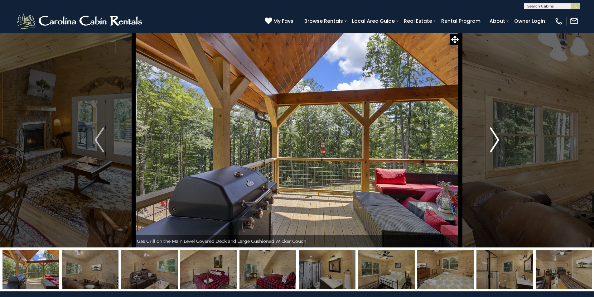
click at [497, 139] on img "Next" at bounding box center [494, 140] width 9 height 25
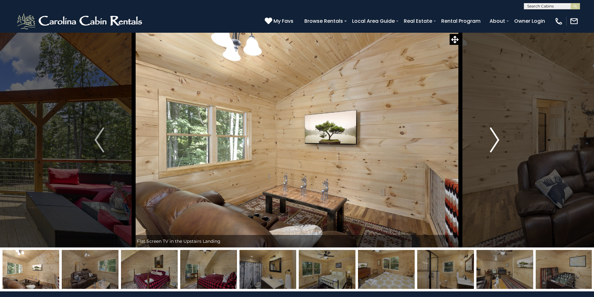
click at [497, 139] on img "Next" at bounding box center [494, 140] width 9 height 25
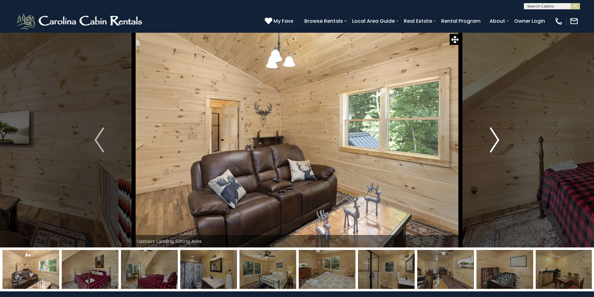
click at [497, 139] on img "Next" at bounding box center [494, 140] width 9 height 25
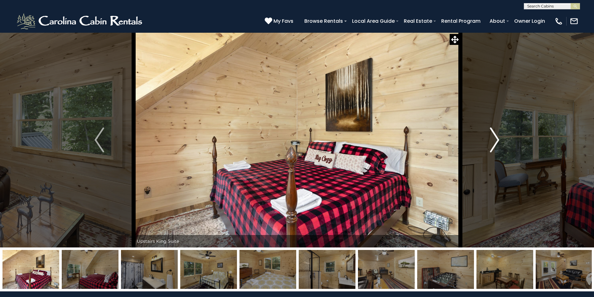
click at [497, 138] on img "Next" at bounding box center [494, 140] width 9 height 25
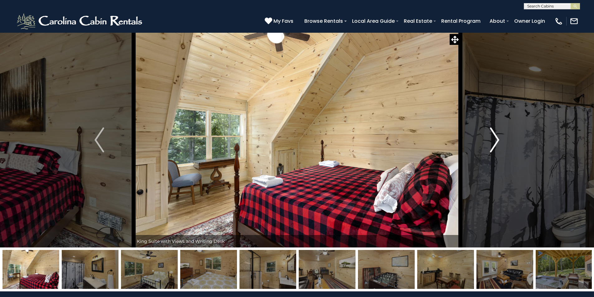
click at [497, 138] on img "Next" at bounding box center [494, 140] width 9 height 25
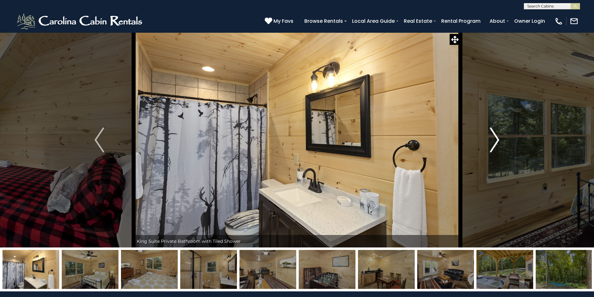
click at [497, 138] on img "Next" at bounding box center [494, 140] width 9 height 25
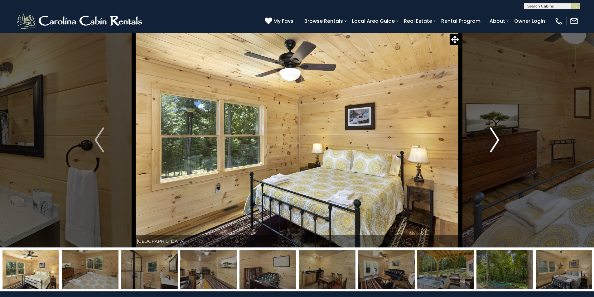
click at [497, 138] on img "Next" at bounding box center [494, 140] width 9 height 25
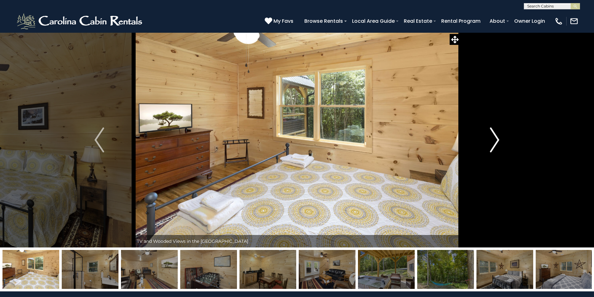
click at [497, 138] on img "Next" at bounding box center [494, 140] width 9 height 25
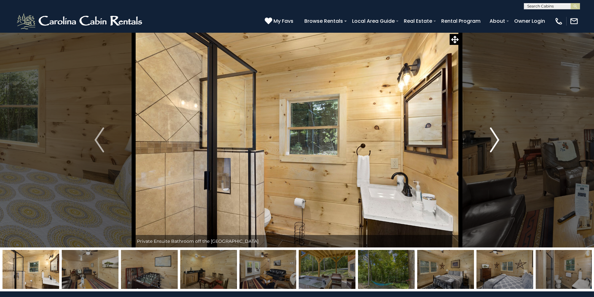
click at [497, 138] on img "Next" at bounding box center [494, 140] width 9 height 25
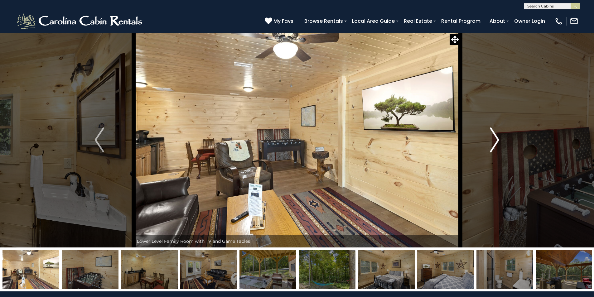
click at [497, 138] on img "Next" at bounding box center [494, 140] width 9 height 25
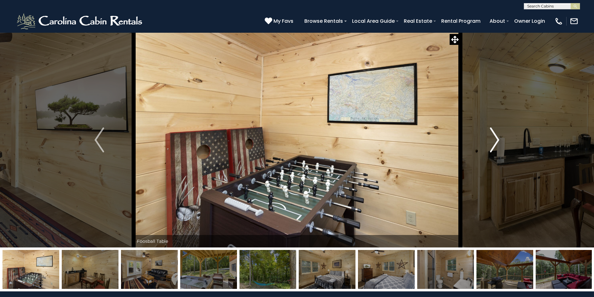
click at [497, 138] on img "Next" at bounding box center [494, 140] width 9 height 25
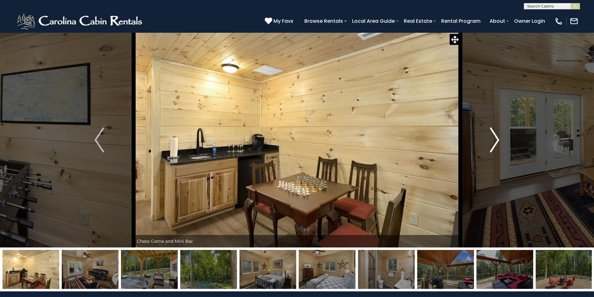
click at [497, 138] on img "Next" at bounding box center [494, 140] width 9 height 25
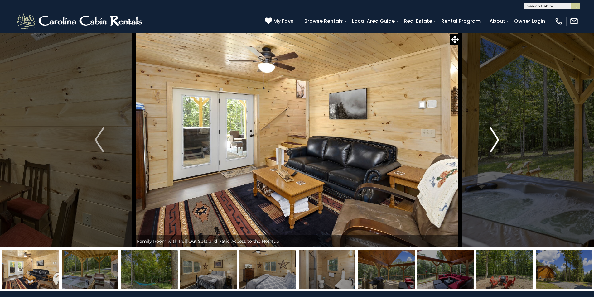
click at [497, 138] on img "Next" at bounding box center [494, 140] width 9 height 25
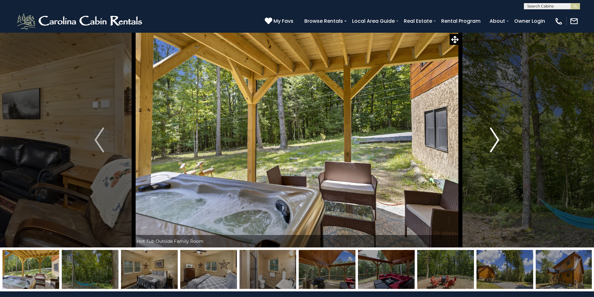
click at [497, 138] on img "Next" at bounding box center [494, 140] width 9 height 25
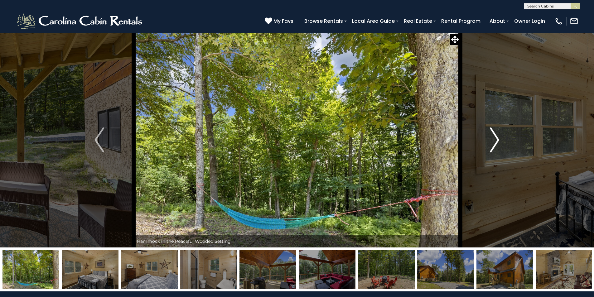
click at [497, 138] on img "Next" at bounding box center [494, 140] width 9 height 25
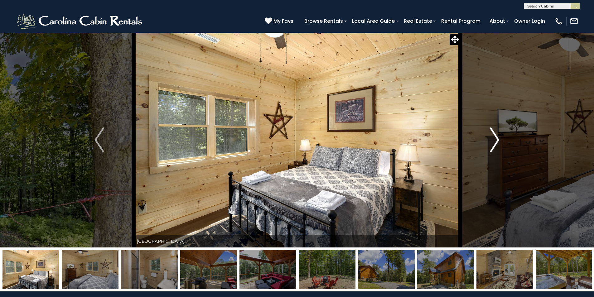
click at [497, 138] on img "Next" at bounding box center [494, 140] width 9 height 25
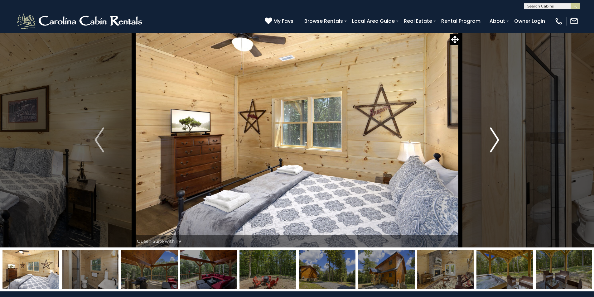
click at [497, 138] on img "Next" at bounding box center [494, 140] width 9 height 25
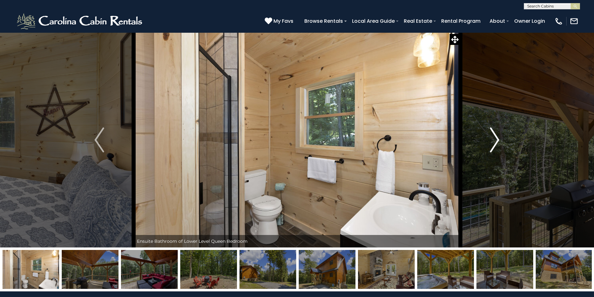
click at [497, 138] on img "Next" at bounding box center [494, 140] width 9 height 25
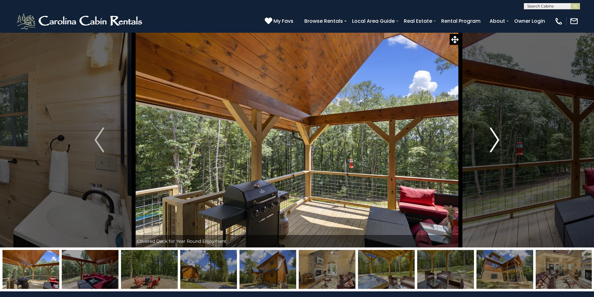
click at [497, 138] on img "Next" at bounding box center [494, 140] width 9 height 25
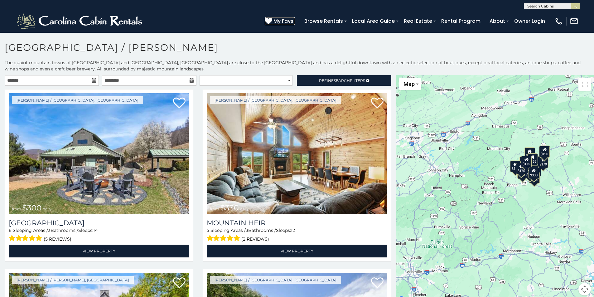
click at [290, 21] on span "My Favs" at bounding box center [284, 21] width 20 height 8
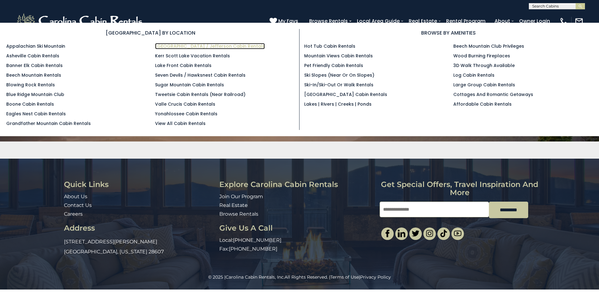
click at [196, 45] on link "[GEOGRAPHIC_DATA] / Jefferson Cabin Rentals" at bounding box center [210, 46] width 110 height 6
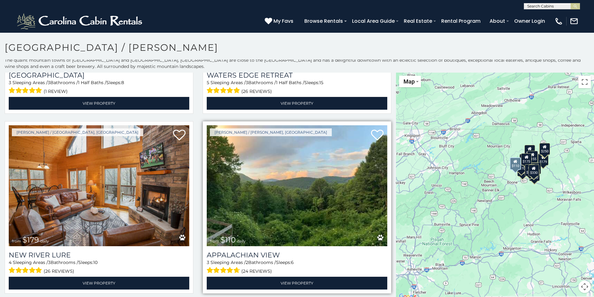
scroll to position [343, 0]
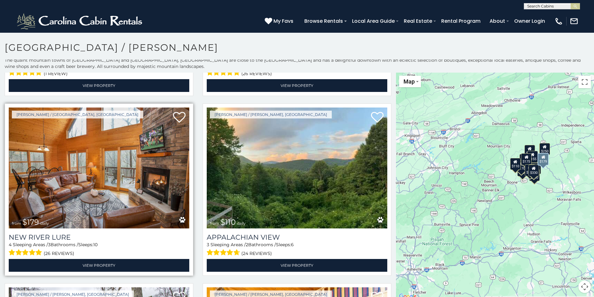
click at [105, 169] on img at bounding box center [99, 168] width 181 height 121
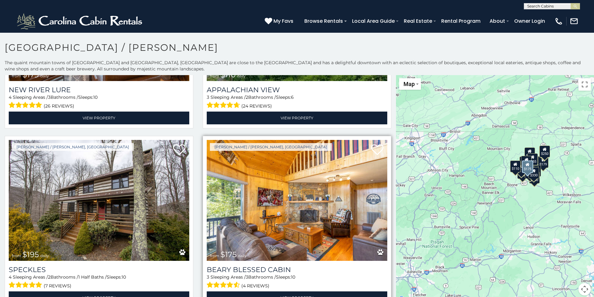
scroll to position [499, 0]
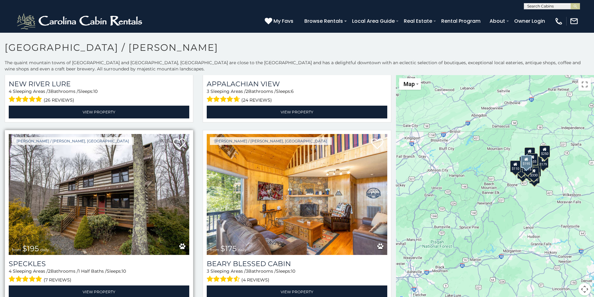
click at [159, 190] on img at bounding box center [99, 194] width 181 height 121
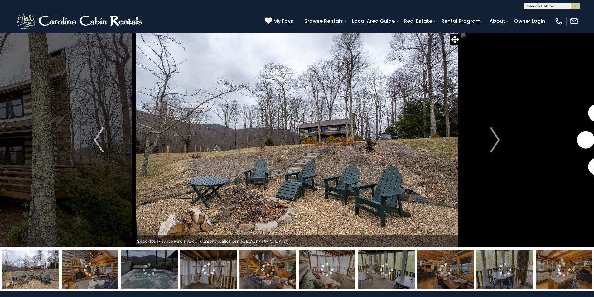
click at [377, 275] on img at bounding box center [386, 269] width 57 height 39
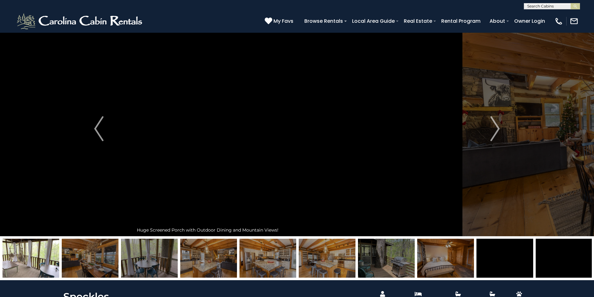
scroll to position [31, 0]
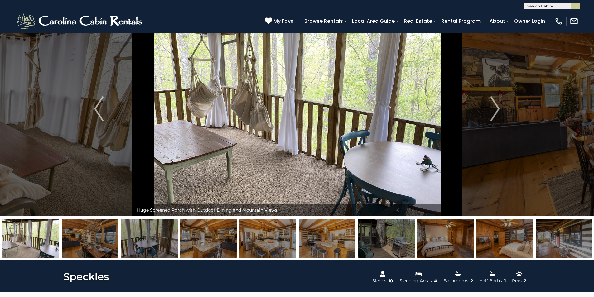
click at [201, 245] on img at bounding box center [208, 238] width 57 height 39
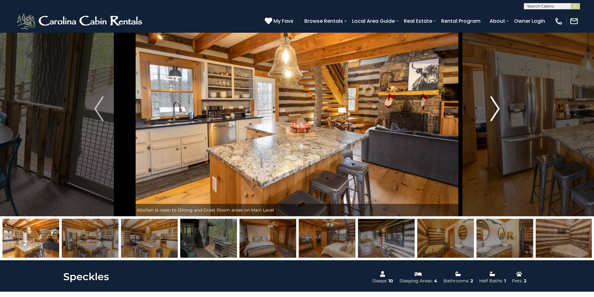
click at [499, 107] on img "Next" at bounding box center [495, 108] width 9 height 25
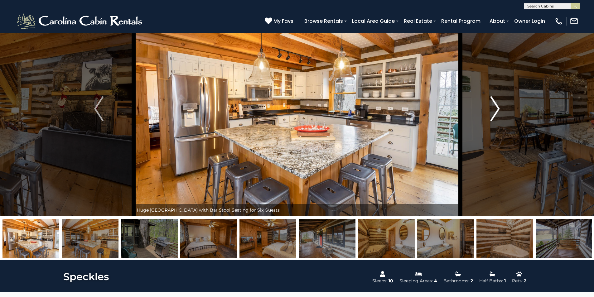
click at [499, 107] on img "Next" at bounding box center [495, 108] width 9 height 25
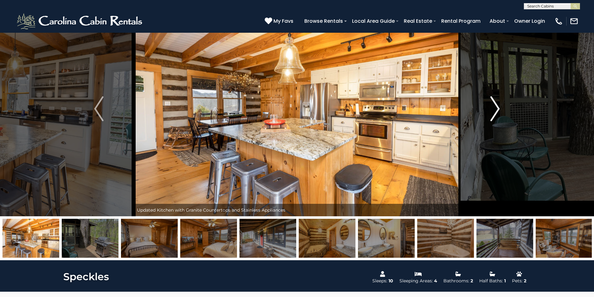
click at [499, 107] on img "Next" at bounding box center [495, 108] width 9 height 25
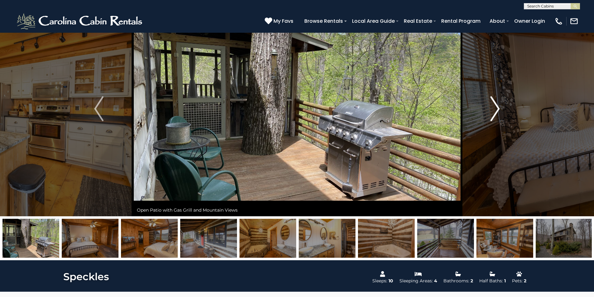
click at [499, 107] on img "Next" at bounding box center [495, 108] width 9 height 25
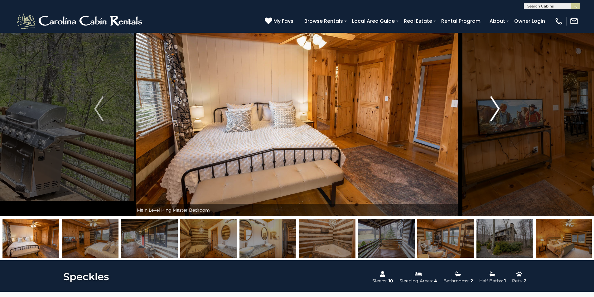
click at [499, 107] on img "Next" at bounding box center [495, 108] width 9 height 25
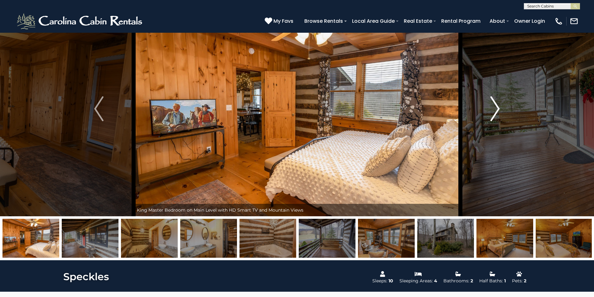
click at [499, 107] on img "Next" at bounding box center [495, 108] width 9 height 25
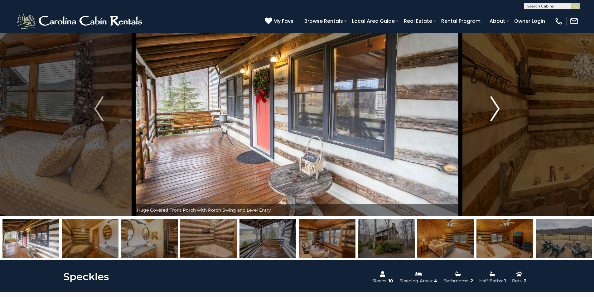
click at [499, 107] on img "Next" at bounding box center [495, 108] width 9 height 25
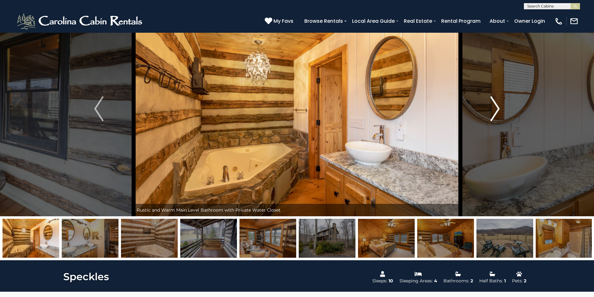
click at [499, 107] on img "Next" at bounding box center [495, 108] width 9 height 25
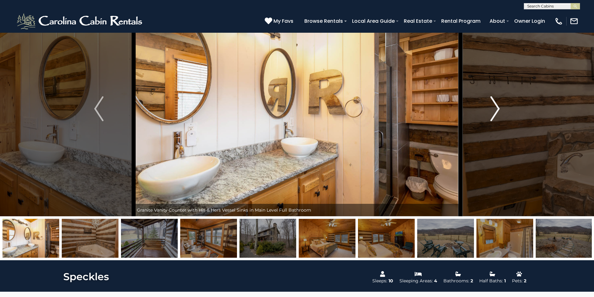
click at [499, 107] on img "Next" at bounding box center [495, 108] width 9 height 25
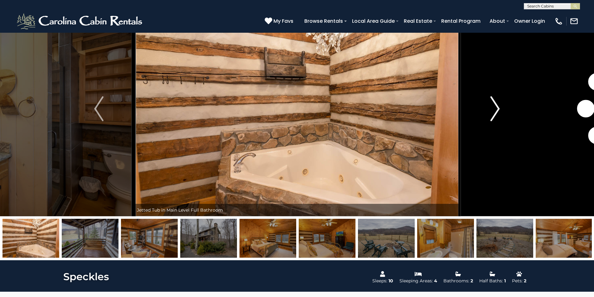
click at [499, 107] on img "Next" at bounding box center [495, 108] width 9 height 25
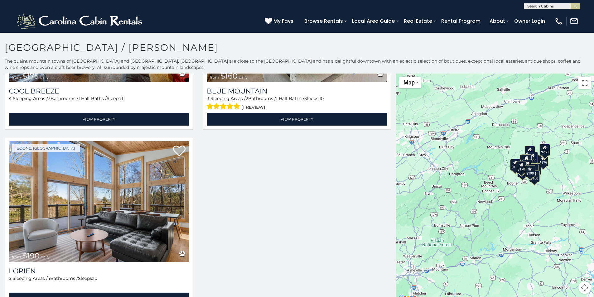
scroll to position [2, 0]
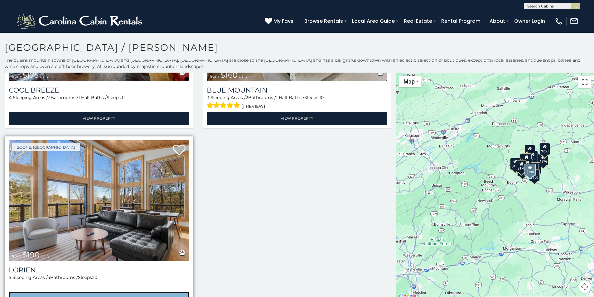
click at [95, 292] on link "View Property" at bounding box center [99, 298] width 181 height 13
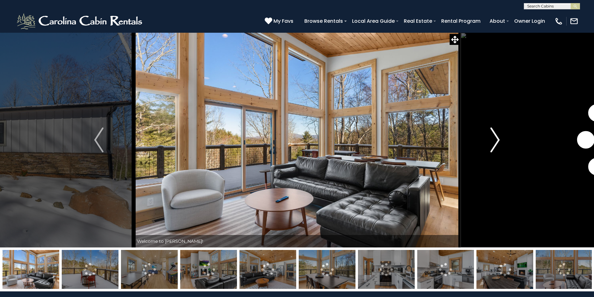
click at [499, 138] on img "Next" at bounding box center [495, 140] width 9 height 25
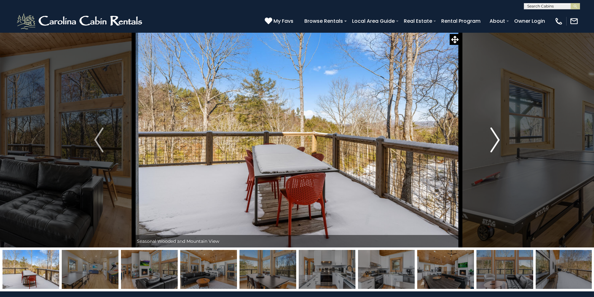
click at [499, 138] on img "Next" at bounding box center [495, 140] width 9 height 25
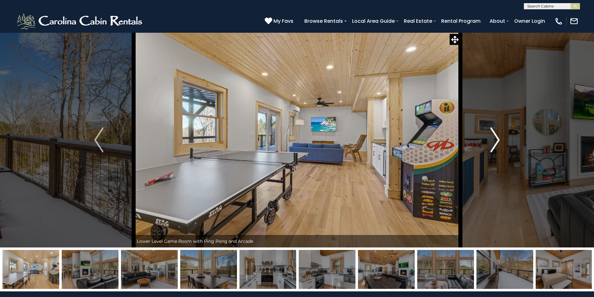
click at [497, 139] on img "Next" at bounding box center [495, 140] width 9 height 25
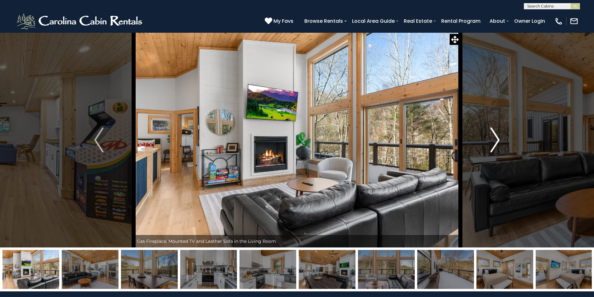
click at [497, 139] on img "Next" at bounding box center [495, 140] width 9 height 25
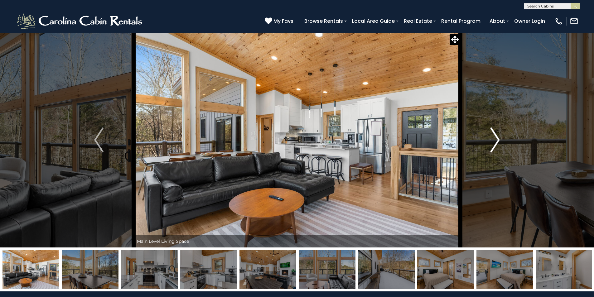
click at [497, 139] on img "Next" at bounding box center [495, 140] width 9 height 25
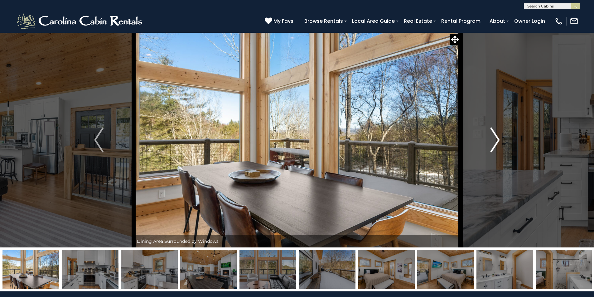
click at [497, 139] on img "Next" at bounding box center [495, 140] width 9 height 25
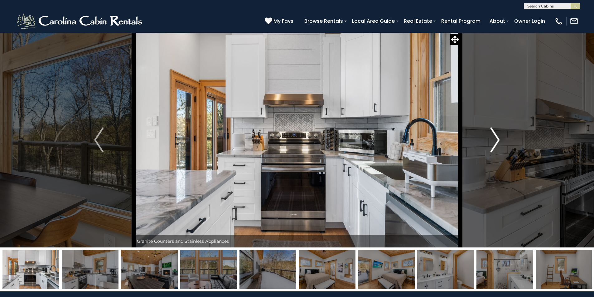
click at [497, 139] on img "Next" at bounding box center [495, 140] width 9 height 25
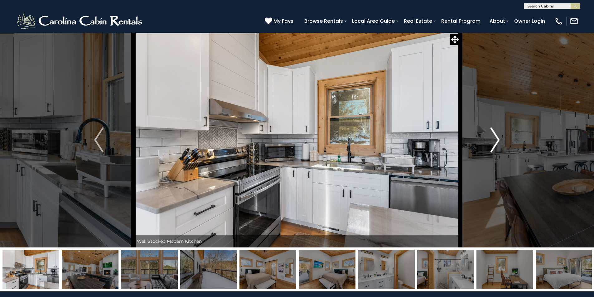
click at [497, 139] on img "Next" at bounding box center [495, 140] width 9 height 25
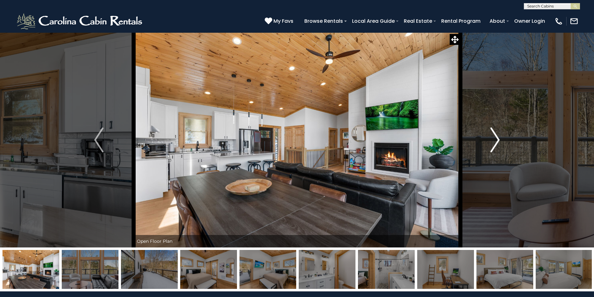
click at [497, 139] on img "Next" at bounding box center [495, 140] width 9 height 25
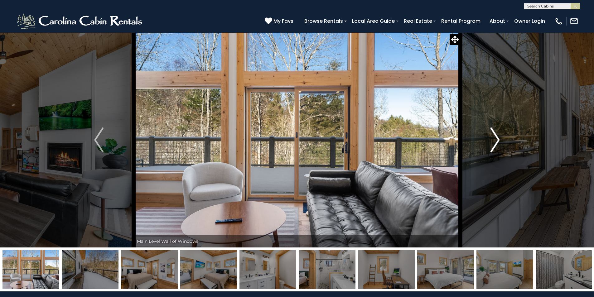
click at [497, 139] on img "Next" at bounding box center [495, 140] width 9 height 25
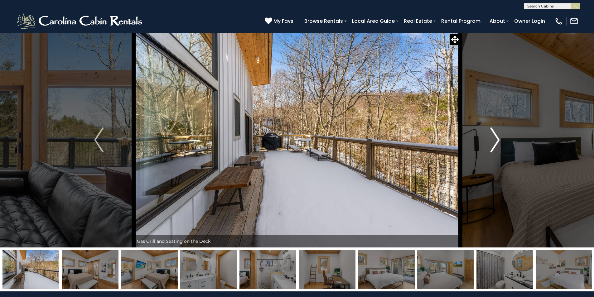
click at [497, 139] on img "Next" at bounding box center [495, 140] width 9 height 25
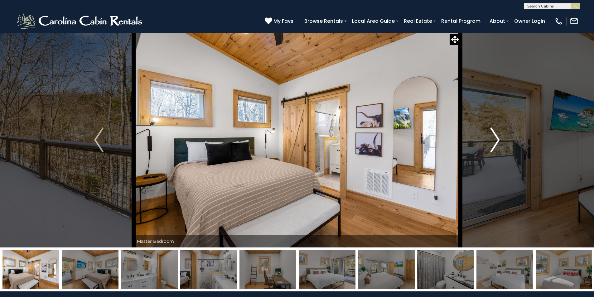
click at [497, 139] on img "Next" at bounding box center [495, 140] width 9 height 25
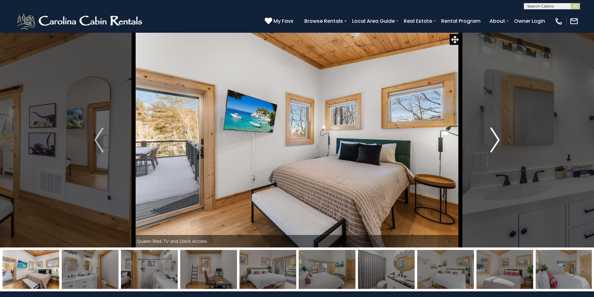
click at [497, 139] on img "Next" at bounding box center [495, 140] width 9 height 25
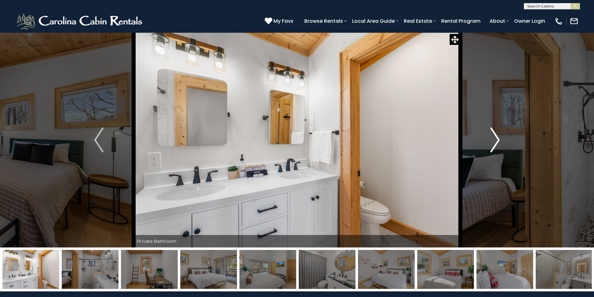
click at [497, 139] on img "Next" at bounding box center [495, 140] width 9 height 25
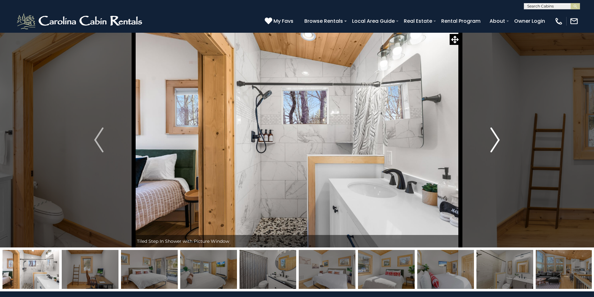
click at [497, 139] on img "Next" at bounding box center [495, 140] width 9 height 25
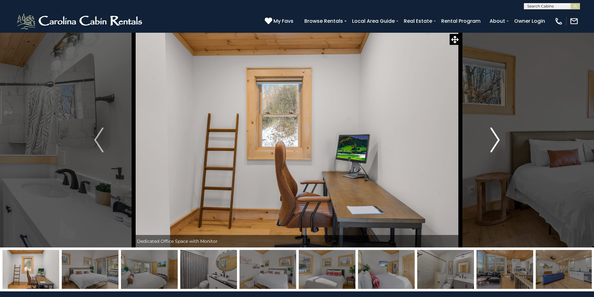
click at [497, 139] on img "Next" at bounding box center [495, 140] width 9 height 25
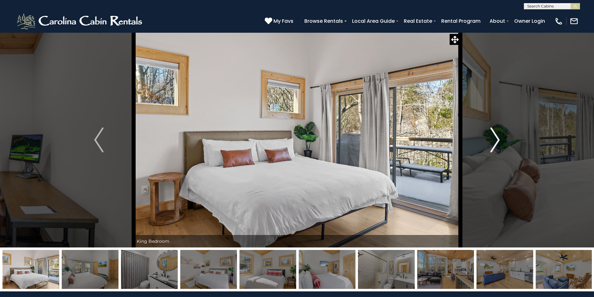
click at [497, 139] on img "Next" at bounding box center [495, 140] width 9 height 25
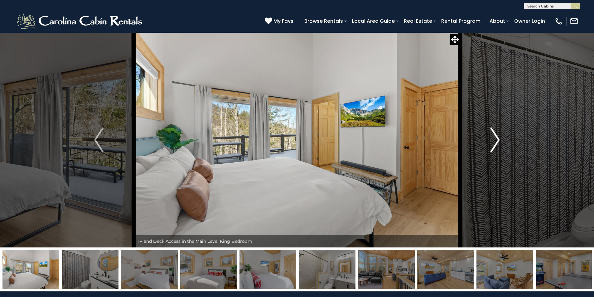
click at [497, 139] on img "Next" at bounding box center [495, 140] width 9 height 25
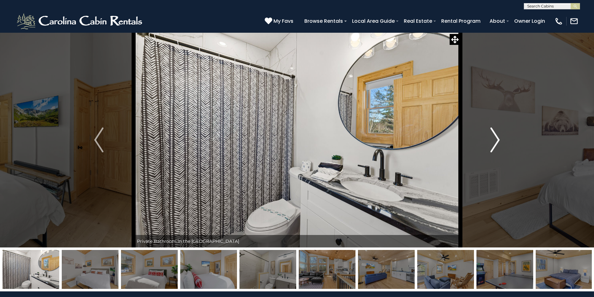
click at [497, 139] on img "Next" at bounding box center [495, 140] width 9 height 25
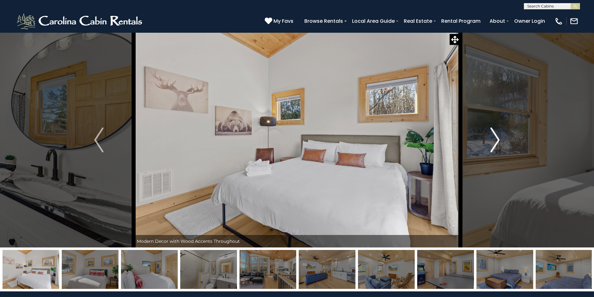
click at [497, 139] on img "Next" at bounding box center [495, 140] width 9 height 25
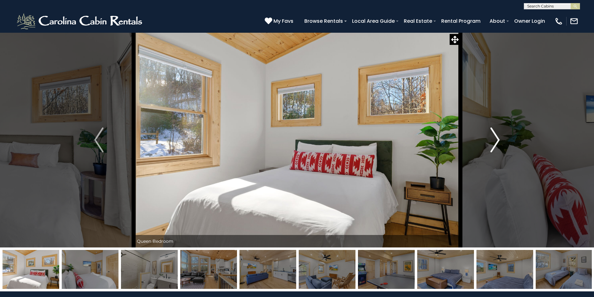
click at [497, 139] on img "Next" at bounding box center [495, 140] width 9 height 25
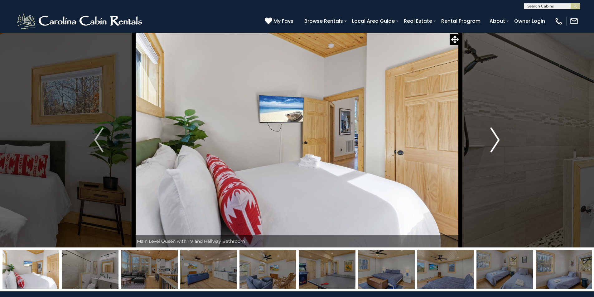
click at [497, 139] on img "Next" at bounding box center [495, 140] width 9 height 25
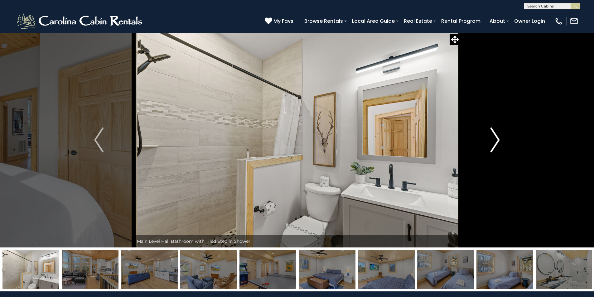
click at [497, 139] on img "Next" at bounding box center [495, 140] width 9 height 25
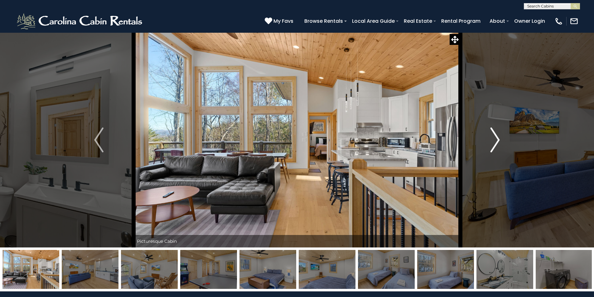
click at [497, 139] on img "Next" at bounding box center [495, 140] width 9 height 25
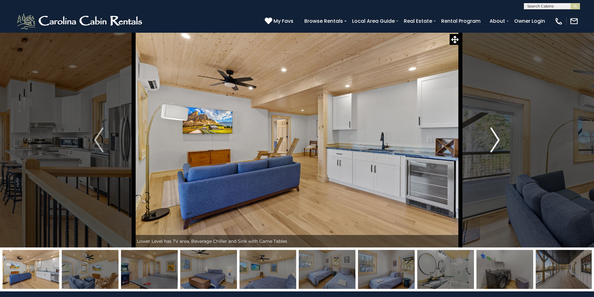
click at [497, 139] on img "Next" at bounding box center [495, 140] width 9 height 25
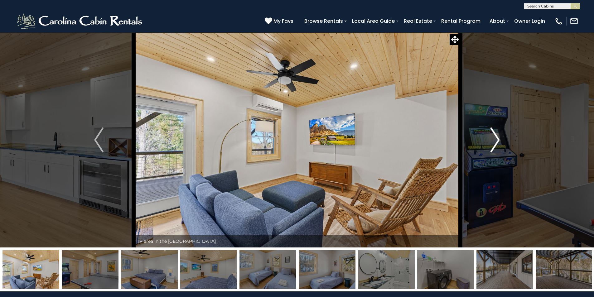
click at [497, 139] on img "Next" at bounding box center [495, 140] width 9 height 25
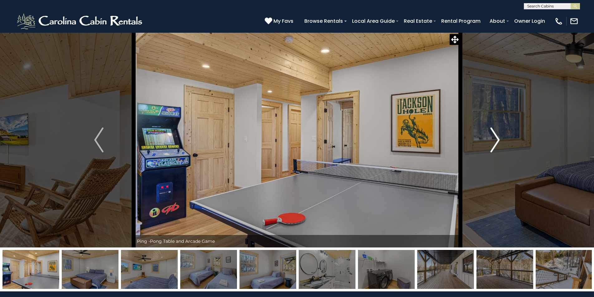
click at [497, 139] on img "Next" at bounding box center [495, 140] width 9 height 25
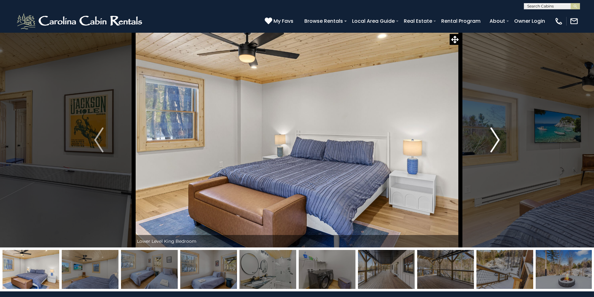
click at [497, 139] on img "Next" at bounding box center [495, 140] width 9 height 25
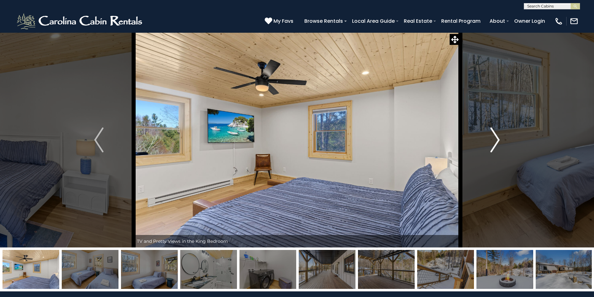
click at [497, 139] on img "Next" at bounding box center [495, 140] width 9 height 25
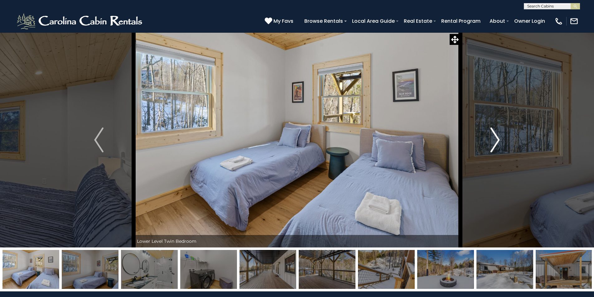
click at [497, 139] on img "Next" at bounding box center [495, 140] width 9 height 25
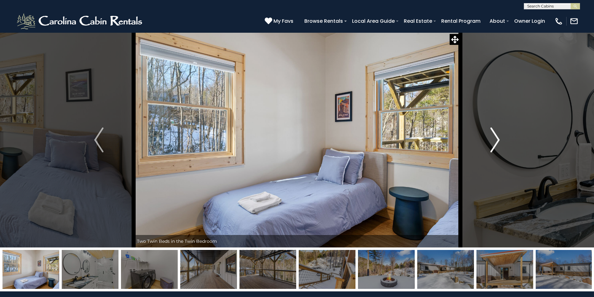
click at [497, 139] on img "Next" at bounding box center [495, 140] width 9 height 25
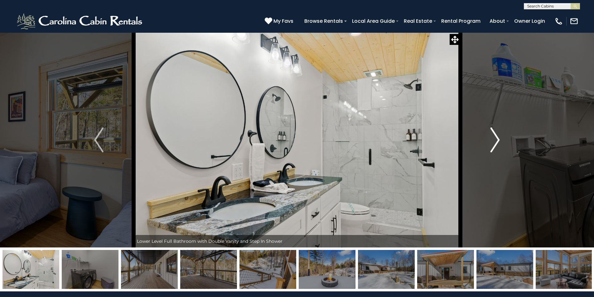
click at [496, 139] on img "Next" at bounding box center [495, 140] width 9 height 25
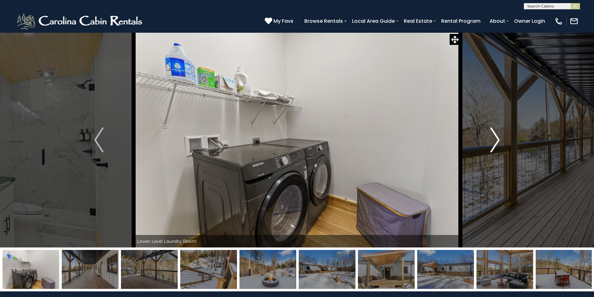
click at [496, 139] on img "Next" at bounding box center [495, 140] width 9 height 25
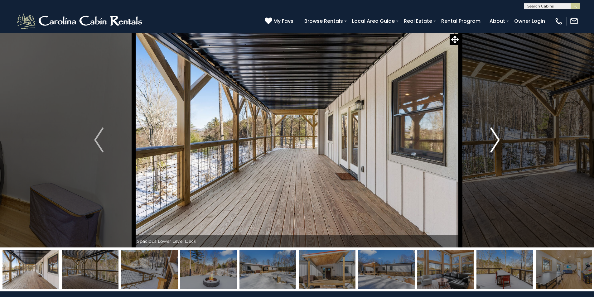
click at [496, 139] on img "Next" at bounding box center [495, 140] width 9 height 25
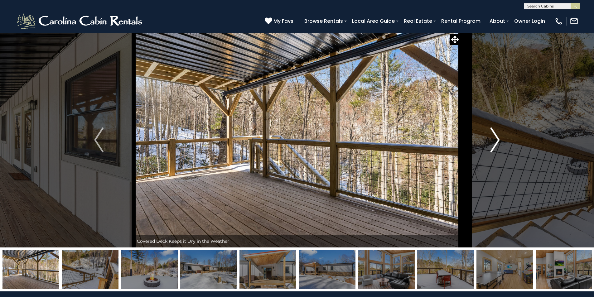
click at [496, 139] on img "Next" at bounding box center [495, 140] width 9 height 25
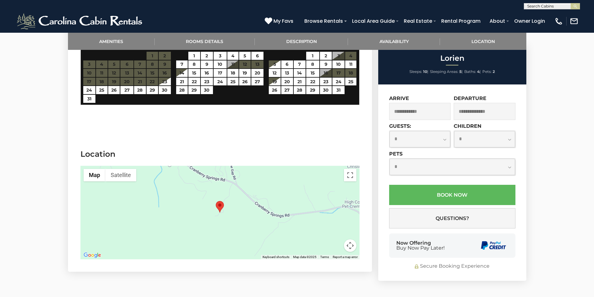
scroll to position [1154, 0]
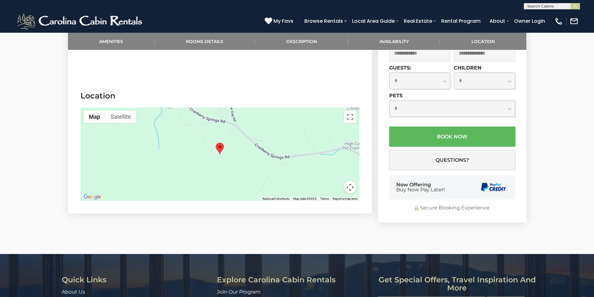
click at [349, 181] on button "Map camera controls" at bounding box center [350, 187] width 12 height 12
click at [333, 181] on button "Zoom out" at bounding box center [334, 187] width 12 height 12
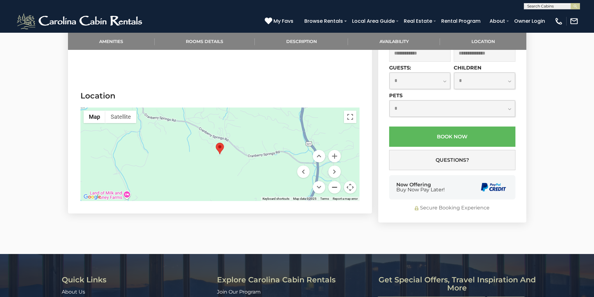
click at [333, 181] on button "Zoom out" at bounding box center [334, 187] width 12 height 12
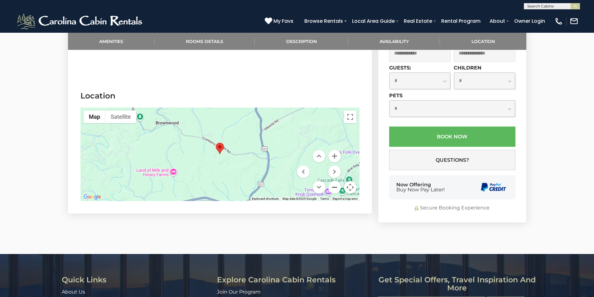
click at [336, 181] on button "Zoom out" at bounding box center [334, 187] width 12 height 12
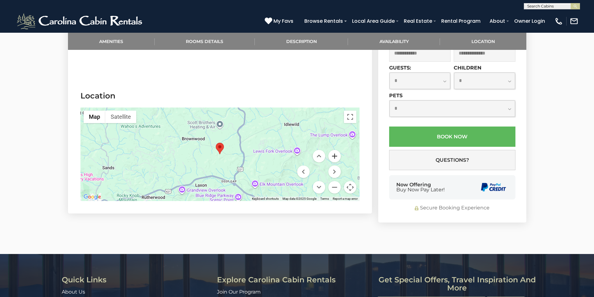
click at [335, 150] on button "Zoom in" at bounding box center [334, 156] width 12 height 12
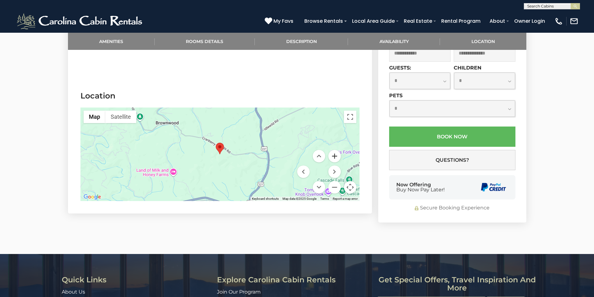
click at [335, 150] on button "Zoom in" at bounding box center [334, 156] width 12 height 12
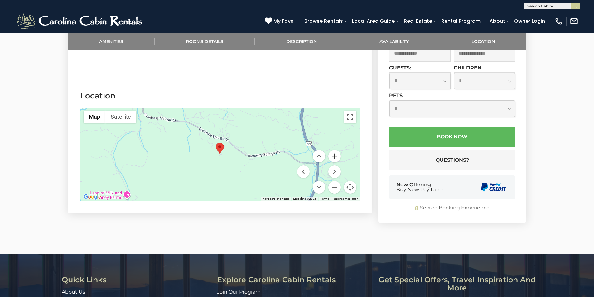
click at [335, 150] on button "Zoom in" at bounding box center [334, 156] width 12 height 12
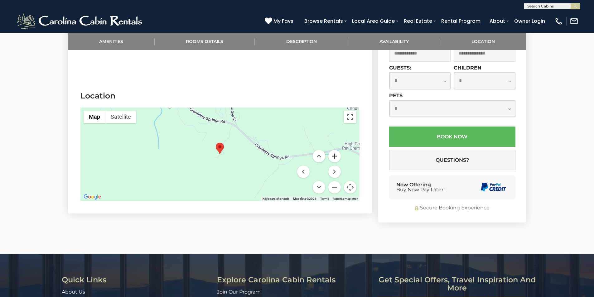
click at [335, 150] on button "Zoom in" at bounding box center [334, 156] width 12 height 12
click at [121, 111] on button "Satellite" at bounding box center [120, 117] width 31 height 12
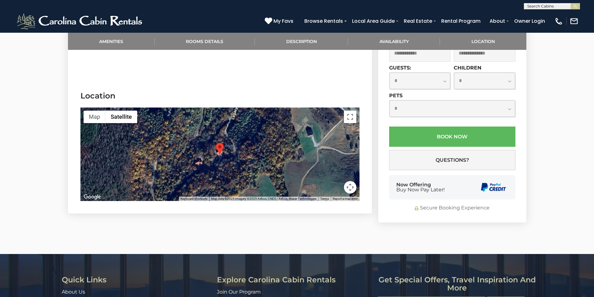
click at [347, 181] on button "Map camera controls" at bounding box center [350, 187] width 12 height 12
click at [336, 150] on button "Zoom in" at bounding box center [334, 156] width 12 height 12
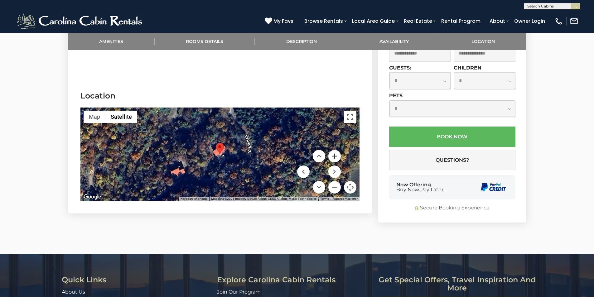
click at [336, 150] on button "Zoom in" at bounding box center [334, 156] width 12 height 12
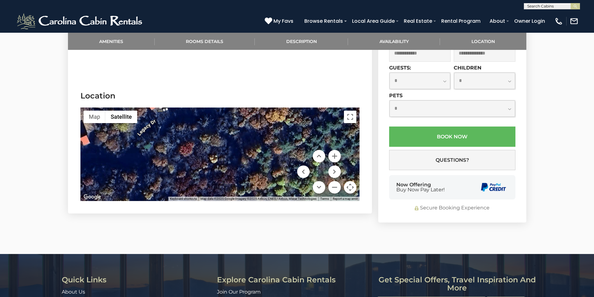
drag, startPoint x: 258, startPoint y: 158, endPoint x: 200, endPoint y: 89, distance: 90.5
click at [200, 89] on section "Location ← Move left → Move right ↑ Move up ↓ Move down + Zoom in - Zoom out Ho…" at bounding box center [220, 147] width 304 height 133
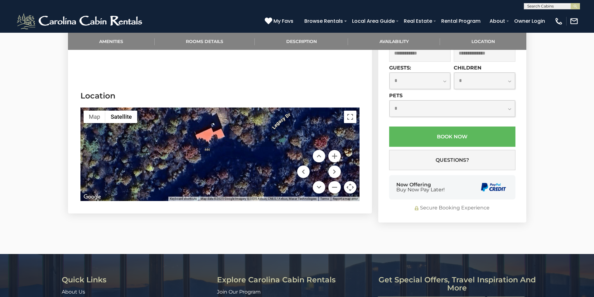
drag, startPoint x: 157, startPoint y: 143, endPoint x: 290, endPoint y: 140, distance: 133.8
click at [290, 140] on div at bounding box center [219, 155] width 279 height 94
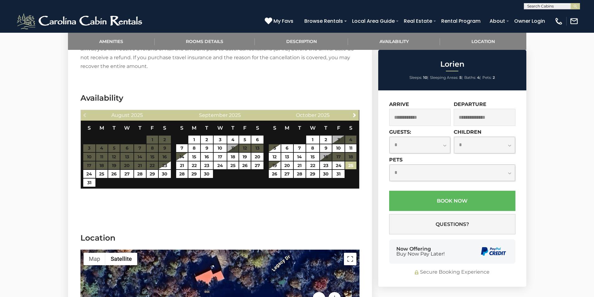
scroll to position [998, 0]
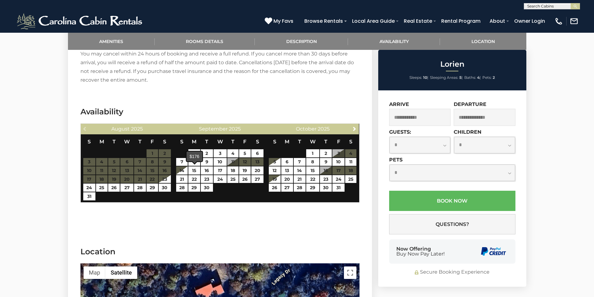
click at [194, 162] on span at bounding box center [194, 162] width 5 height 2
click at [243, 167] on link "19" at bounding box center [245, 171] width 12 height 8
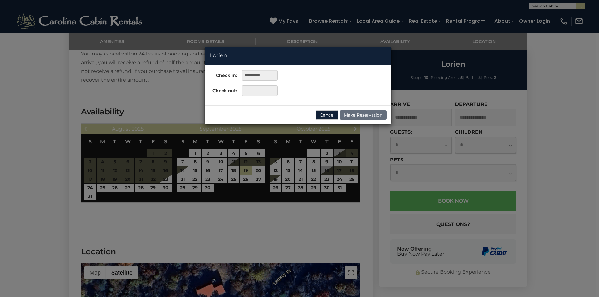
click at [207, 170] on div "**********" at bounding box center [299, 148] width 599 height 297
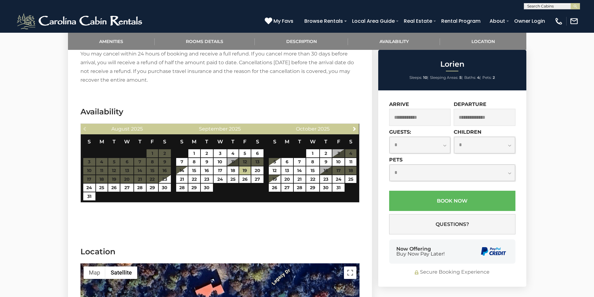
click at [410, 119] on input "text" at bounding box center [420, 117] width 62 height 17
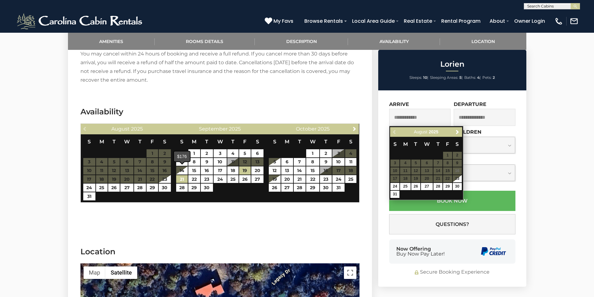
click at [184, 175] on link "21" at bounding box center [182, 179] width 12 height 8
type input "**********"
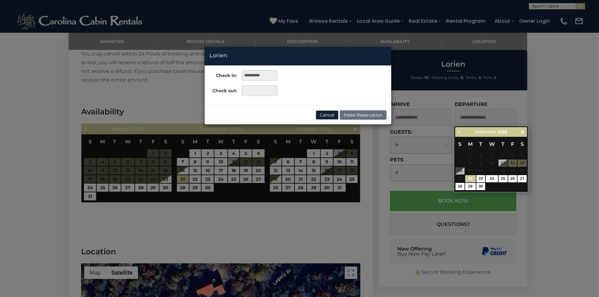
click at [339, 217] on div "**********" at bounding box center [299, 148] width 599 height 297
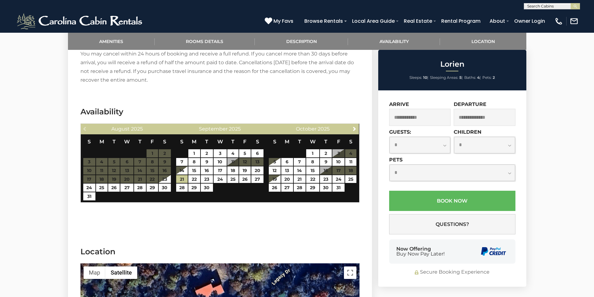
click at [409, 116] on input "text" at bounding box center [420, 117] width 62 height 17
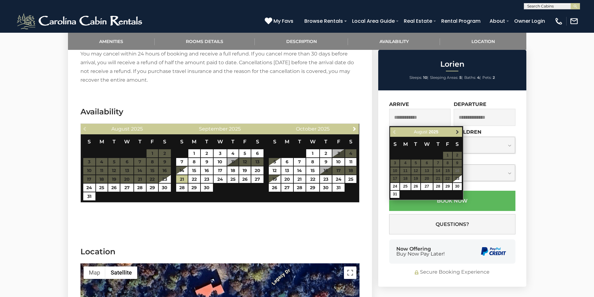
click at [458, 131] on span "Next" at bounding box center [457, 132] width 5 height 5
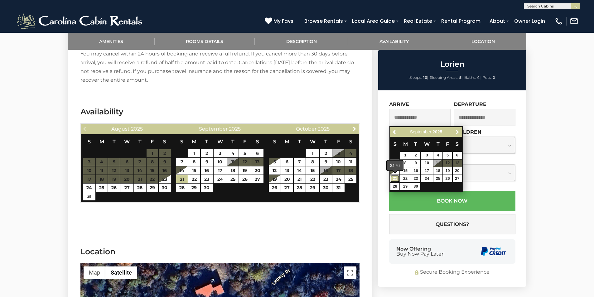
click at [395, 178] on link "21" at bounding box center [395, 178] width 9 height 7
type input "**********"
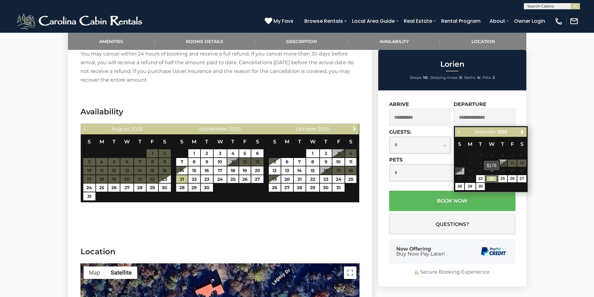
click at [493, 178] on link "24" at bounding box center [492, 178] width 12 height 7
type input "**********"
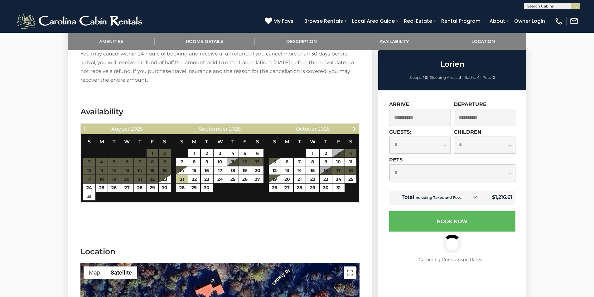
click at [474, 197] on icon at bounding box center [475, 197] width 4 height 4
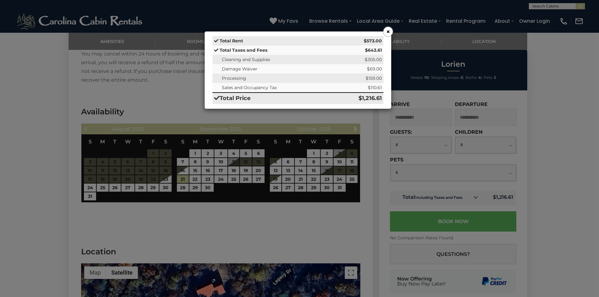
click at [388, 29] on button "×" at bounding box center [387, 31] width 9 height 9
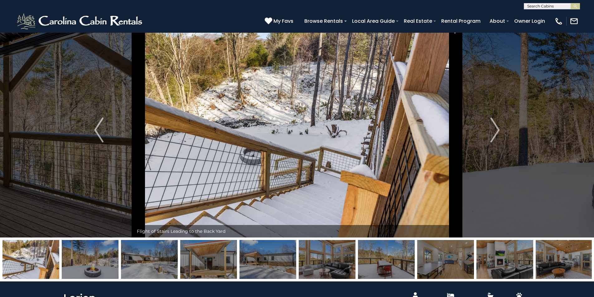
scroll to position [0, 0]
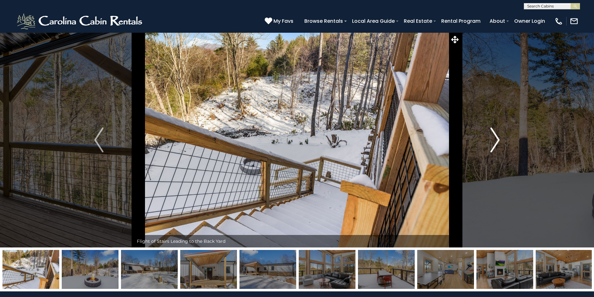
click at [498, 138] on img "Next" at bounding box center [495, 140] width 9 height 25
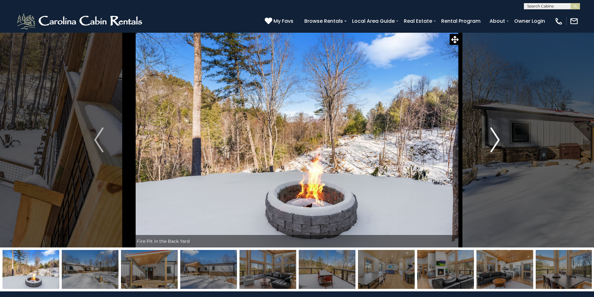
click at [498, 138] on img "Next" at bounding box center [495, 140] width 9 height 25
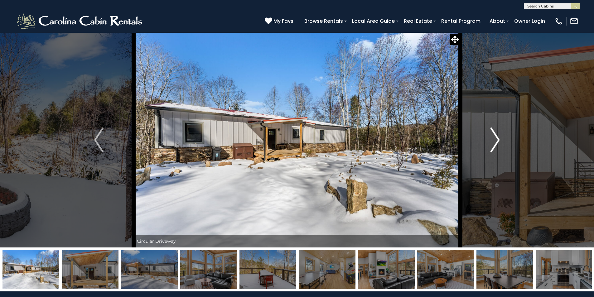
click at [498, 138] on img "Next" at bounding box center [495, 140] width 9 height 25
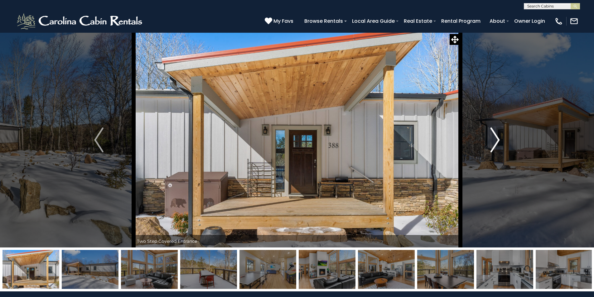
click at [498, 138] on img "Next" at bounding box center [495, 140] width 9 height 25
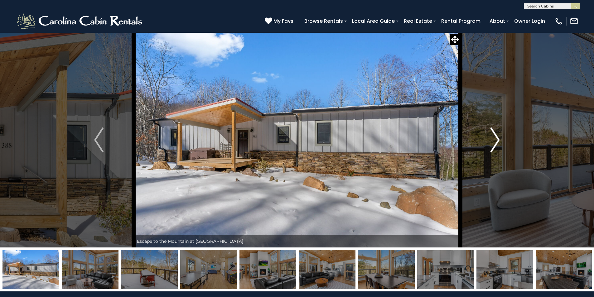
click at [498, 138] on img "Next" at bounding box center [495, 140] width 9 height 25
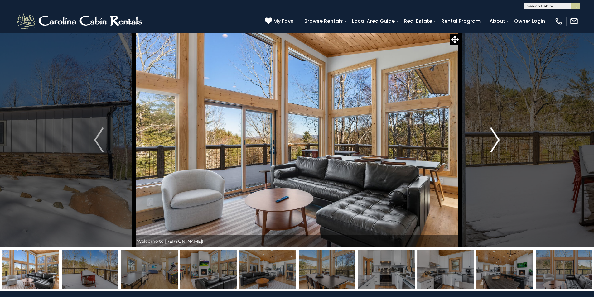
click at [498, 138] on img "Next" at bounding box center [495, 140] width 9 height 25
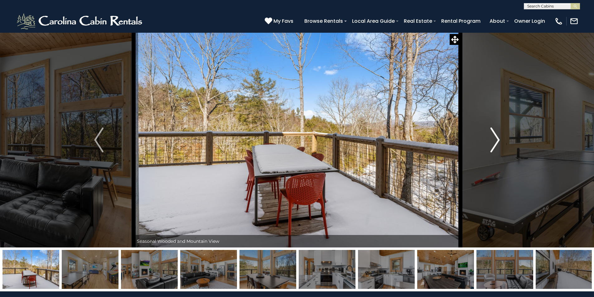
click at [498, 138] on img "Next" at bounding box center [495, 140] width 9 height 25
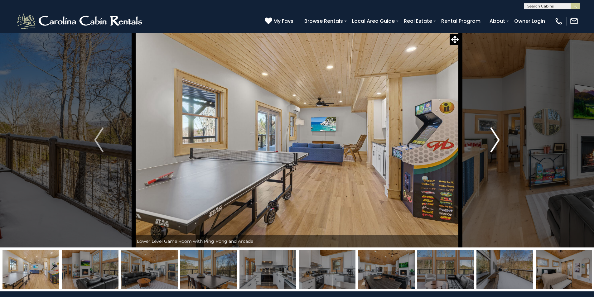
click at [498, 138] on img "Next" at bounding box center [495, 140] width 9 height 25
